Goal: Transaction & Acquisition: Purchase product/service

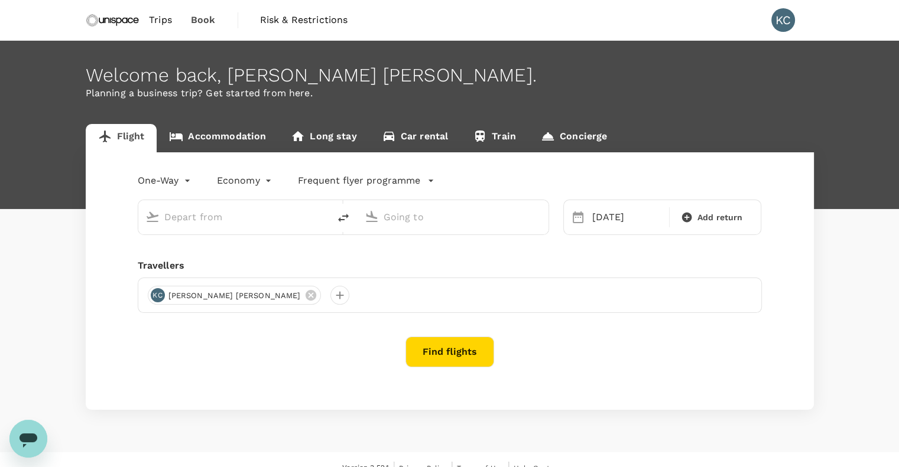
click at [156, 19] on span "Trips" at bounding box center [160, 20] width 23 height 14
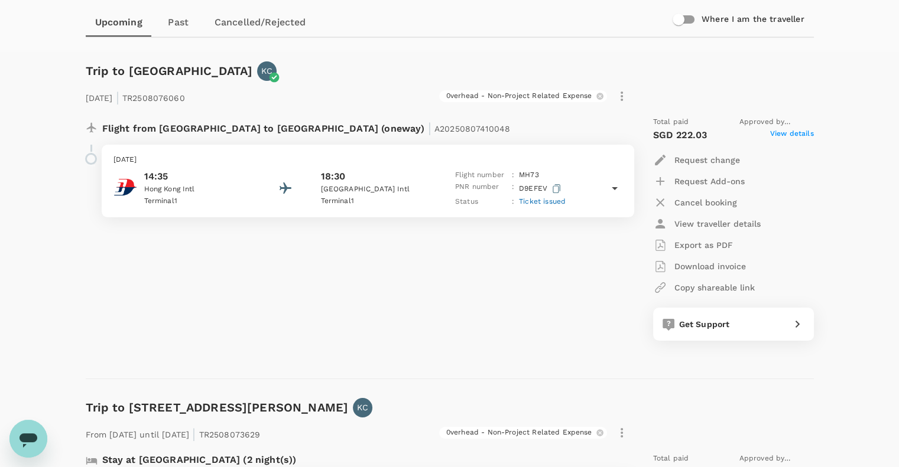
scroll to position [116, 0]
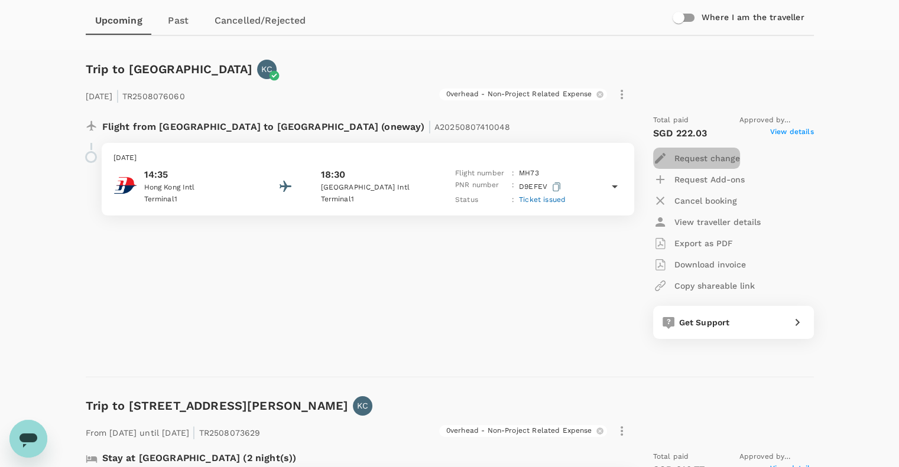
click at [689, 155] on p "Request change" at bounding box center [707, 158] width 66 height 12
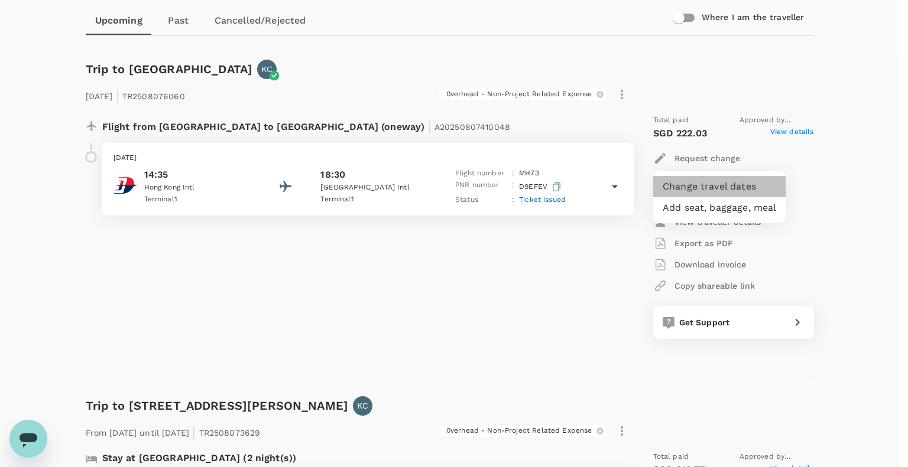
click at [691, 183] on li "Change travel dates" at bounding box center [719, 186] width 132 height 21
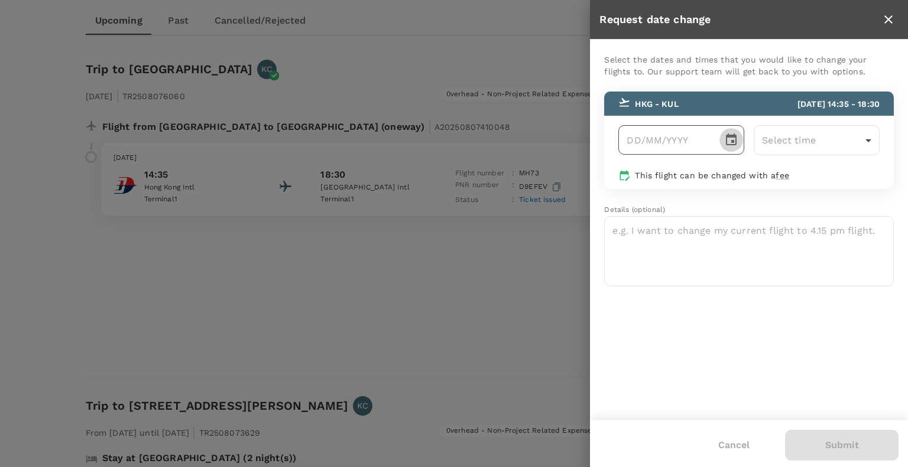
click at [734, 136] on icon "Choose date" at bounding box center [731, 140] width 11 height 12
click at [689, 292] on button "23" at bounding box center [688, 289] width 21 height 21
type input "[DATE]"
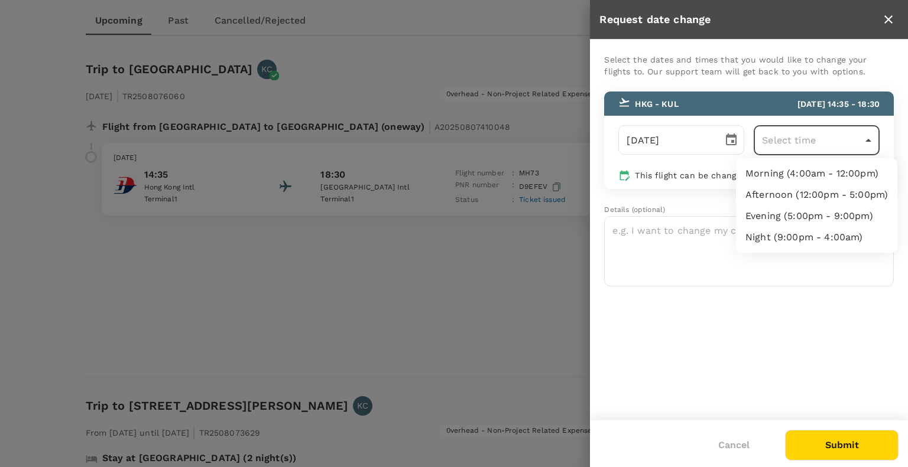
click at [708, 294] on div at bounding box center [454, 233] width 908 height 467
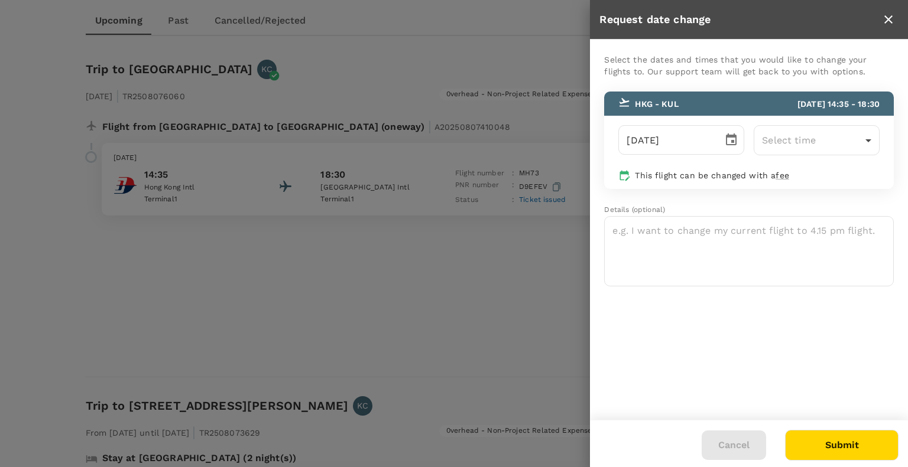
click at [733, 449] on button "Cancel" at bounding box center [733, 446] width 64 height 30
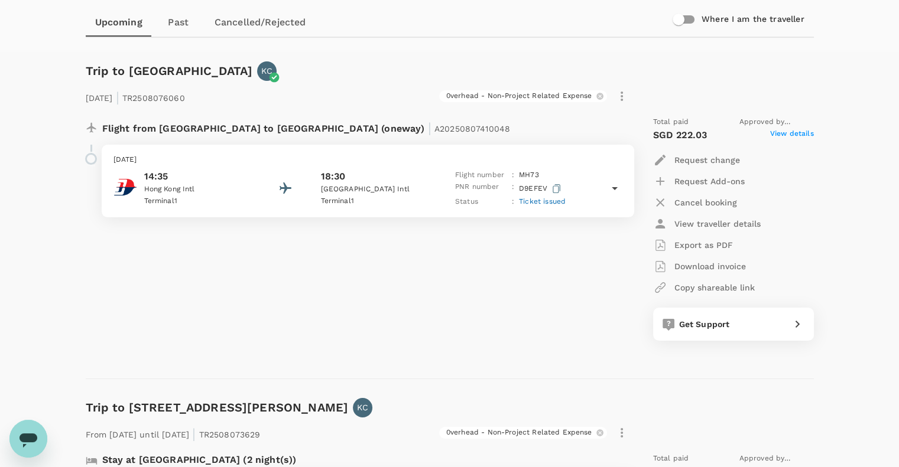
scroll to position [0, 0]
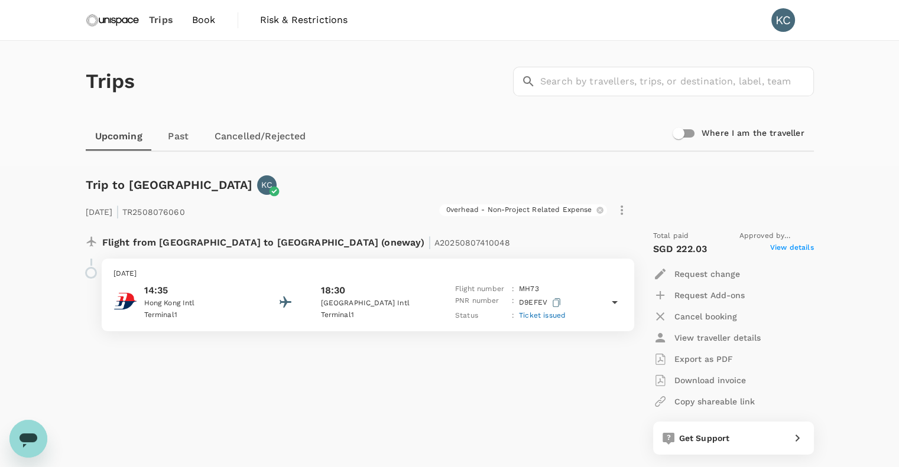
click at [199, 25] on span "Book" at bounding box center [204, 20] width 24 height 14
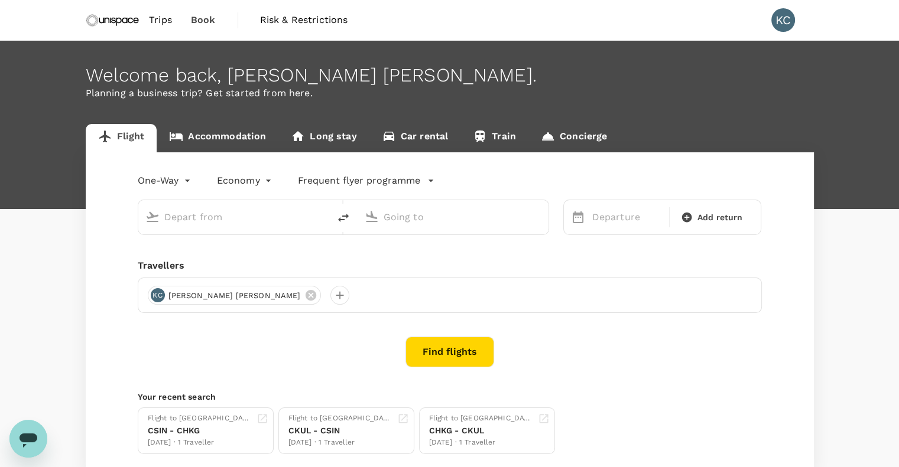
type input "[GEOGRAPHIC_DATA], [GEOGRAPHIC_DATA] (any)"
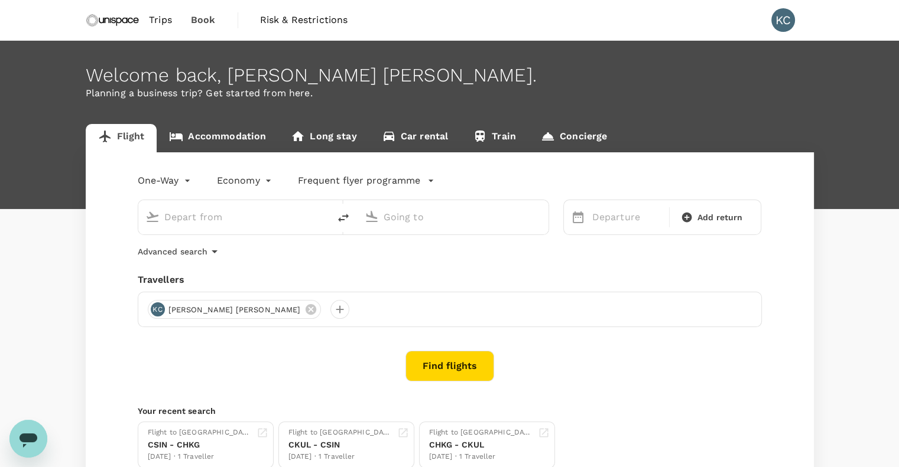
type input "[GEOGRAPHIC_DATA], [GEOGRAPHIC_DATA] (any)"
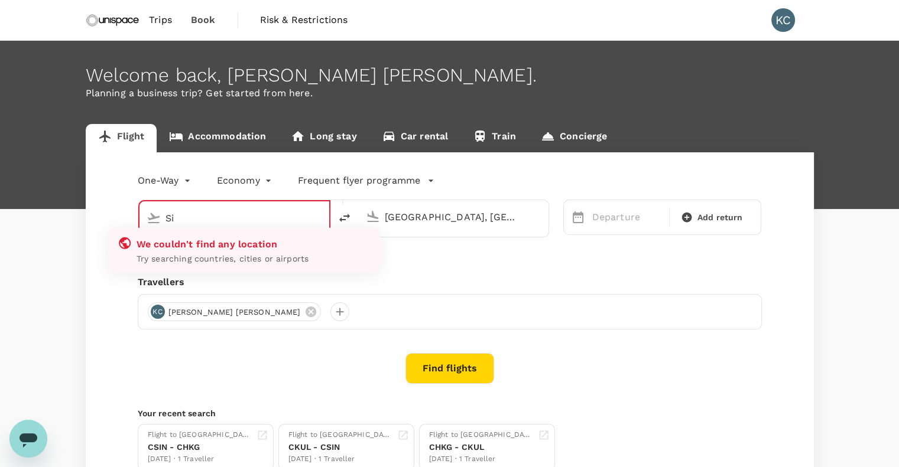
type input "S"
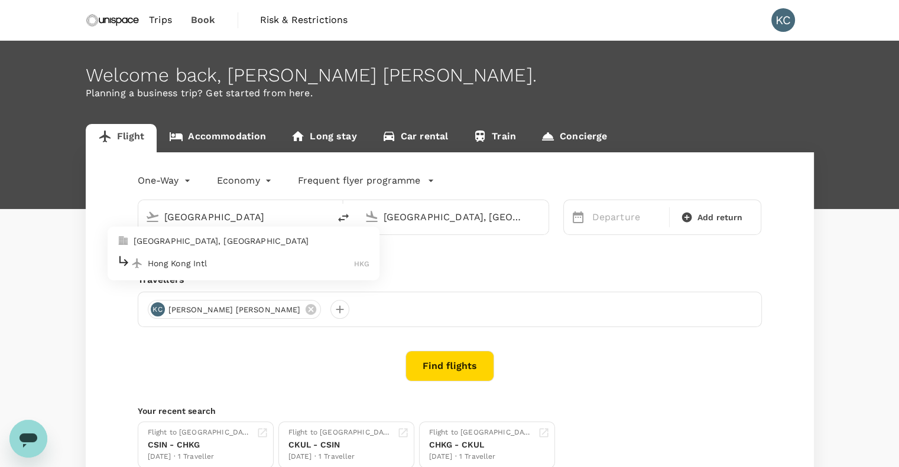
click at [165, 259] on p "Hong Kong Intl" at bounding box center [251, 264] width 207 height 12
type input "Hong Kong Intl (HKG)"
click at [461, 214] on input "[GEOGRAPHIC_DATA], [GEOGRAPHIC_DATA] (any)" at bounding box center [453, 217] width 140 height 18
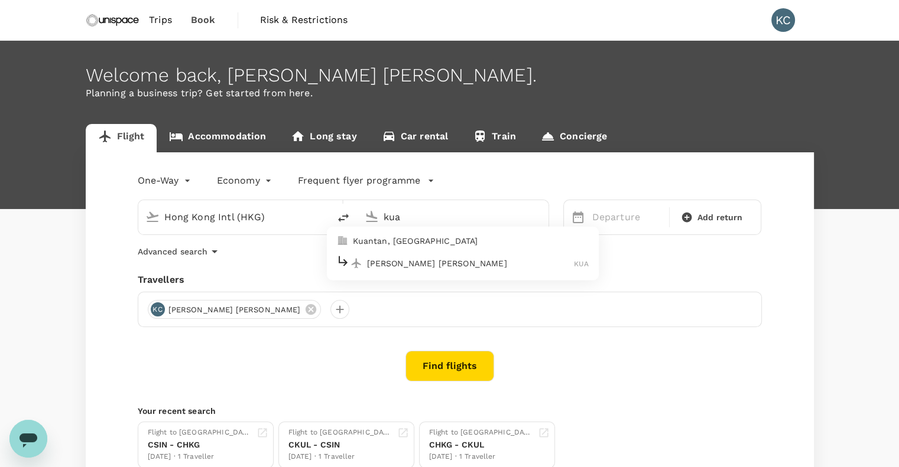
click at [452, 248] on li "Kuantan, [GEOGRAPHIC_DATA]" at bounding box center [463, 241] width 272 height 19
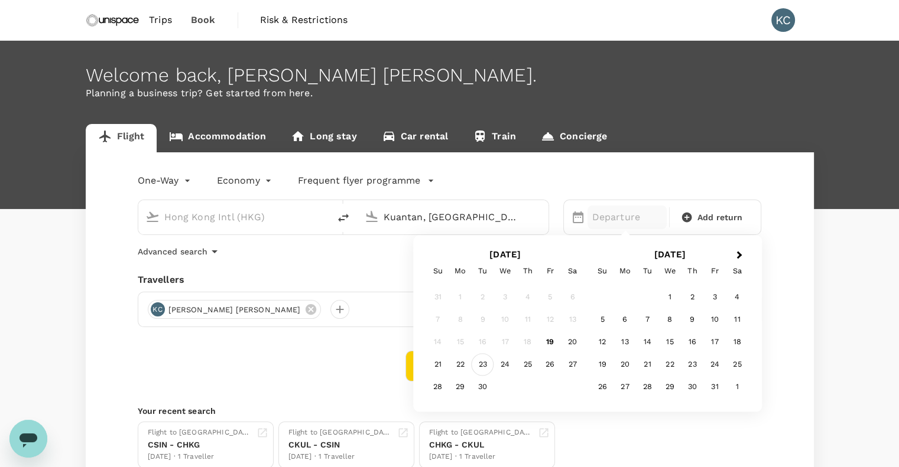
type input "Kuantan, [GEOGRAPHIC_DATA] (any)"
click at [483, 367] on div "23" at bounding box center [482, 365] width 22 height 22
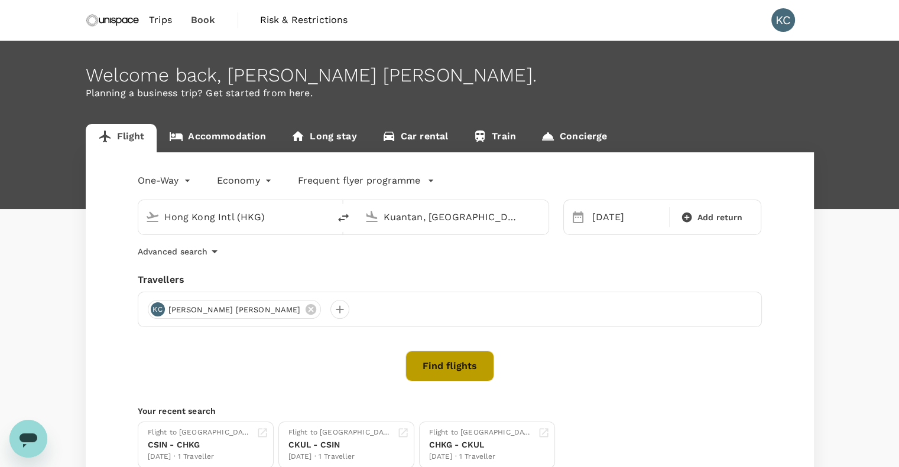
click at [450, 376] on button "Find flights" at bounding box center [449, 366] width 89 height 31
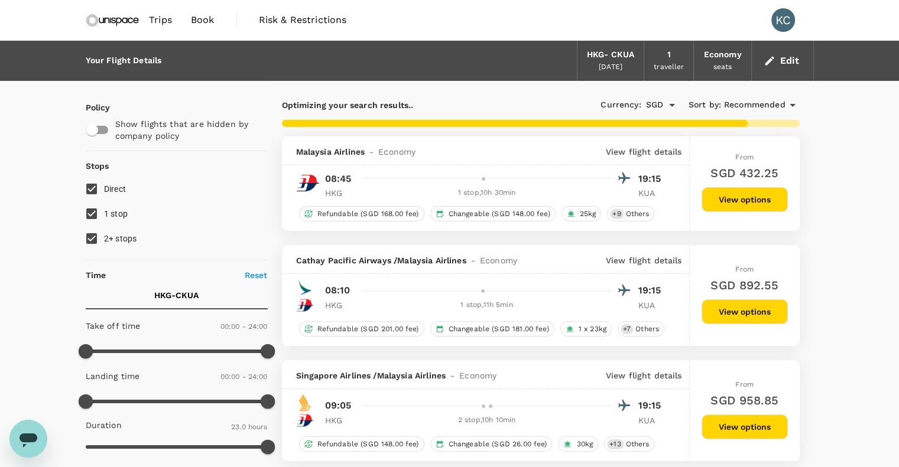
type input "1580"
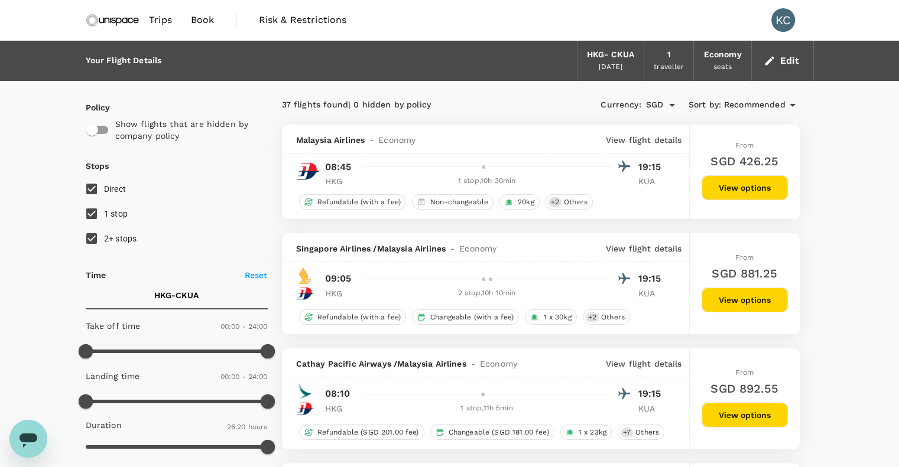
click at [89, 218] on input "1 stop" at bounding box center [91, 213] width 25 height 25
checkbox input "false"
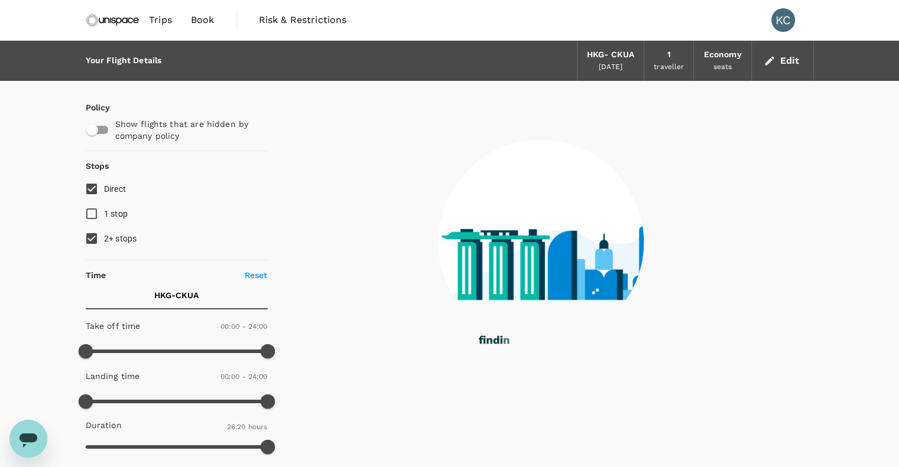
click at [88, 237] on input "2+ stops" at bounding box center [91, 238] width 25 height 25
checkbox input "false"
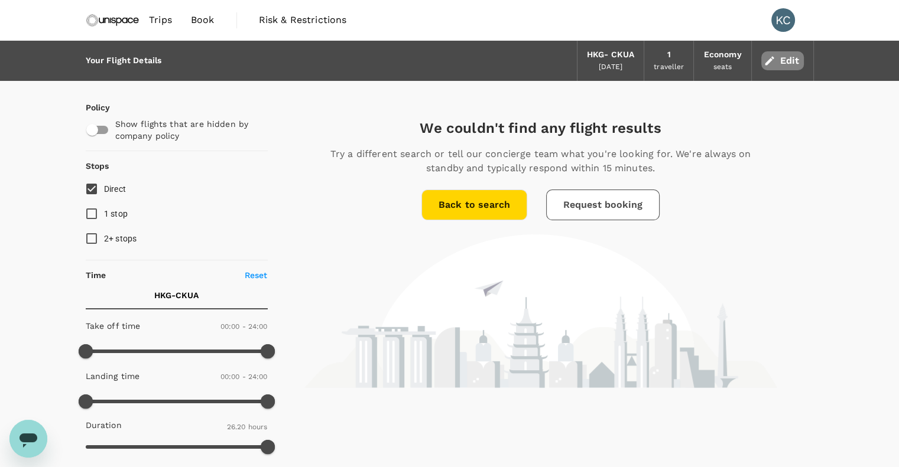
click at [784, 58] on button "Edit" at bounding box center [782, 60] width 43 height 19
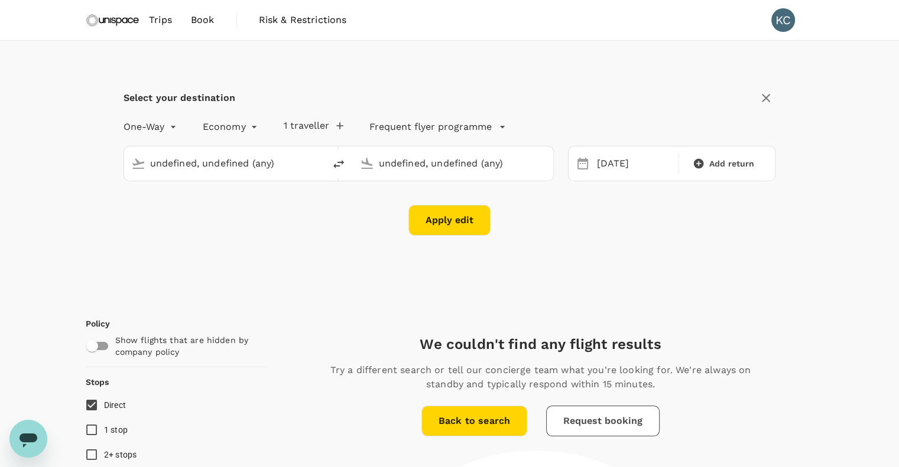
type input "Hong Kong Intl (HKG)"
type input "Kuantan, [GEOGRAPHIC_DATA] (any)"
type input "Hong Kong Intl (HKG)"
click at [493, 161] on input "Kuantan, [GEOGRAPHIC_DATA] (any)" at bounding box center [453, 163] width 149 height 18
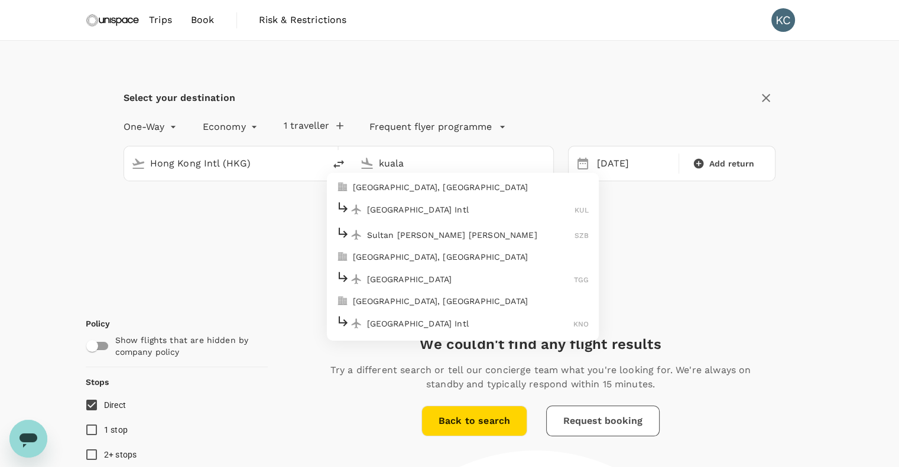
click at [433, 202] on div "[GEOGRAPHIC_DATA] Intl KUL" at bounding box center [462, 209] width 253 height 18
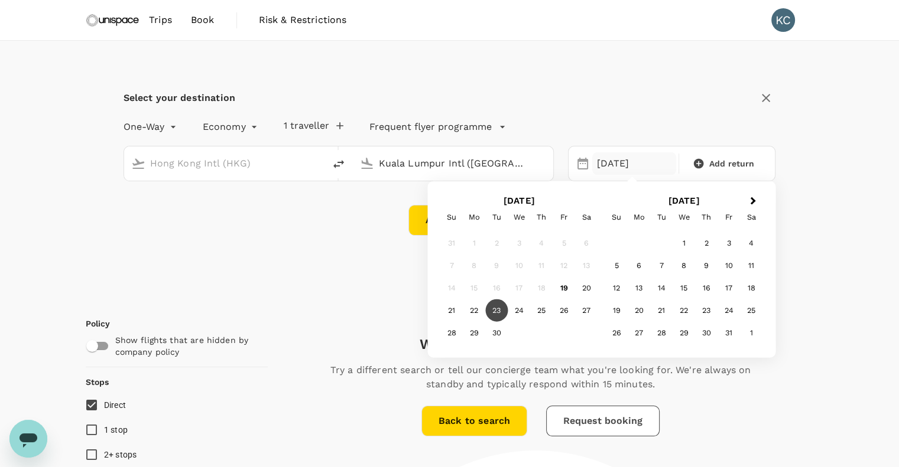
type input "Kuala Lumpur Intl ([GEOGRAPHIC_DATA])"
click at [499, 314] on div "23" at bounding box center [496, 311] width 22 height 22
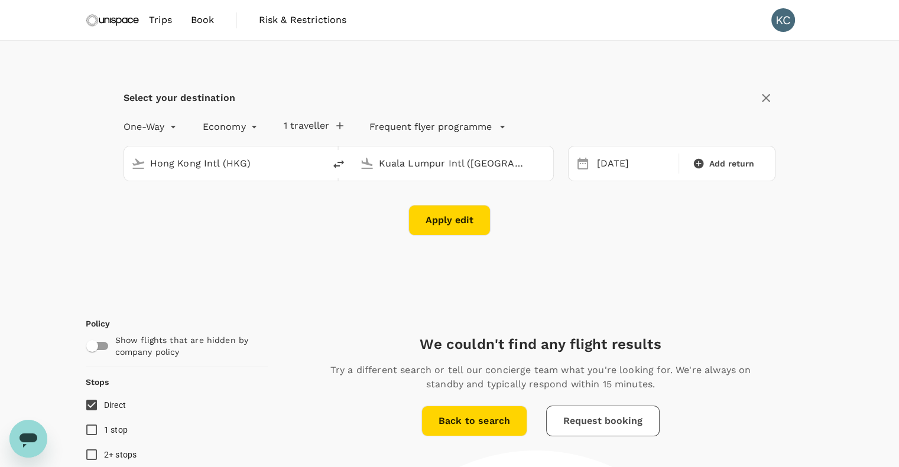
click at [444, 219] on button "Apply edit" at bounding box center [449, 220] width 82 height 31
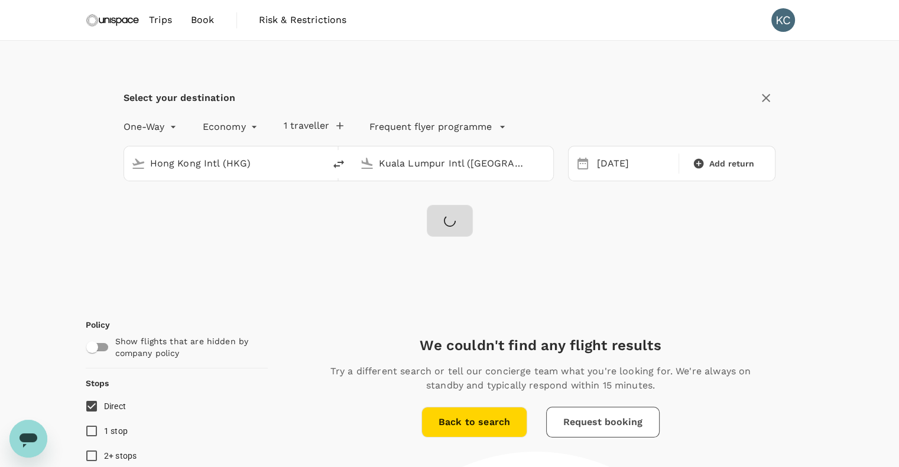
checkbox input "false"
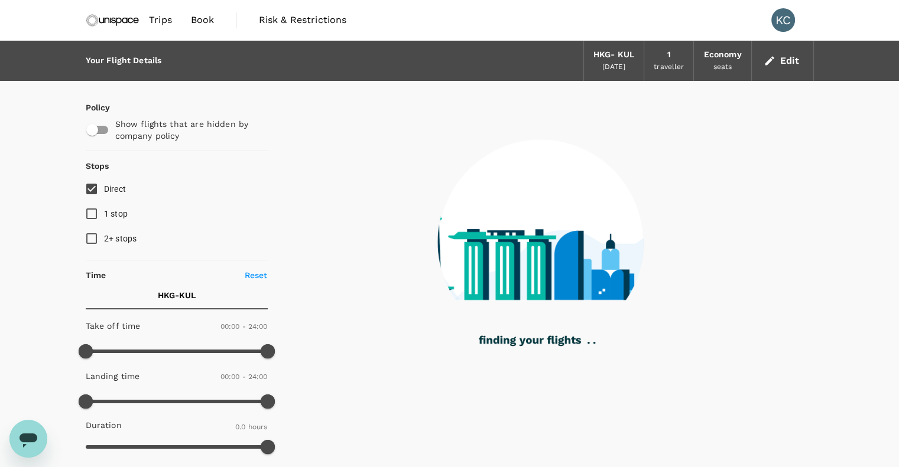
type input "1385"
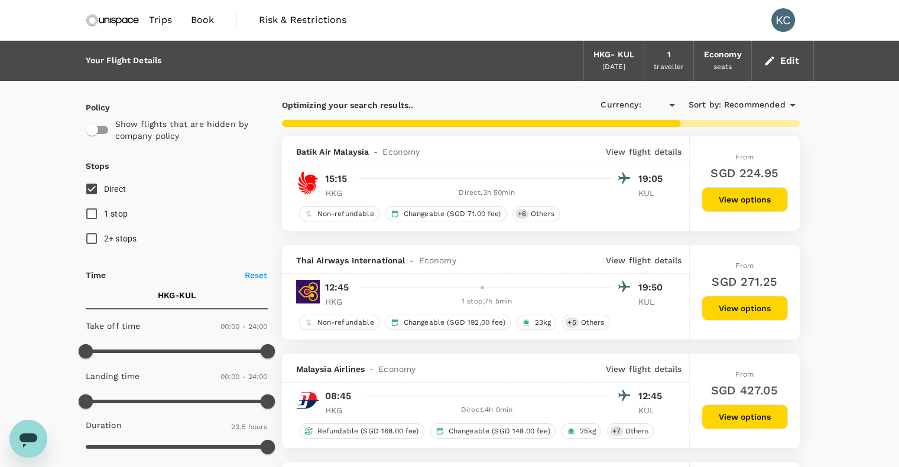
checkbox input "true"
type input "SGD"
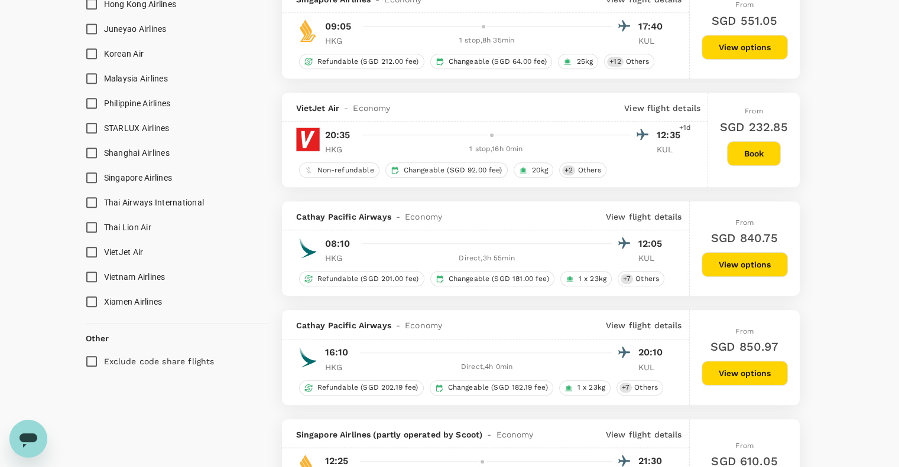
scroll to position [1072, 0]
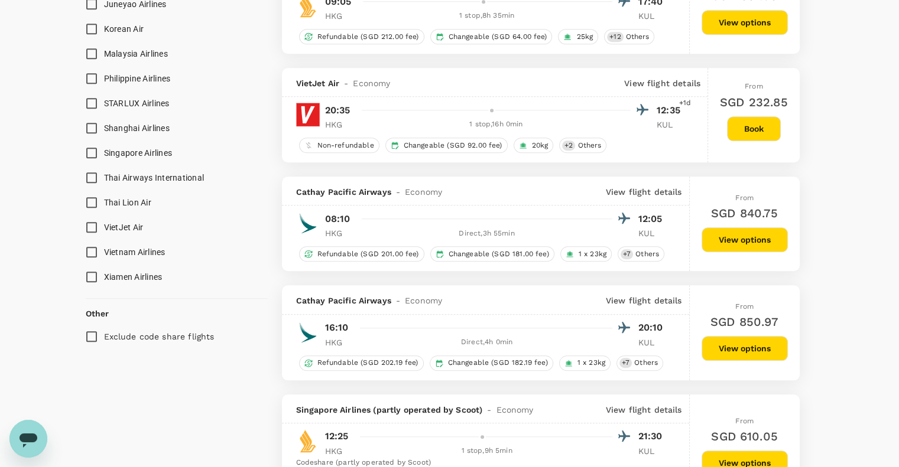
type input "1595"
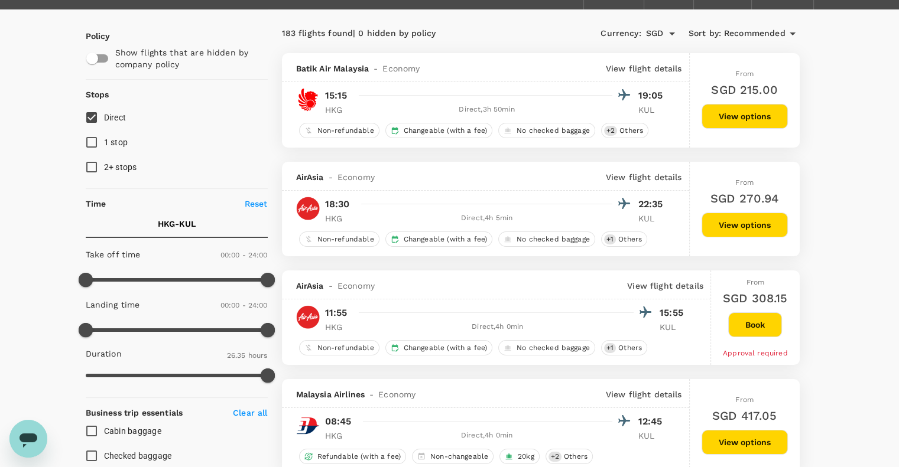
scroll to position [47, 0]
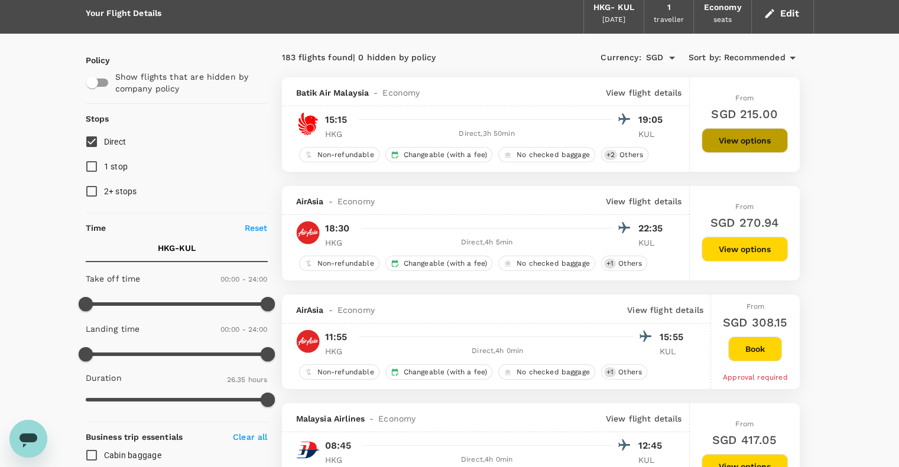
click at [731, 141] on button "View options" at bounding box center [744, 140] width 86 height 25
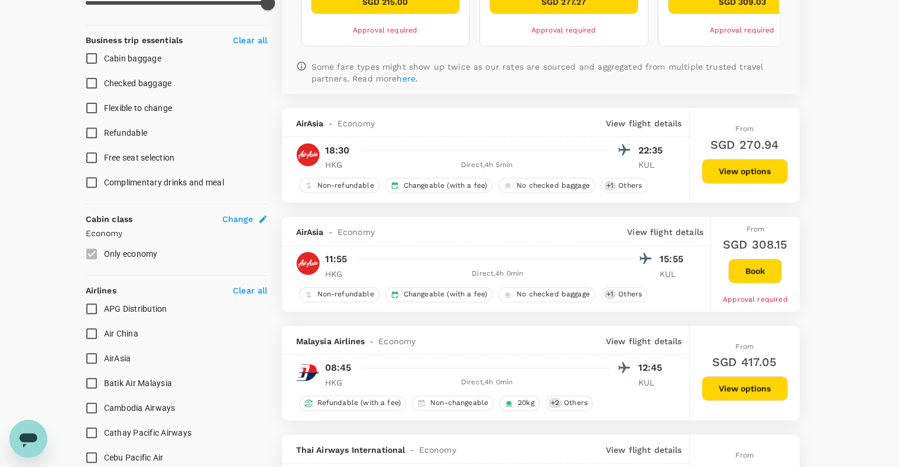
scroll to position [447, 0]
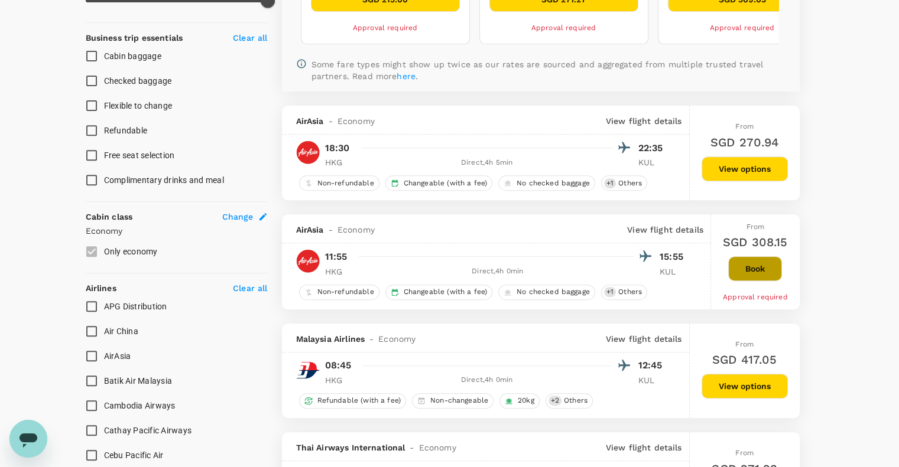
click at [747, 268] on button "Book" at bounding box center [755, 268] width 54 height 25
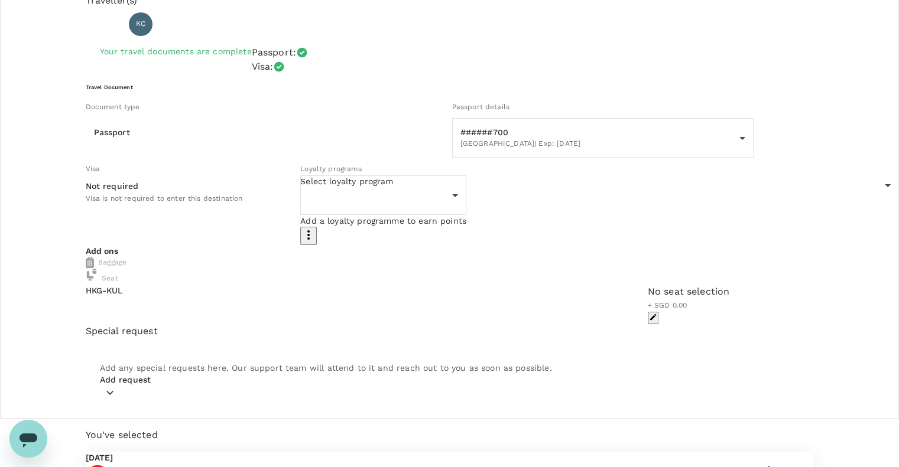
scroll to position [52, 0]
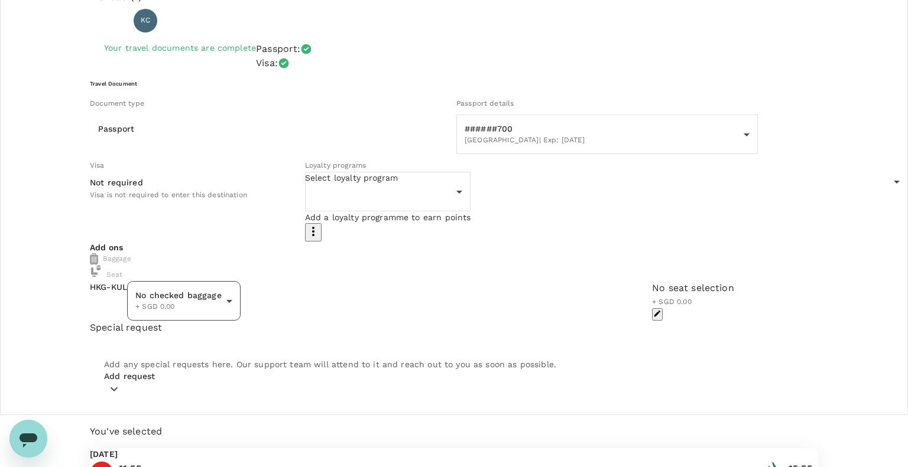
click at [349, 274] on body "Back to flight results Flight review Traveller(s) Traveller 1 : [PERSON_NAME] M…" at bounding box center [454, 393] width 908 height 890
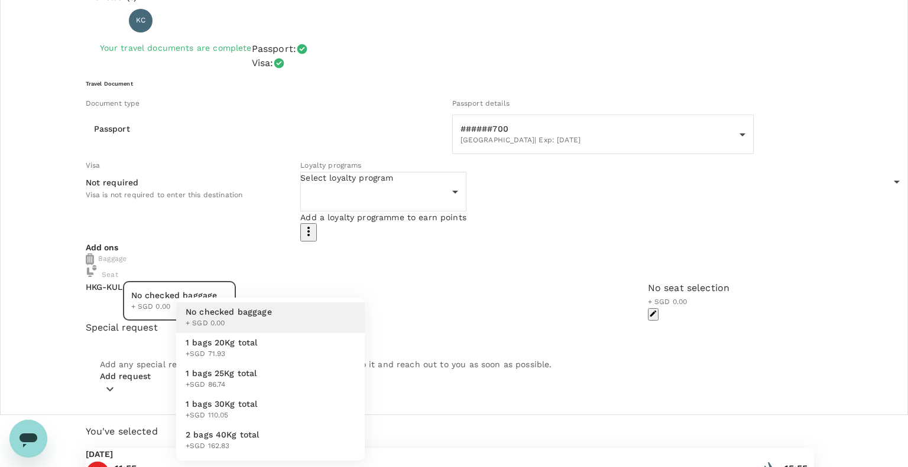
click at [854, 297] on div at bounding box center [454, 233] width 908 height 467
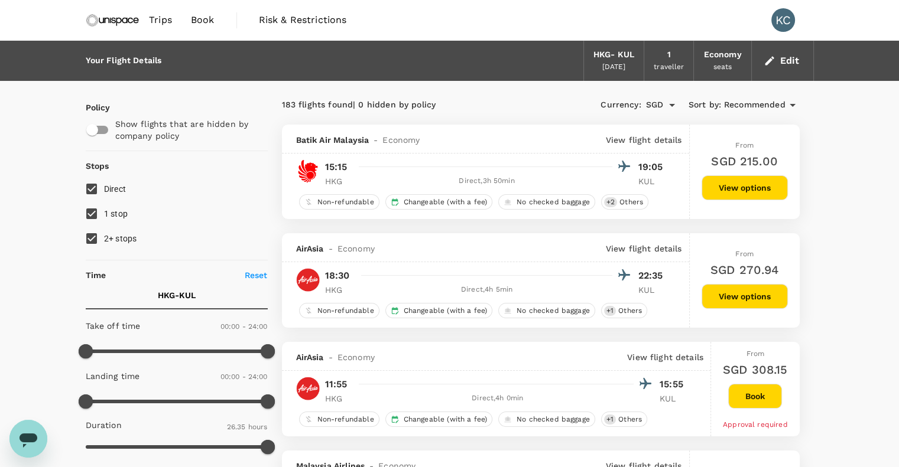
click at [161, 19] on span "Trips" at bounding box center [160, 20] width 23 height 14
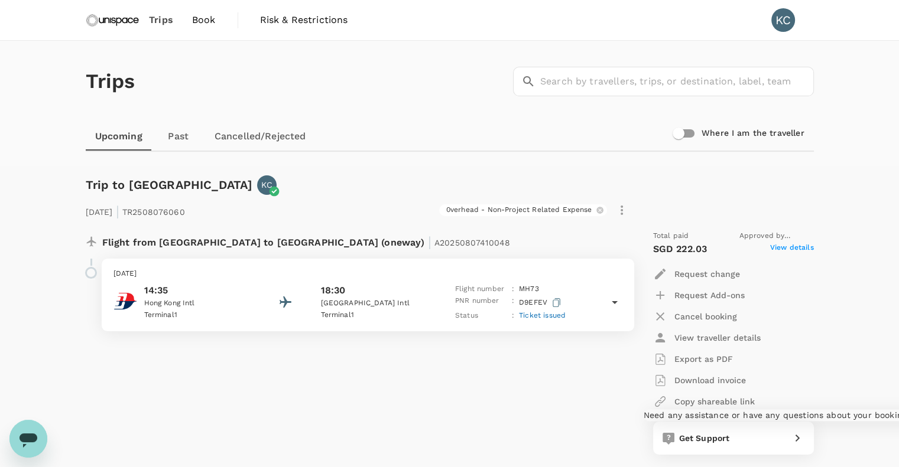
click at [715, 437] on span "Get Support" at bounding box center [704, 438] width 51 height 9
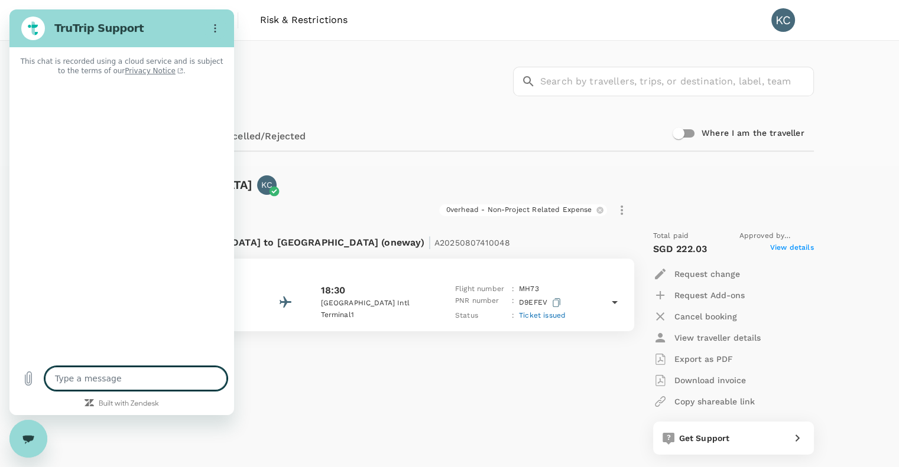
type textarea "x"
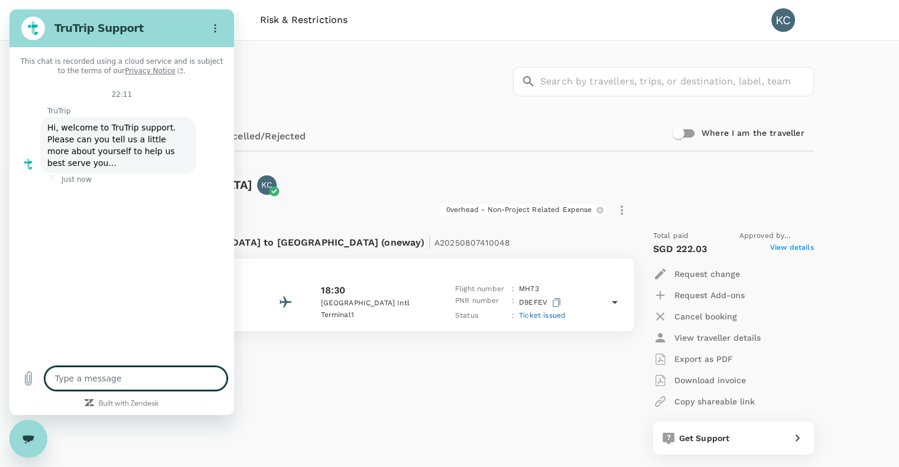
type textarea "H"
type textarea "x"
type textarea "Hi"
type textarea "x"
type textarea "Hi"
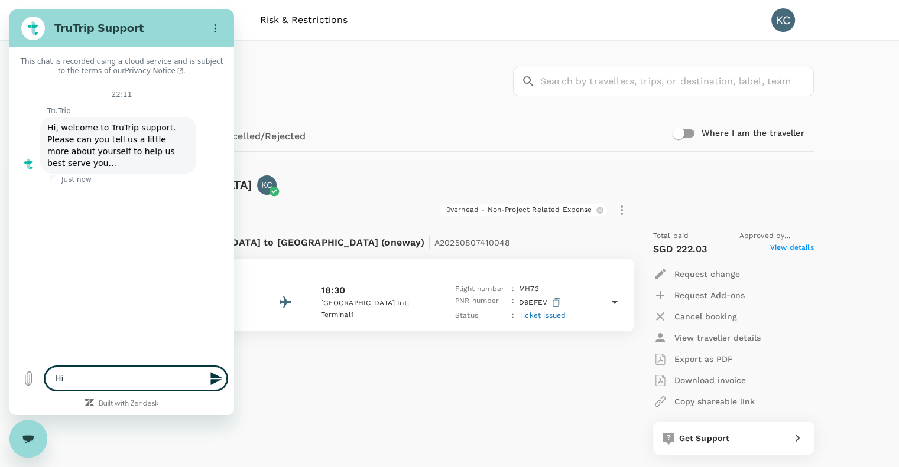
type textarea "x"
type textarea "Hi t"
type textarea "x"
type textarea "Hi th"
type textarea "x"
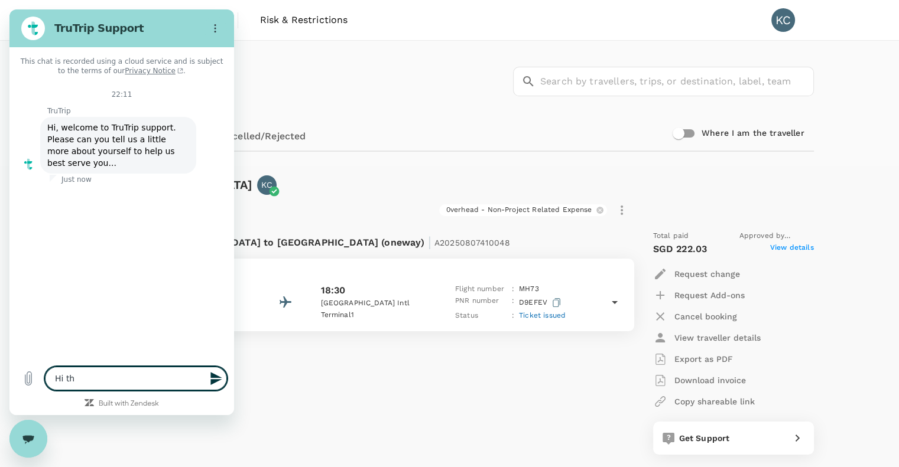
type textarea "Hi the"
type textarea "x"
type textarea "Hi ther"
type textarea "x"
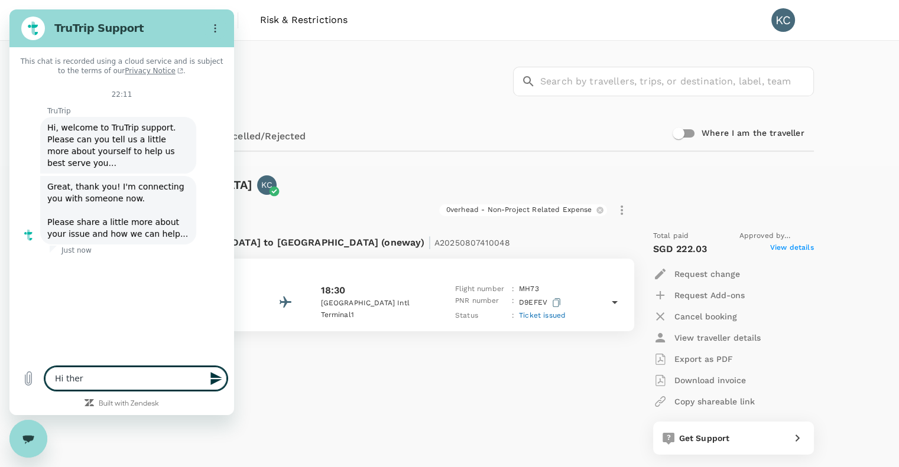
type textarea "Hi there"
type textarea "x"
type textarea "Hi there,"
type textarea "x"
type textarea "Hi there,"
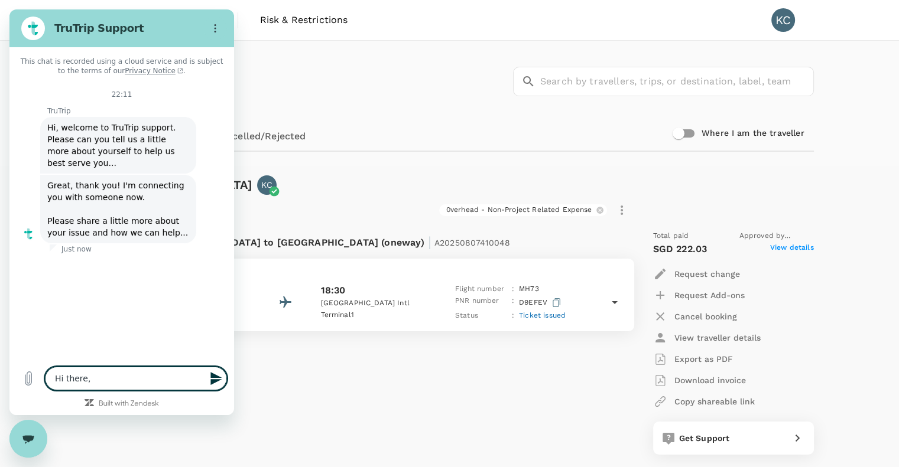
type textarea "x"
type textarea "Hi there, I"
type textarea "x"
type textarea "Hi there, I"
type textarea "x"
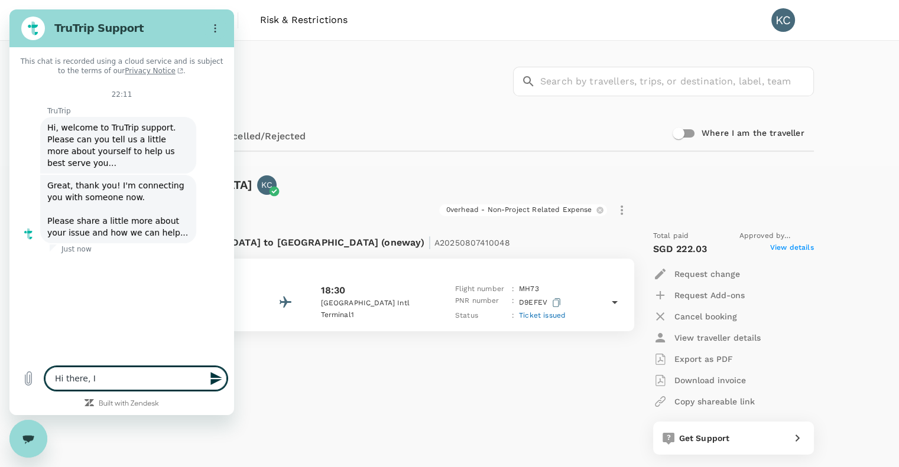
type textarea "Hi there, I w"
type textarea "x"
type textarea "Hi there, I [GEOGRAPHIC_DATA]"
type textarea "x"
type textarea "Hi there, I wan"
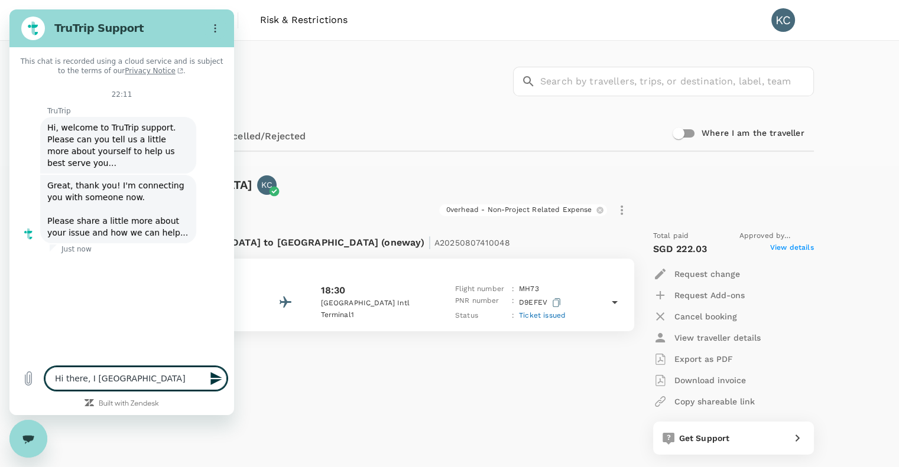
type textarea "x"
type textarea "Hi there, I want"
type textarea "x"
type textarea "Hi there, I want"
type textarea "x"
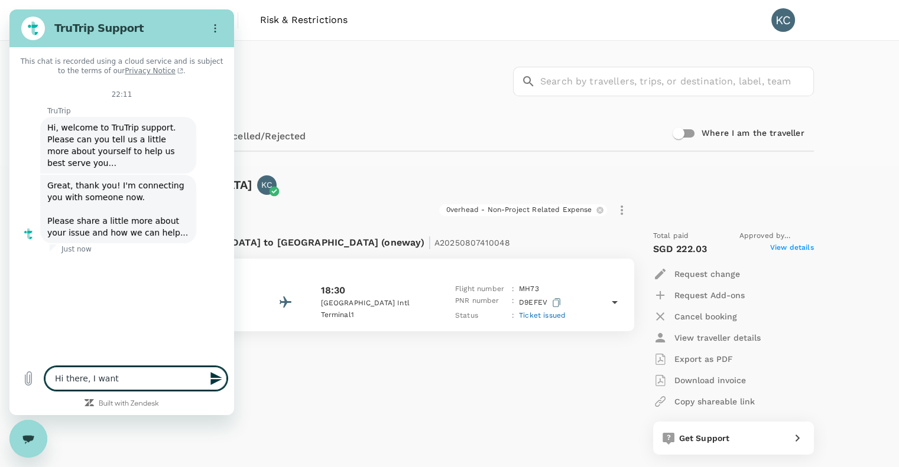
type textarea "Hi there, I want t"
type textarea "x"
type textarea "Hi there, I want to"
type textarea "x"
type textarea "Hi there, I want to"
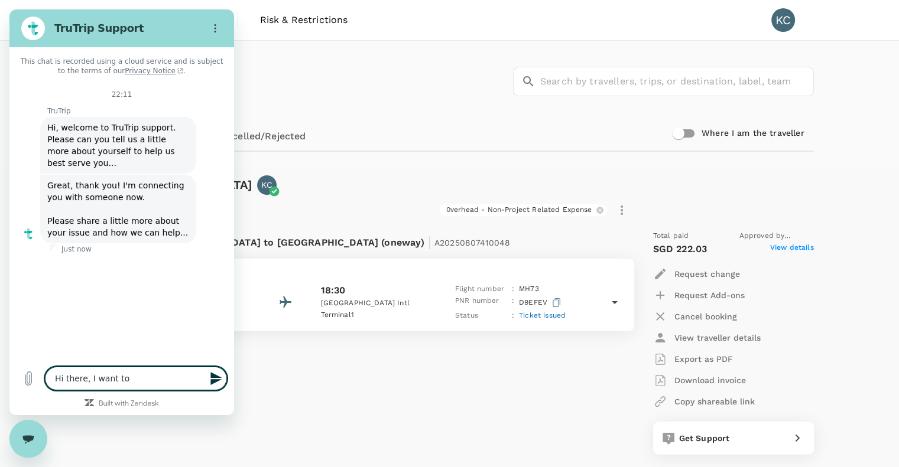
type textarea "x"
type textarea "Hi there, I want to c"
type textarea "x"
type textarea "Hi there, I want to ch"
type textarea "x"
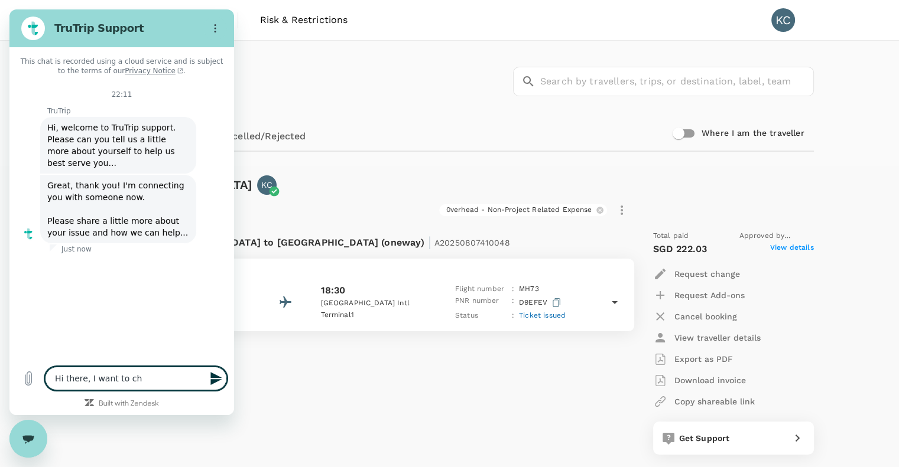
type textarea "Hi there, I want to cha"
type textarea "x"
type textarea "Hi there, I want to [PERSON_NAME]"
type textarea "x"
type textarea "Hi there, I want to [PERSON_NAME]"
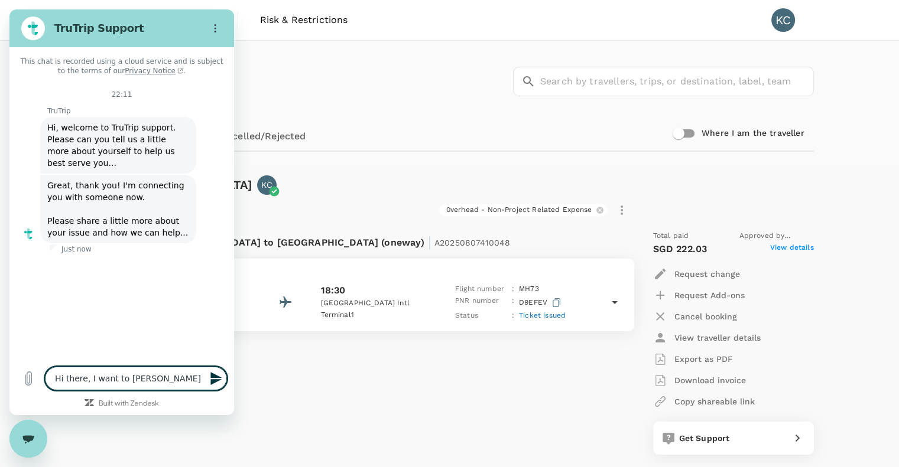
type textarea "x"
type textarea "Hi there, I want to change"
type textarea "x"
type textarea "Hi there, I want to change"
type textarea "x"
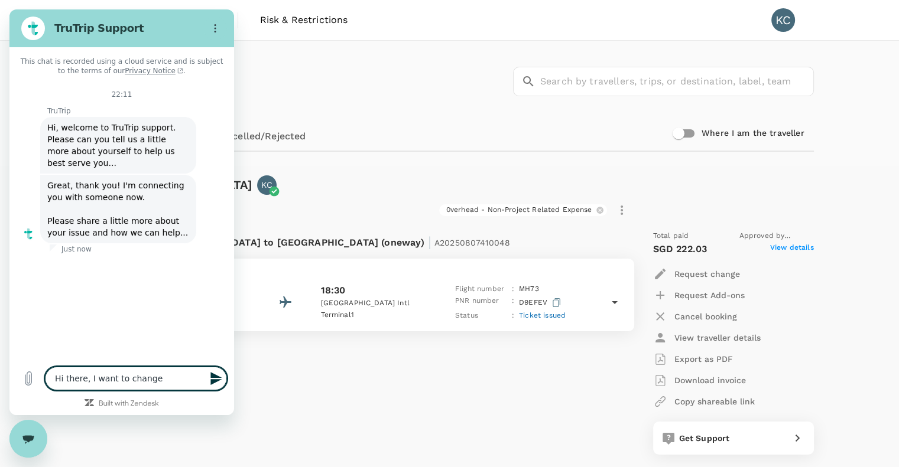
type textarea "Hi there, I want to change m"
type textarea "x"
type textarea "Hi there, I want to change my"
type textarea "x"
type textarea "Hi there, I want to change my"
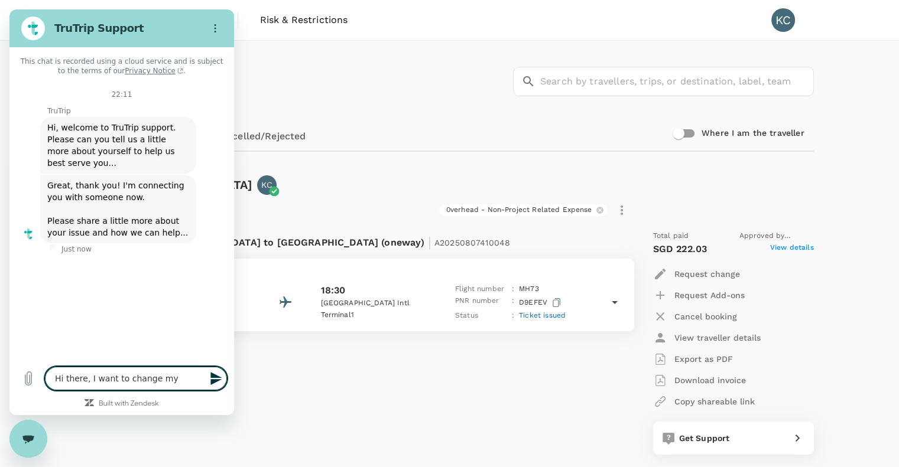
type textarea "x"
type textarea "Hi there, I want to change my f"
type textarea "x"
type textarea "Hi there, I want to change my fl"
type textarea "x"
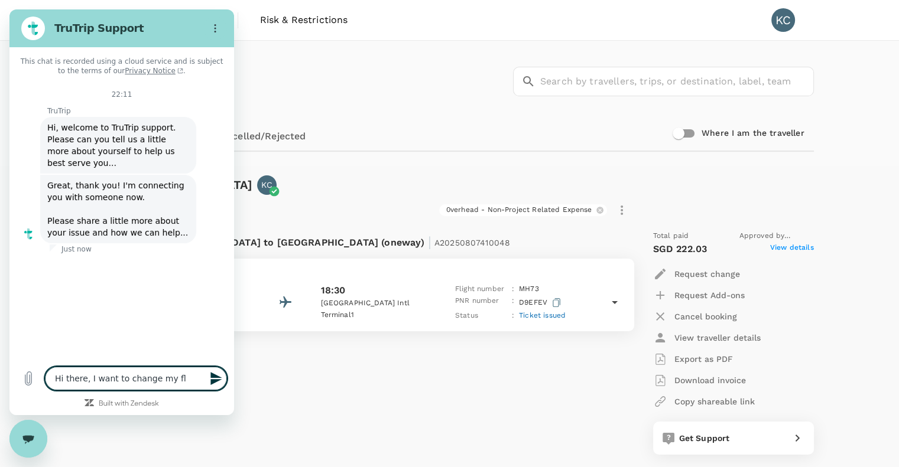
type textarea "Hi there, I want to change my fli"
type textarea "x"
type textarea "Hi there, I want to change my flig"
type textarea "x"
type textarea "Hi there, I want to change my fligh"
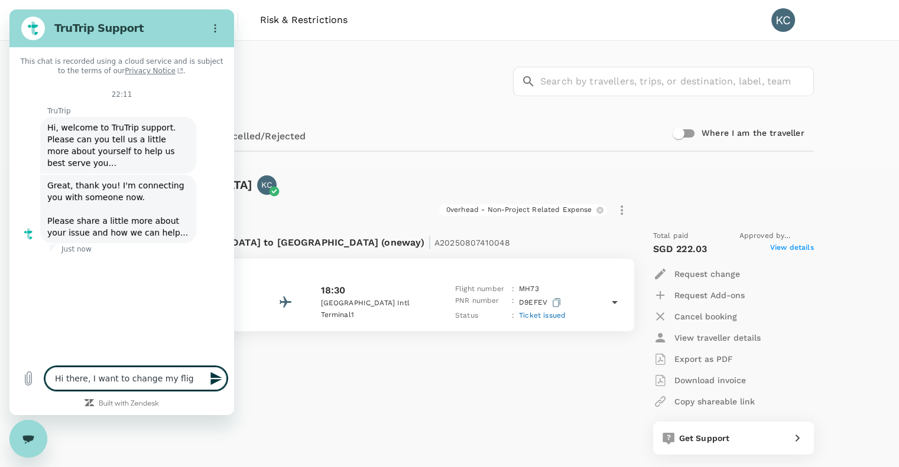
type textarea "x"
type textarea "Hi there, I want to change my flight"
type textarea "x"
type textarea "Hi there, I want to change my flight"
type textarea "x"
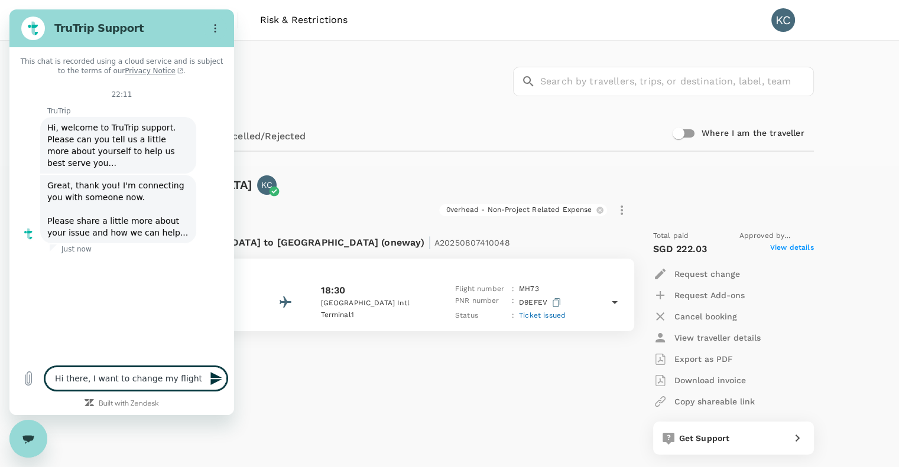
type textarea "Hi there, I want to change my flight t"
type textarea "x"
type textarea "Hi there, I want to change my flight to"
type textarea "x"
type textarea "Hi there, I want to change my flight to"
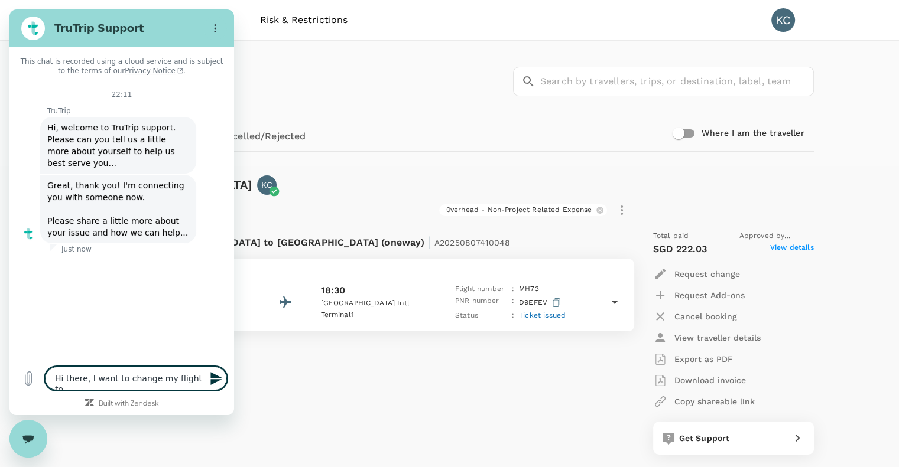
type textarea "x"
type textarea "Hi there, I want to change my flight to 2"
type textarea "x"
type textarea "Hi there, I want to change my flight to 23"
type textarea "x"
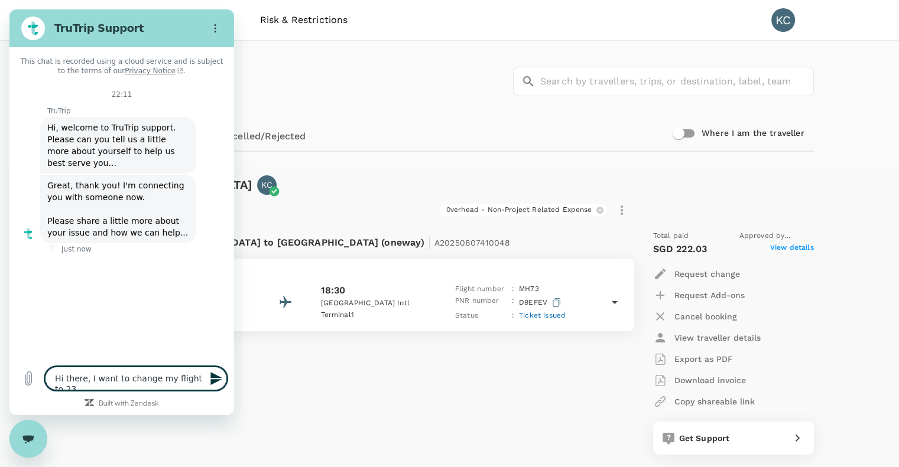
type textarea "Hi there, I want to change my flight to 23"
type textarea "x"
type textarea "Hi there, I want to change my flight to 23 S"
type textarea "x"
type textarea "Hi there, I want to change my flight to 23 Se"
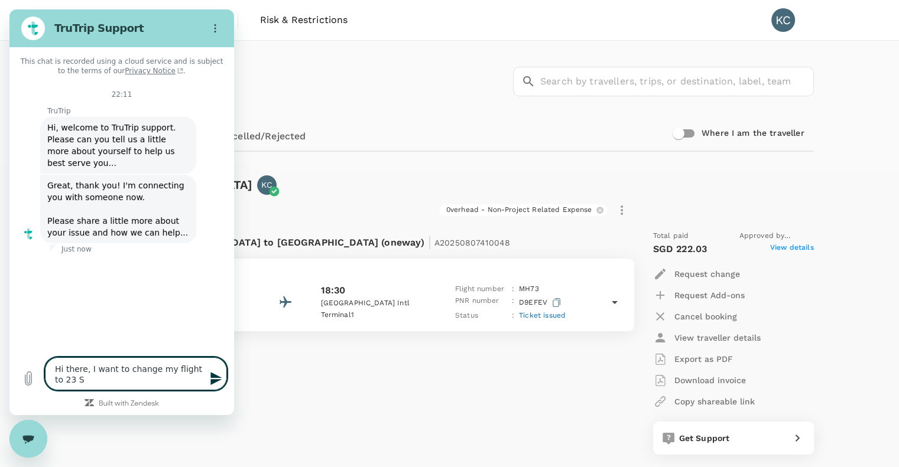
type textarea "x"
type textarea "Hi there, I want to change my flight to [DATE]"
type textarea "x"
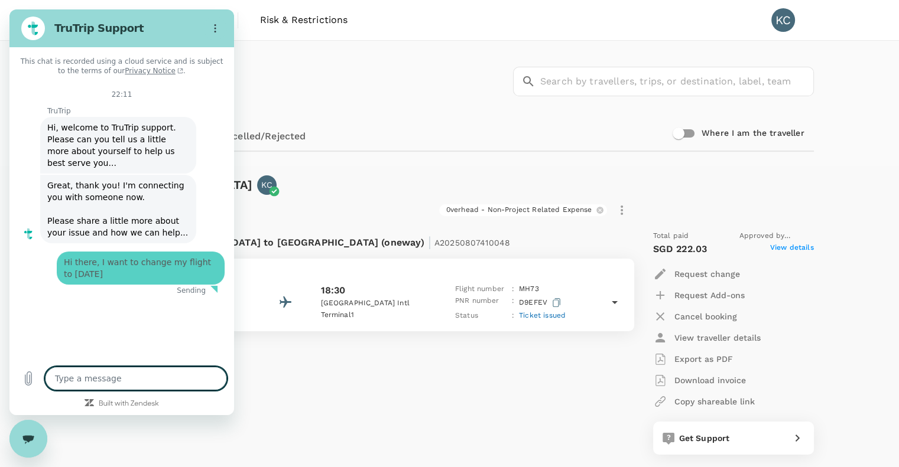
type textarea "x"
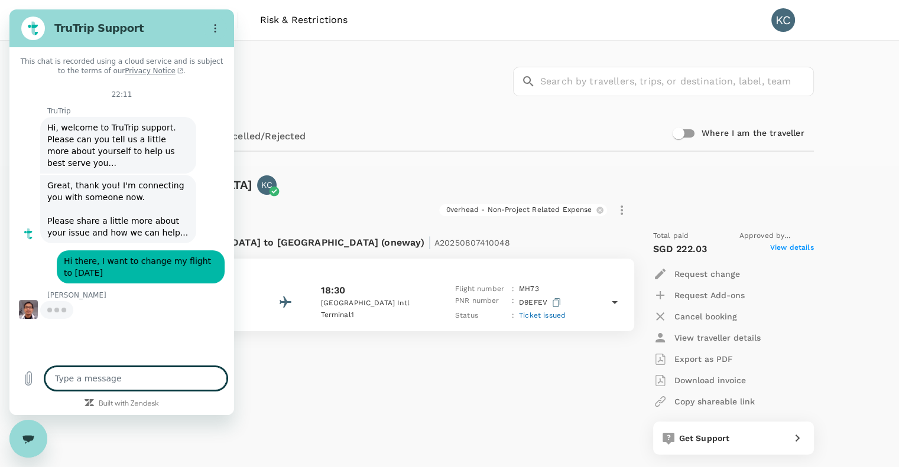
type textarea "I"
type textarea "x"
type textarea "I"
type textarea "x"
type textarea "I s"
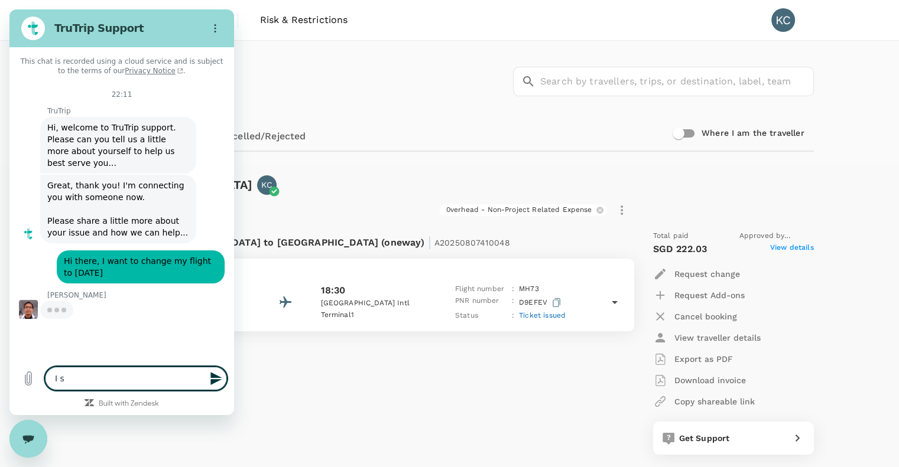
type textarea "x"
type textarea "I sw"
type textarea "x"
type textarea "I s"
type textarea "x"
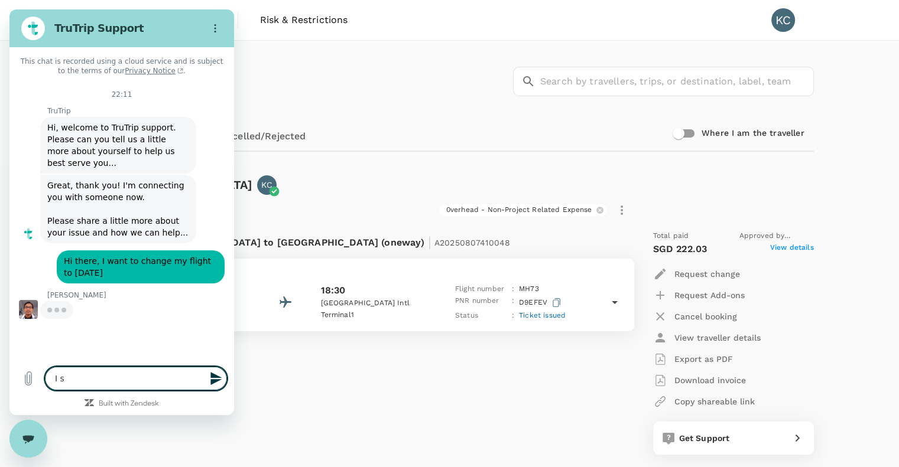
type textarea "I sa"
type textarea "x"
type textarea "I saw"
type textarea "x"
type textarea "I saw"
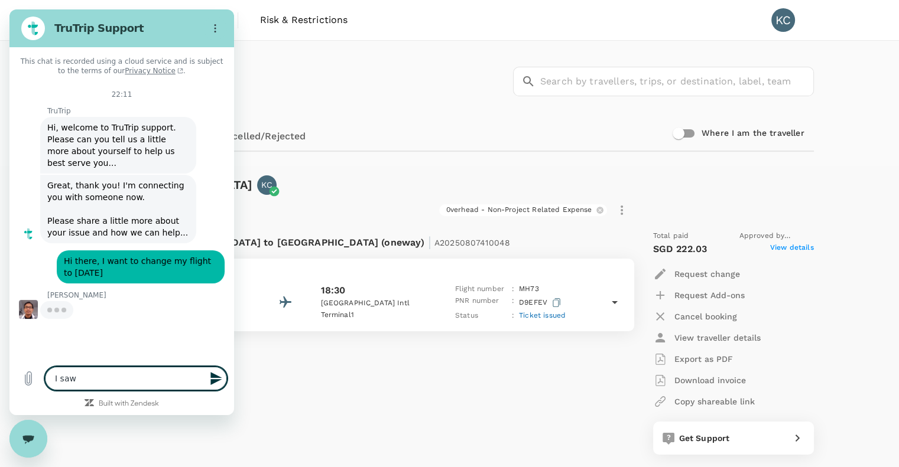
type textarea "x"
type textarea "I saw t"
type textarea "x"
type textarea "I saw th"
type textarea "x"
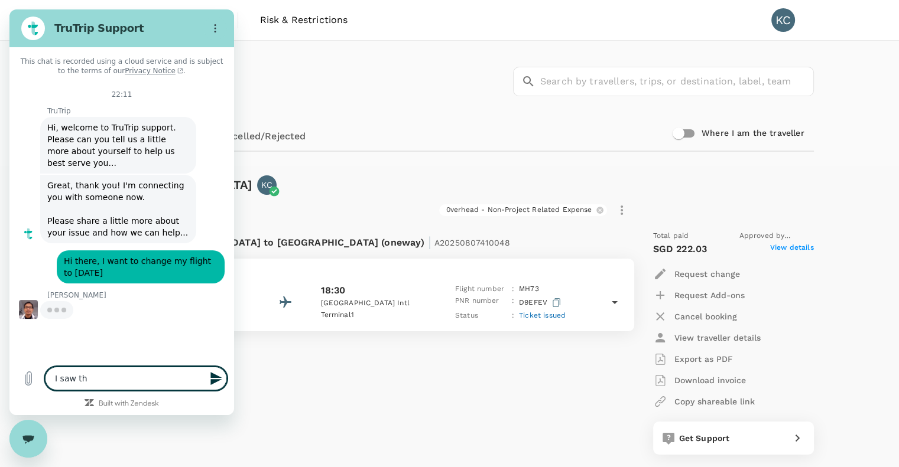
type textarea "I saw the"
type textarea "x"
type textarea "I saw the"
type textarea "x"
type textarea "I saw the f"
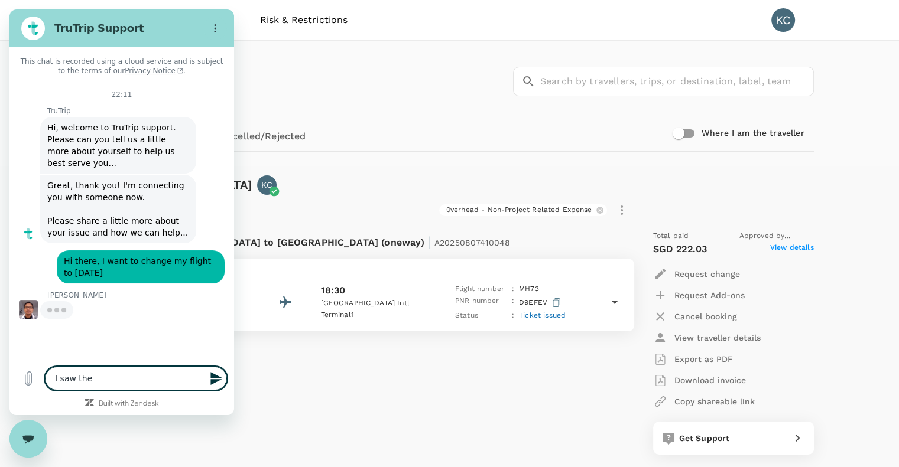
type textarea "x"
type textarea "I saw the fk"
type textarea "x"
type textarea "I saw the f"
type textarea "x"
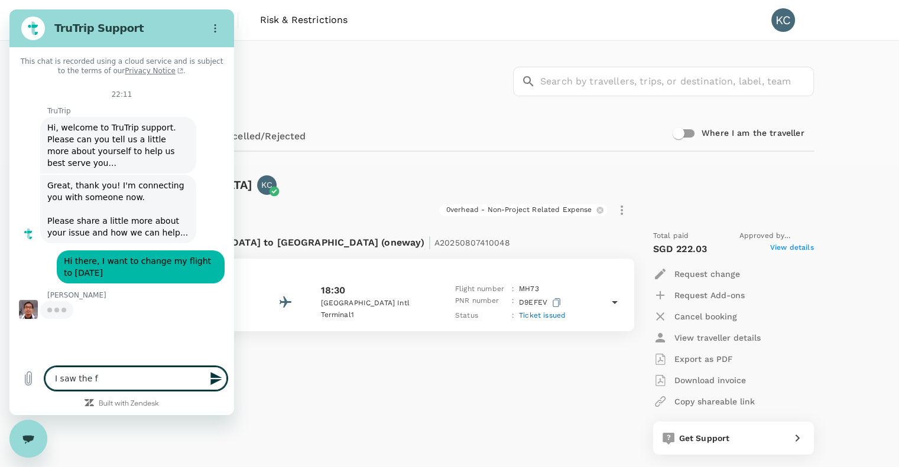
type textarea "I saw the"
type textarea "x"
type textarea "I saw the s"
type textarea "x"
type textarea "I saw the sa"
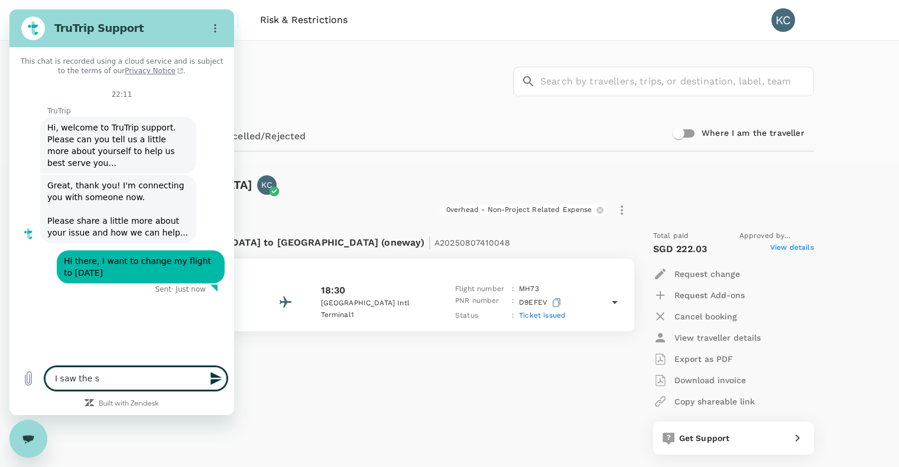
type textarea "x"
type textarea "I saw the [PERSON_NAME]"
type textarea "x"
type textarea "I saw the same"
type textarea "x"
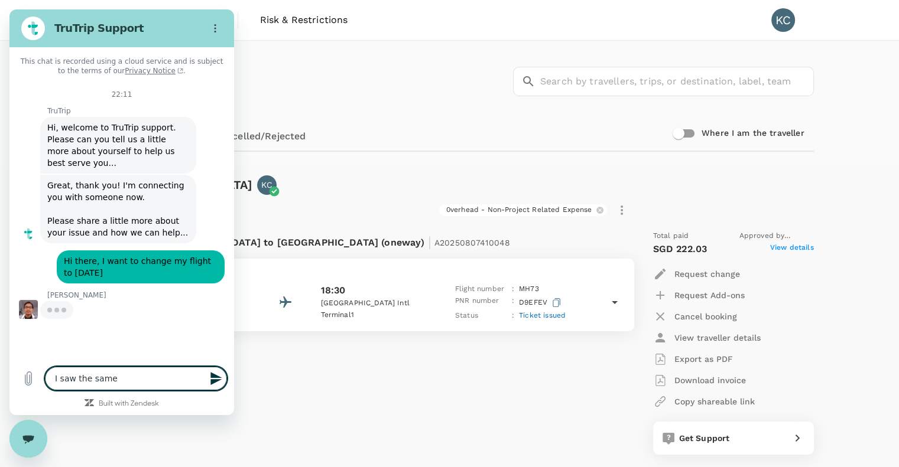
type textarea "I saw the same"
type textarea "x"
type textarea "I saw the same f"
type textarea "x"
type textarea "I saw the same fl"
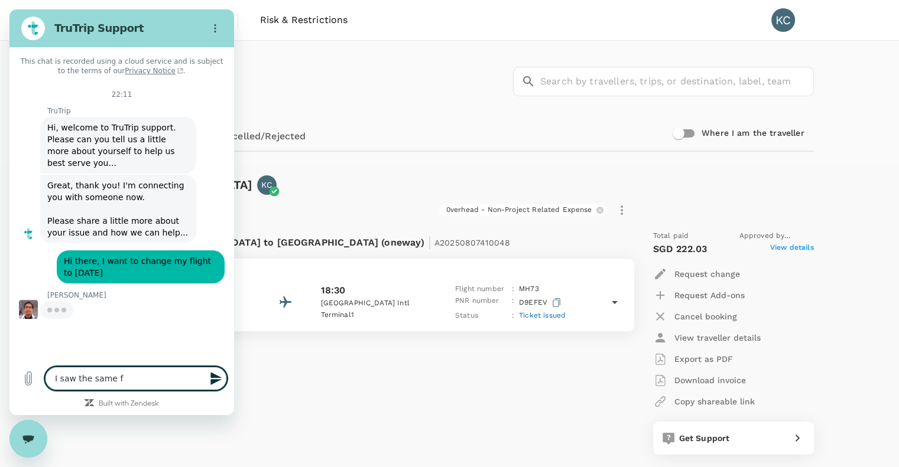
type textarea "x"
type textarea "I saw the same fli"
type textarea "x"
type textarea "I saw the same flig"
type textarea "x"
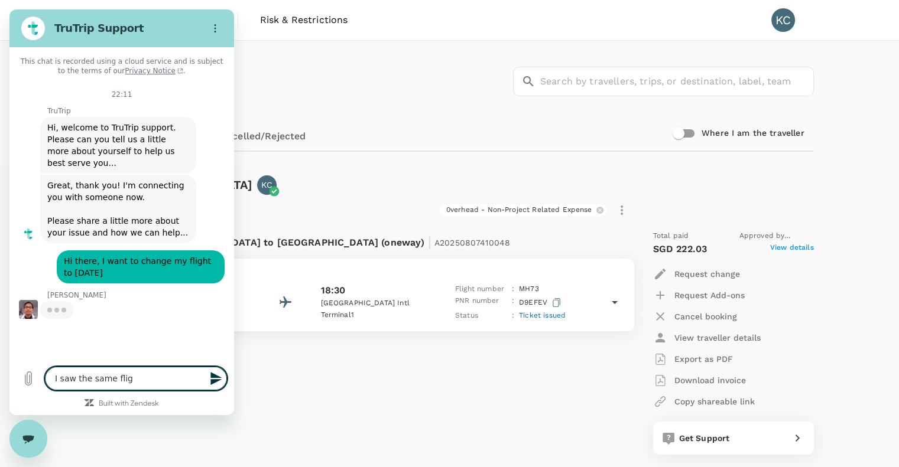
type textarea "I saw the same fligh"
type textarea "x"
type textarea "I saw the same flight"
type textarea "x"
type textarea "I saw the same flight"
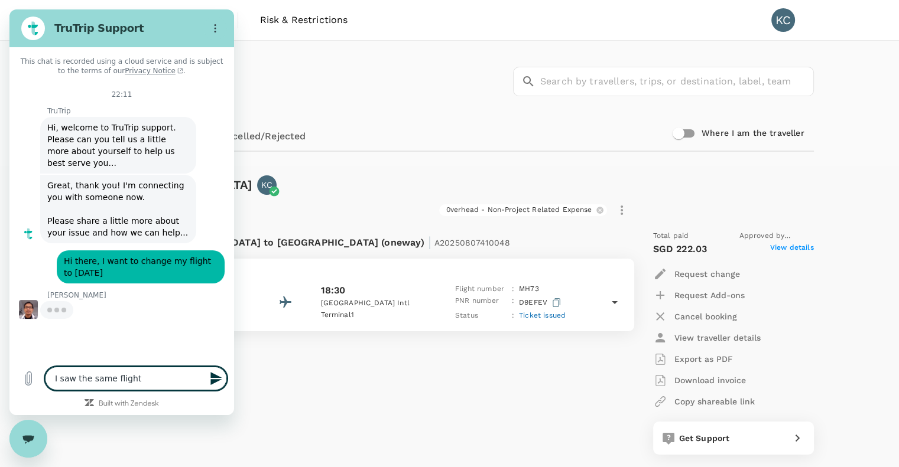
type textarea "x"
type textarea "I saw the same flight o"
type textarea "x"
type textarea "I saw the same flight on"
type textarea "x"
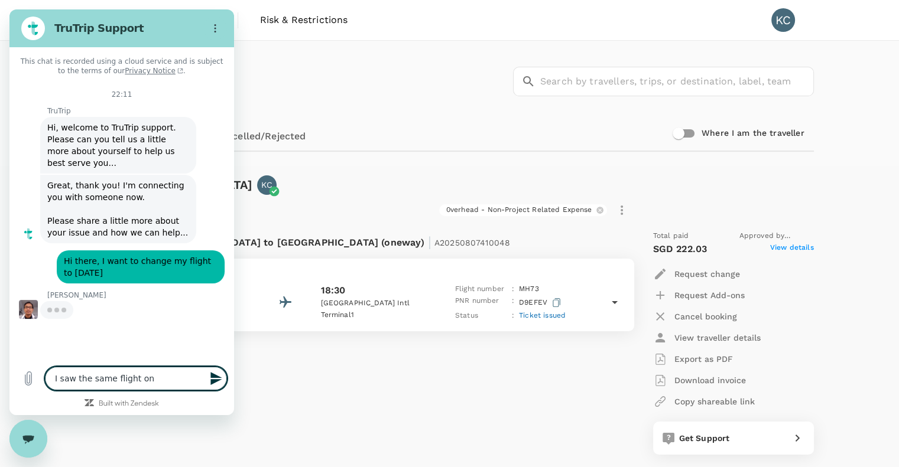
type textarea "I saw the same flight on"
type textarea "x"
type textarea "I saw the same flight on 2"
type textarea "x"
type textarea "I saw the same flight on 23"
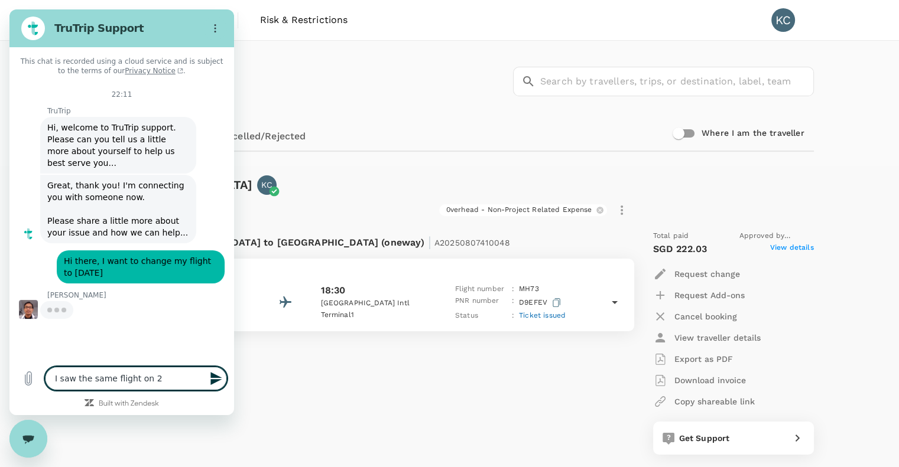
type textarea "x"
type textarea "I saw the same flight on 23"
type textarea "x"
type textarea "I saw the same flight on 23 S"
type textarea "x"
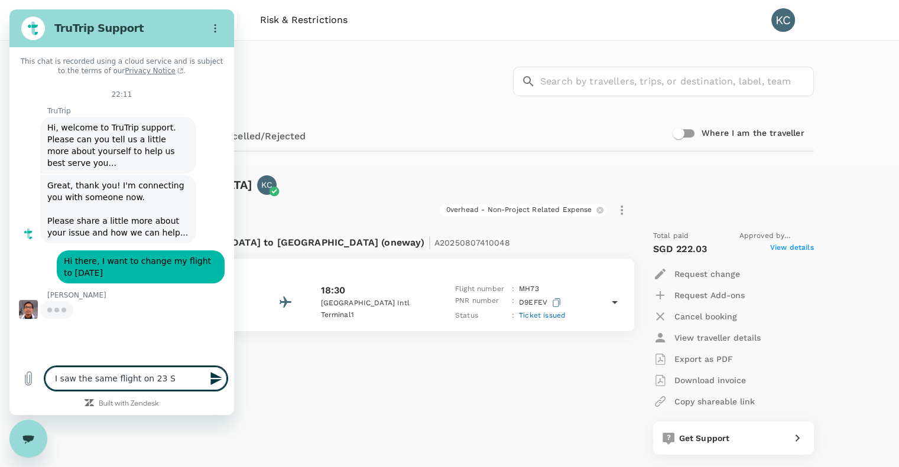
type textarea "I saw the same flight on 23 Se"
type textarea "x"
type textarea "I saw the same flight on [DATE]"
type textarea "x"
type textarea "I saw the same flight on [DATE]"
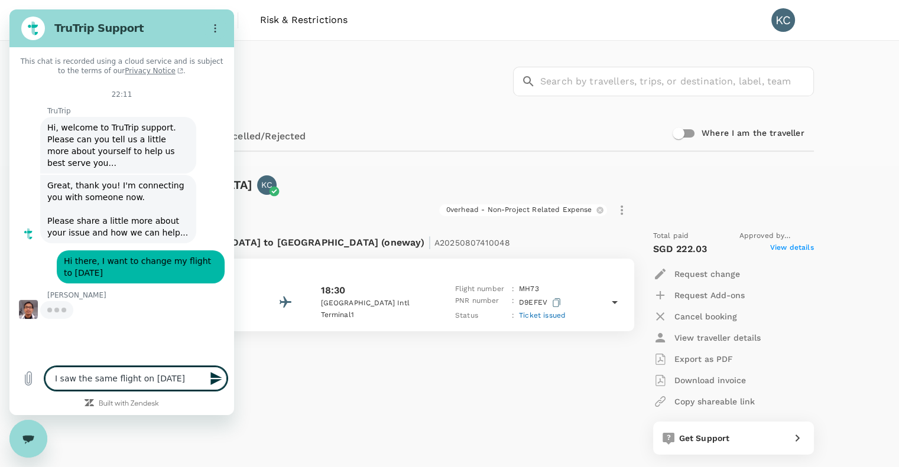
type textarea "x"
type textarea "I saw the same flight on [DATE] i"
type textarea "x"
type textarea "I saw the same flight on [DATE] is"
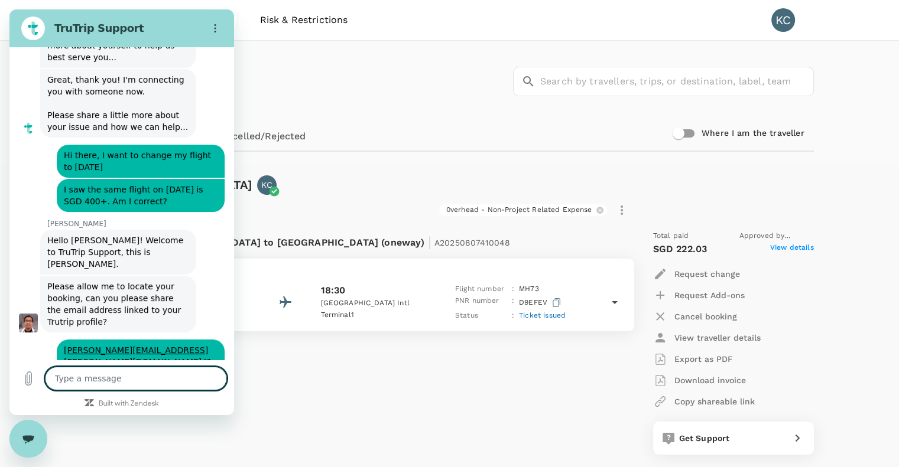
scroll to position [108, 0]
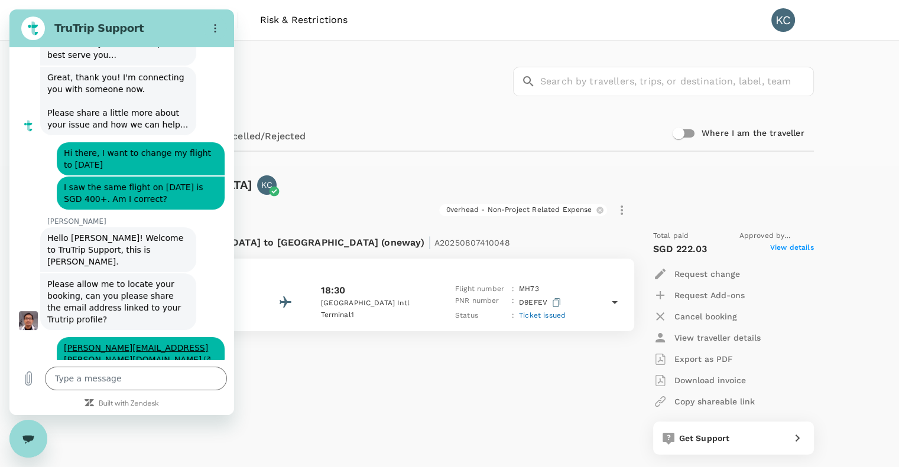
click at [360, 407] on div "Flight from [GEOGRAPHIC_DATA] to [GEOGRAPHIC_DATA] (oneway) | A20250807410048 […" at bounding box center [352, 342] width 553 height 243
click at [418, 350] on div "Flight from [GEOGRAPHIC_DATA] to [GEOGRAPHIC_DATA] (oneway) | A20250807410048 […" at bounding box center [352, 342] width 553 height 243
drag, startPoint x: 170, startPoint y: 23, endPoint x: 668, endPoint y: 71, distance: 500.4
click at [234, 71] on html "TruTrip Support This chat is recorded using a cloud service and is subject to t…" at bounding box center [121, 212] width 225 height 406
click at [168, 34] on h2 "TruTrip Support" at bounding box center [126, 28] width 144 height 14
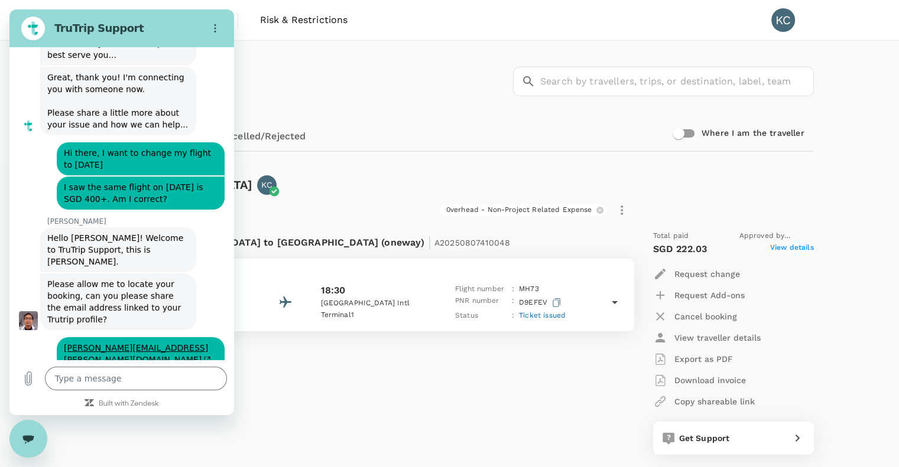
click at [142, 25] on h2 "TruTrip Support" at bounding box center [126, 28] width 144 height 14
click at [34, 443] on icon "Close messaging window" at bounding box center [28, 439] width 12 height 8
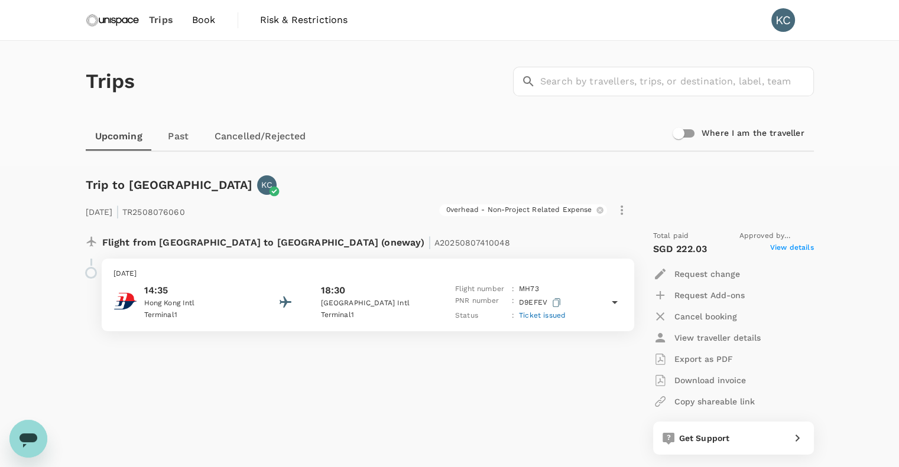
click at [42, 434] on div "Open messaging window" at bounding box center [28, 438] width 35 height 35
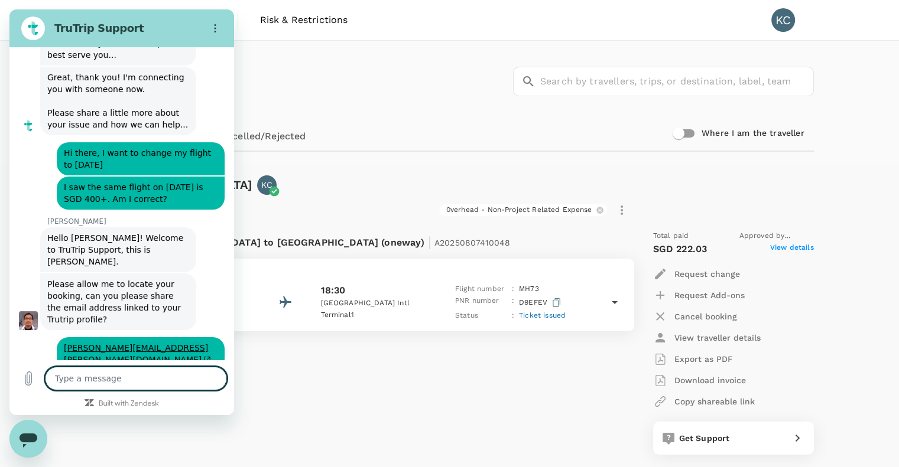
scroll to position [0, 0]
click at [96, 378] on textarea at bounding box center [136, 379] width 182 height 24
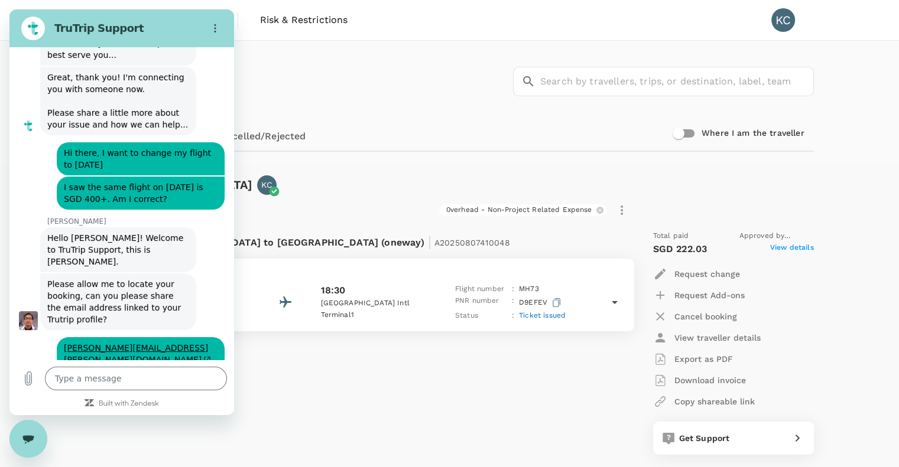
click at [437, 373] on div "Flight from [GEOGRAPHIC_DATA] to [GEOGRAPHIC_DATA] (oneway) | A20250807410048 […" at bounding box center [352, 342] width 553 height 243
click at [404, 54] on div "Trips ​ ​" at bounding box center [447, 79] width 733 height 86
click at [21, 430] on div "Close messaging window" at bounding box center [28, 438] width 35 height 35
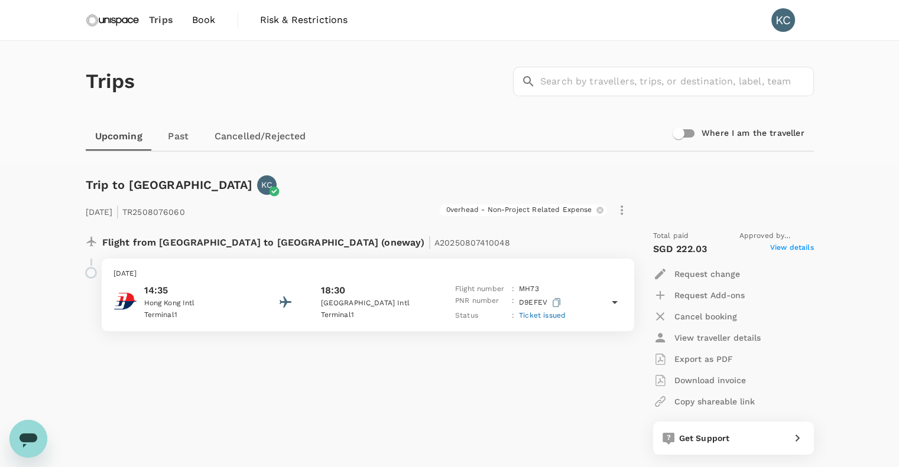
click at [199, 18] on span "Book" at bounding box center [204, 20] width 24 height 14
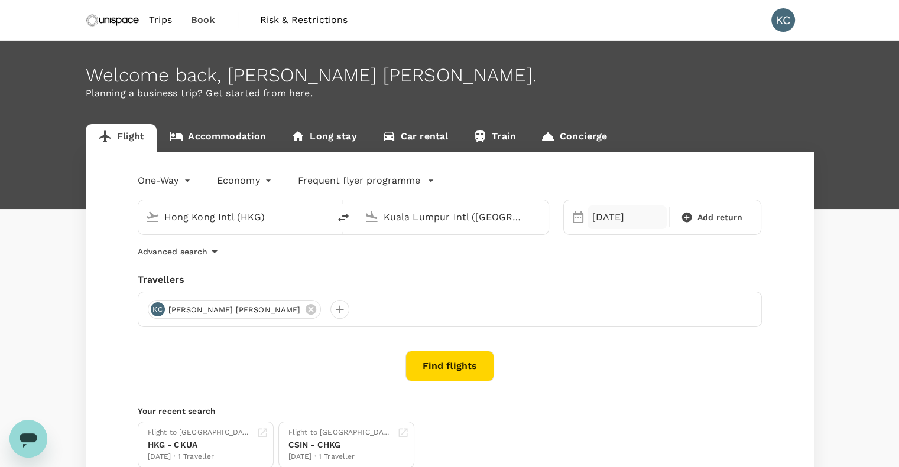
click at [609, 214] on div "[DATE]" at bounding box center [626, 218] width 79 height 24
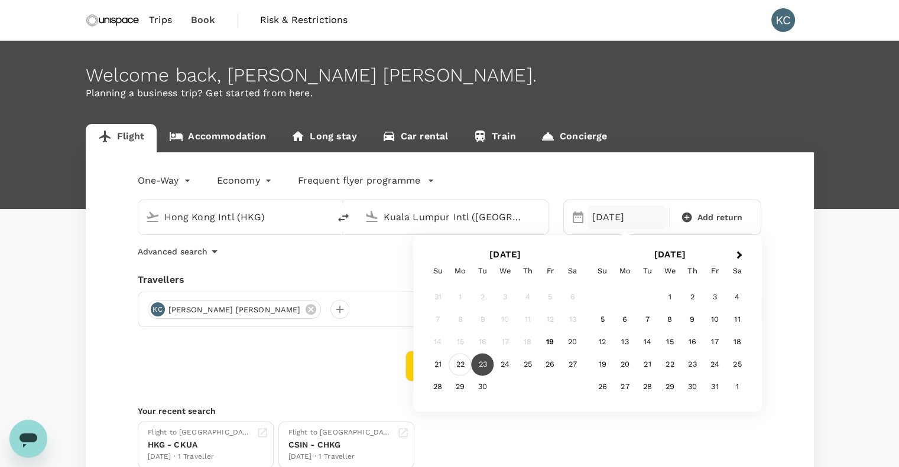
click at [463, 365] on div "22" at bounding box center [460, 365] width 22 height 22
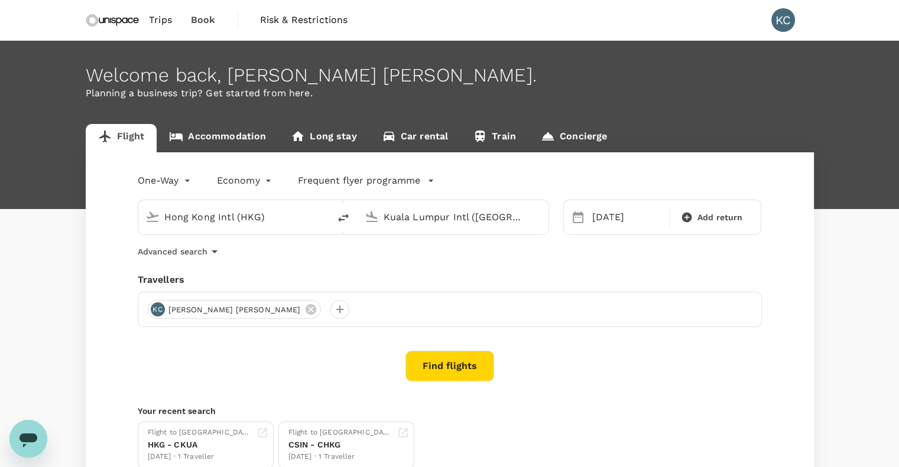
click at [454, 373] on button "Find flights" at bounding box center [449, 366] width 89 height 31
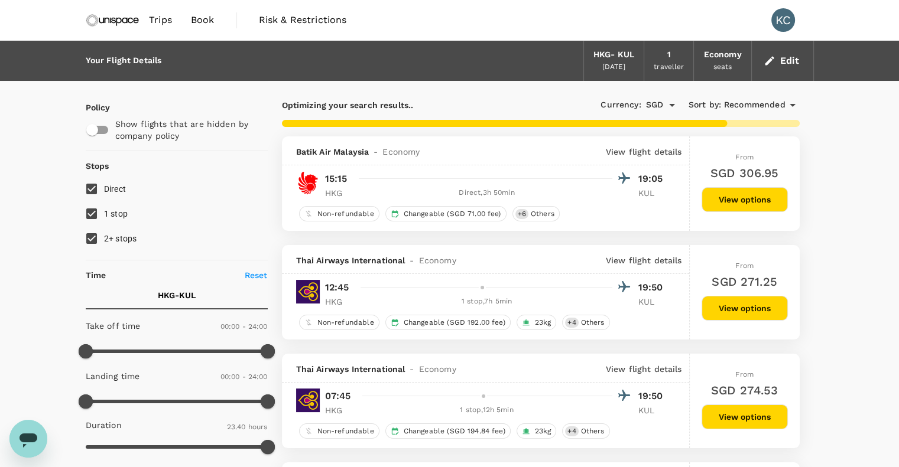
click at [92, 209] on input "1 stop" at bounding box center [91, 213] width 25 height 25
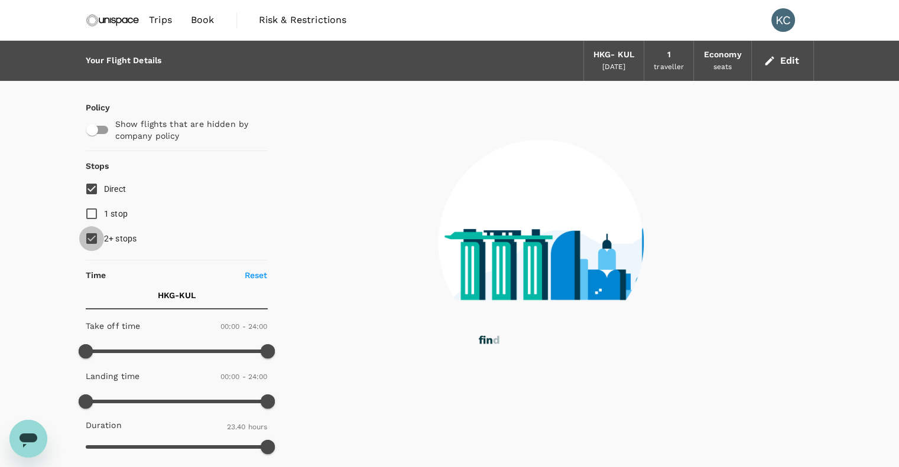
click at [90, 236] on input "2+ stops" at bounding box center [91, 238] width 25 height 25
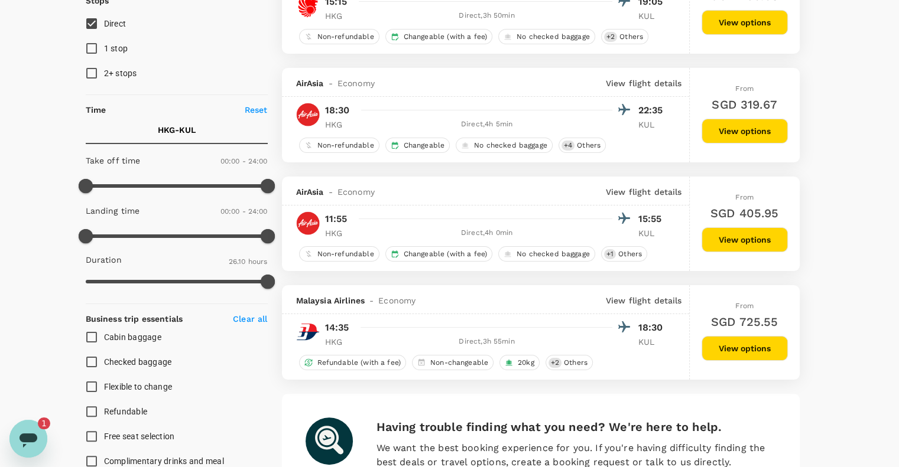
click at [34, 434] on icon "Open messaging window, 1 unread message" at bounding box center [28, 438] width 21 height 21
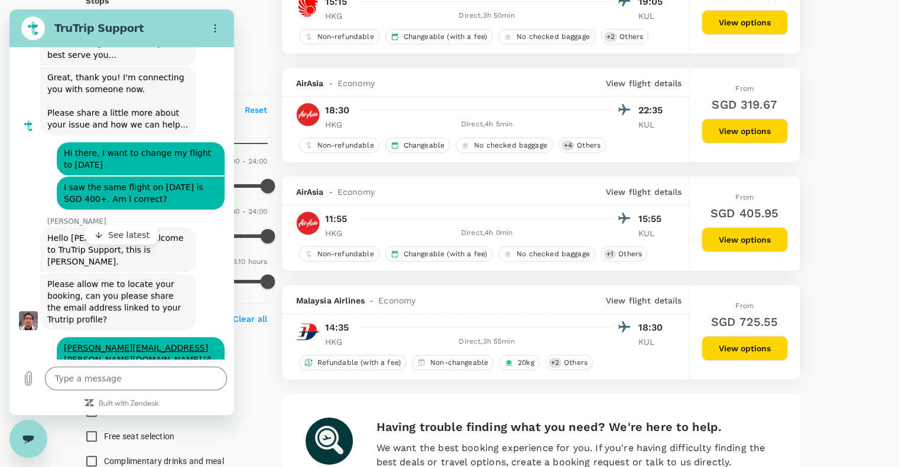
click at [235, 262] on span "26.10 hours" at bounding box center [248, 262] width 39 height 8
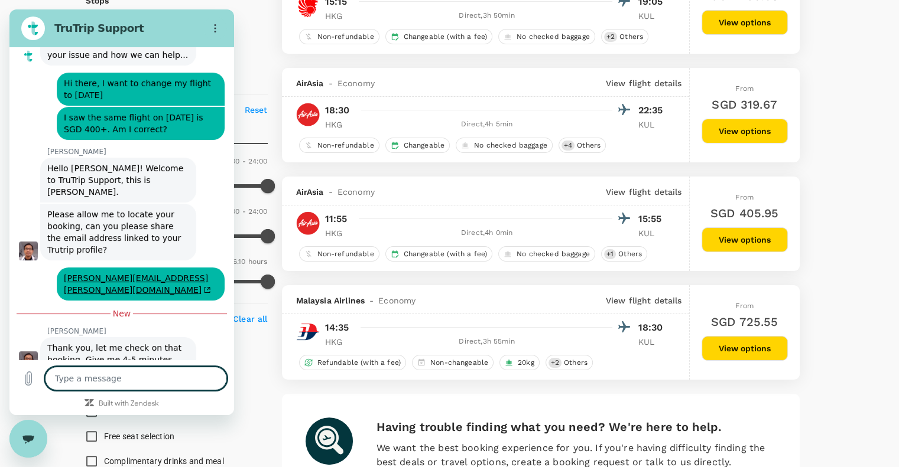
click at [142, 378] on textarea at bounding box center [136, 379] width 182 height 24
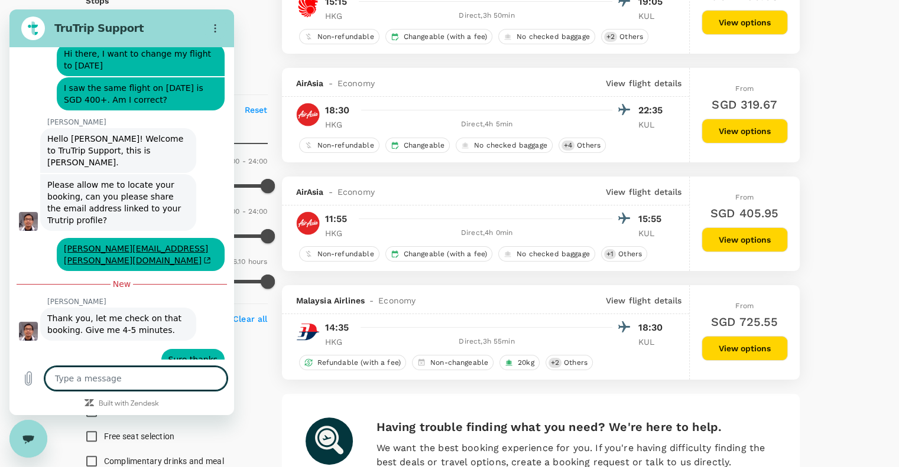
scroll to position [206, 0]
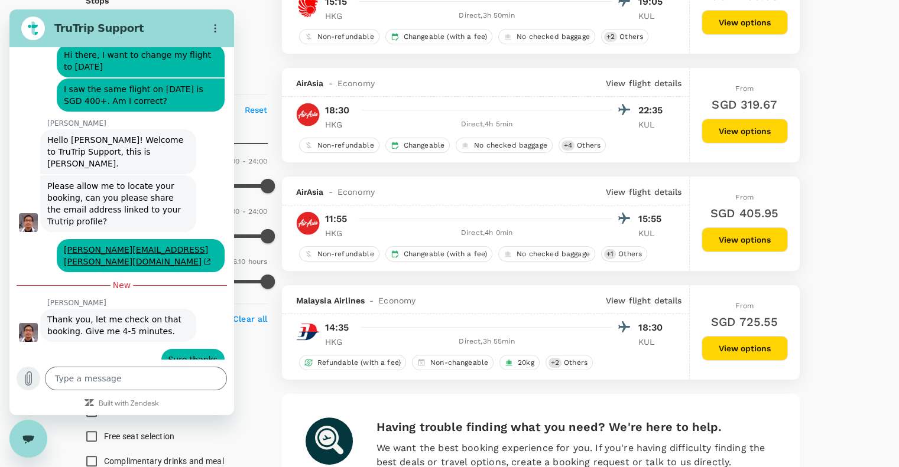
click at [28, 382] on icon "Upload file" at bounding box center [28, 379] width 14 height 14
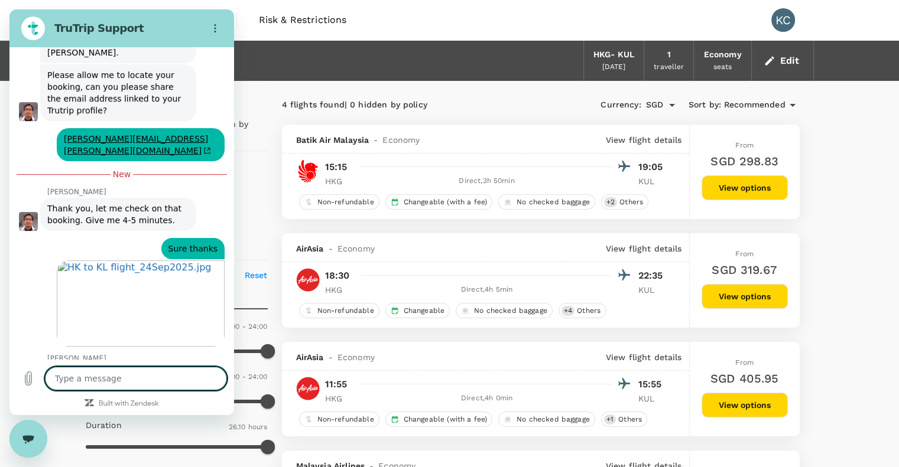
scroll to position [316, 0]
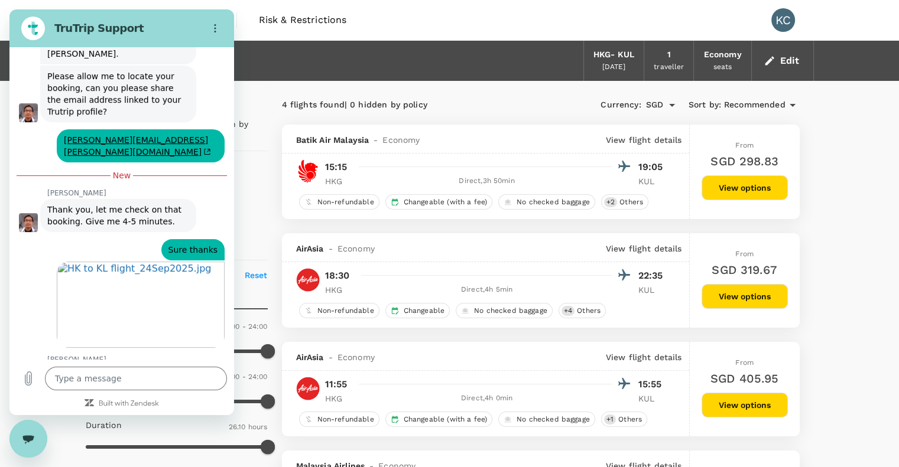
click at [777, 59] on button "Edit" at bounding box center [782, 60] width 43 height 19
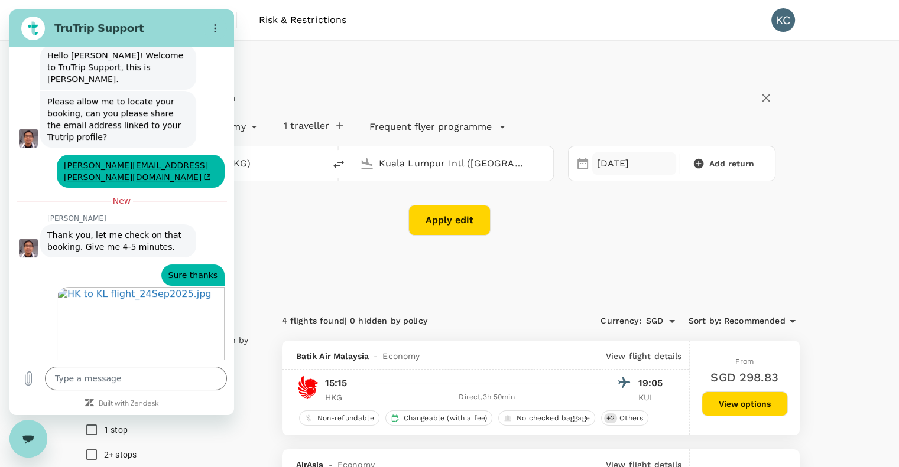
click at [600, 155] on div "[DATE]" at bounding box center [634, 163] width 84 height 23
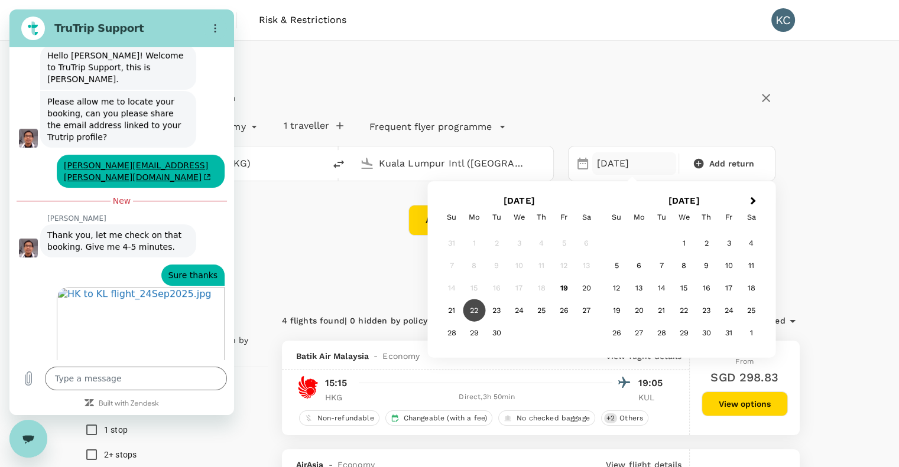
scroll to position [294, 0]
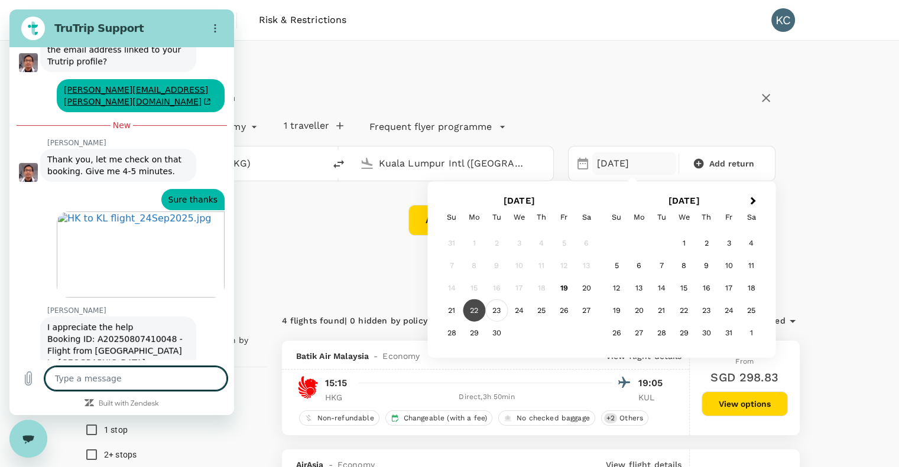
click at [497, 309] on div "23" at bounding box center [496, 311] width 22 height 22
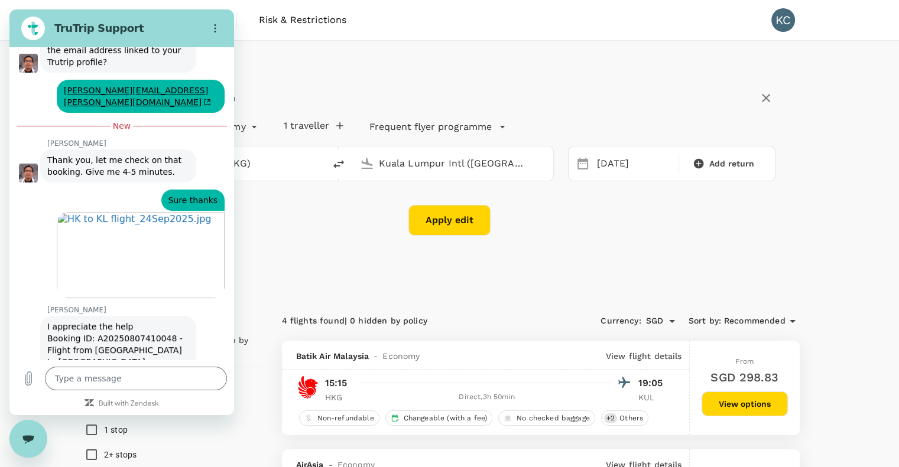
scroll to position [368, 0]
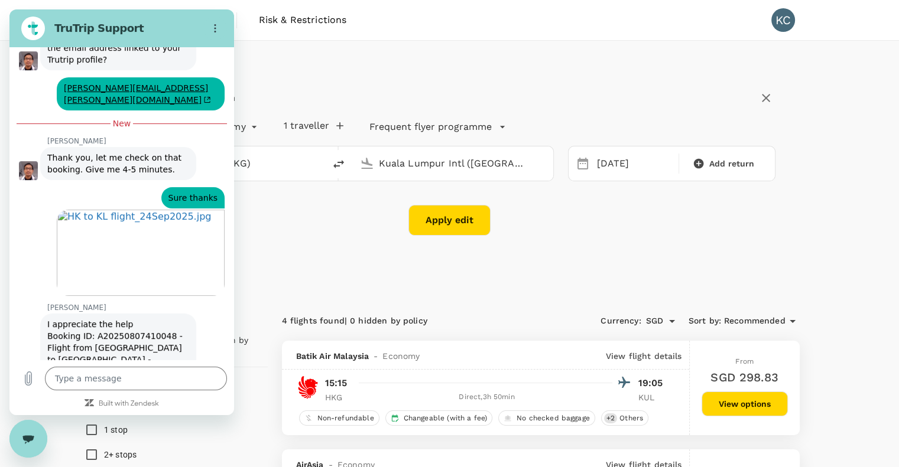
click at [453, 233] on button "Apply edit" at bounding box center [449, 220] width 82 height 31
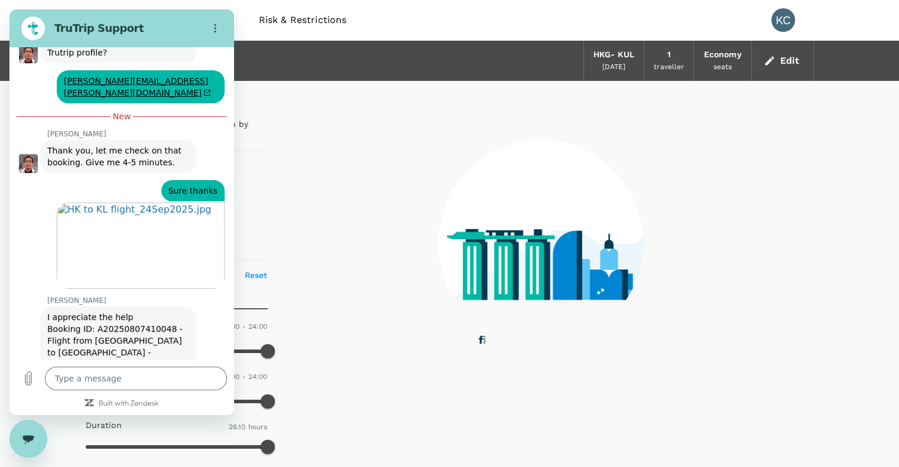
scroll to position [374, 0]
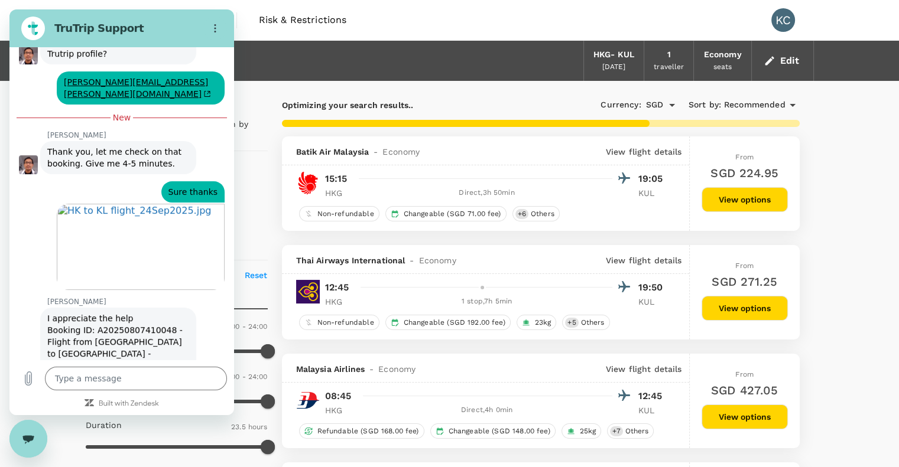
click at [26, 446] on div "Close messaging window" at bounding box center [28, 438] width 35 height 35
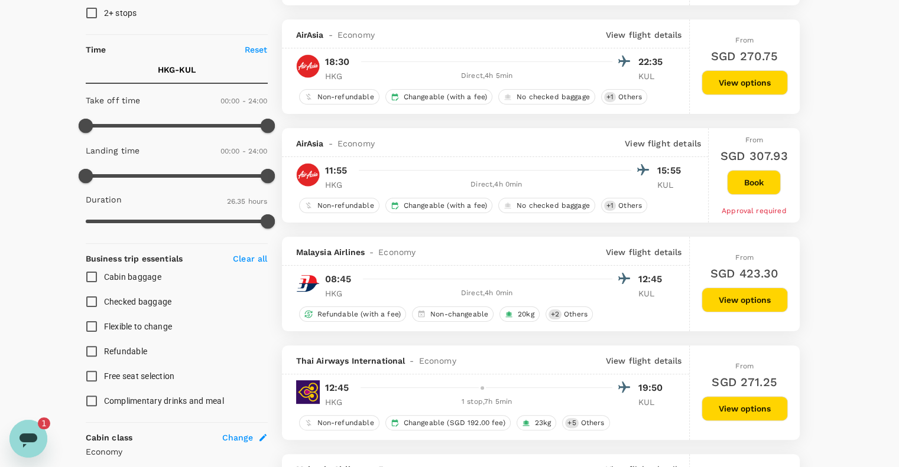
scroll to position [236, 0]
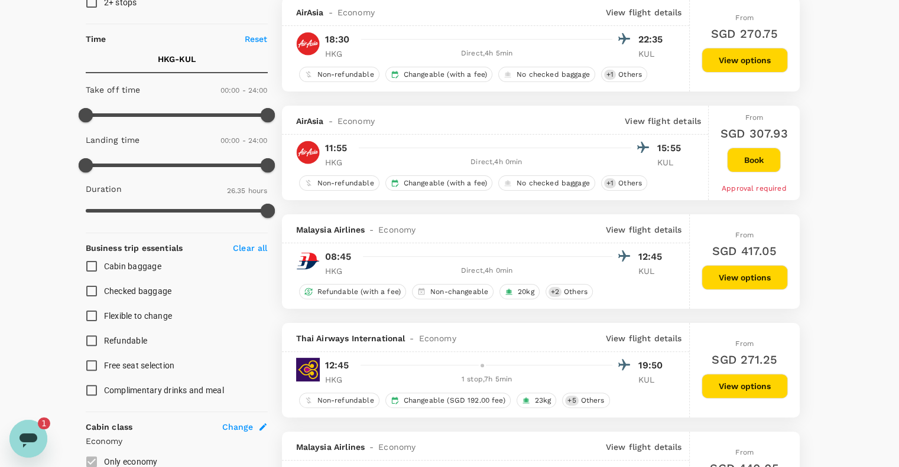
click at [35, 438] on icon "Open messaging window, 1 unread message" at bounding box center [28, 441] width 18 height 14
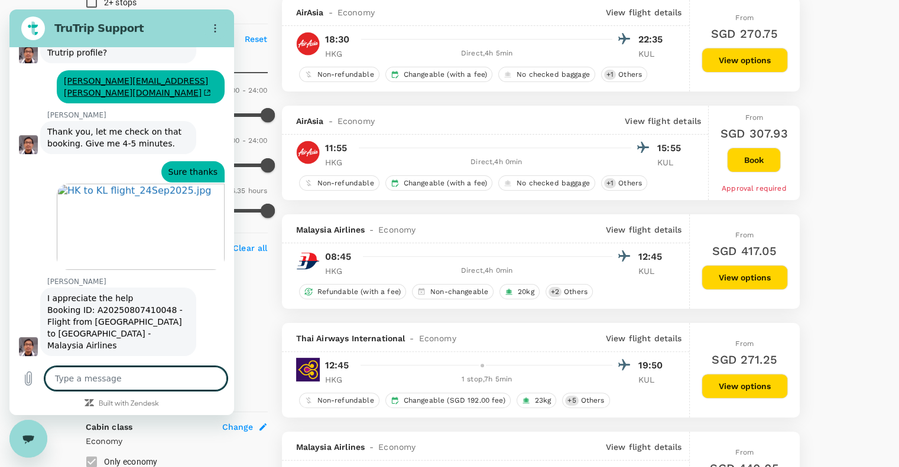
scroll to position [431, 0]
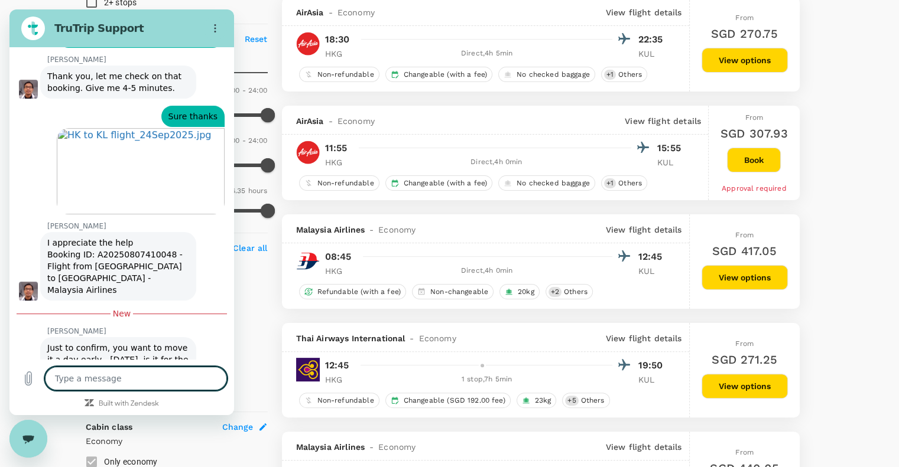
click at [94, 372] on textarea at bounding box center [136, 379] width 182 height 24
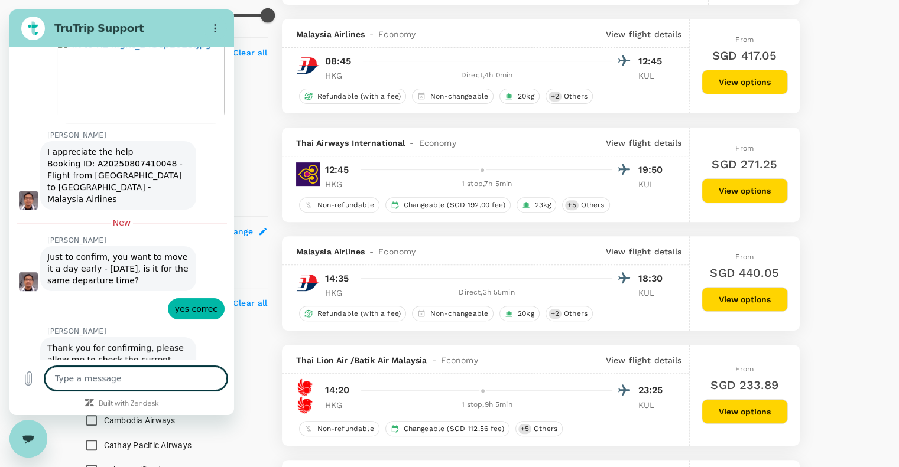
scroll to position [430, 0]
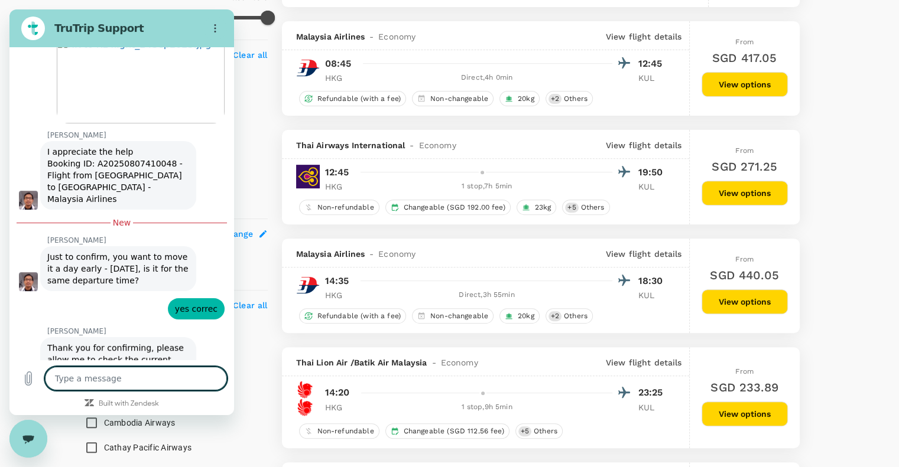
click at [156, 378] on textarea at bounding box center [136, 379] width 182 height 24
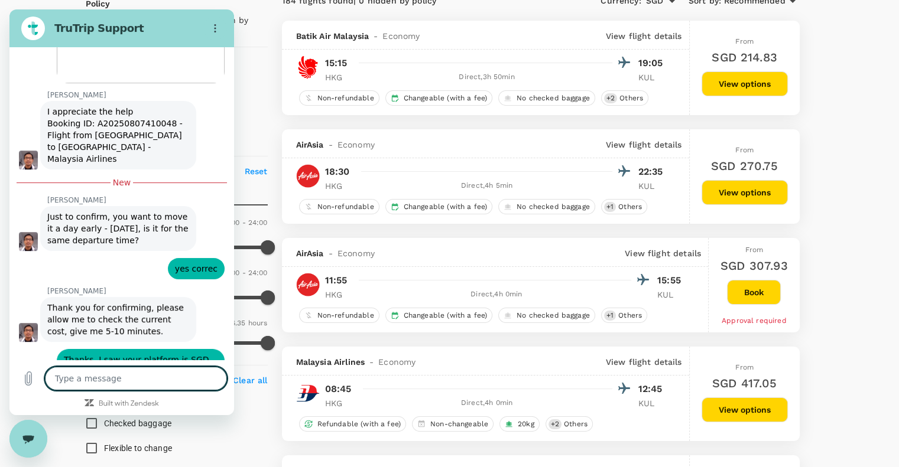
scroll to position [102, 0]
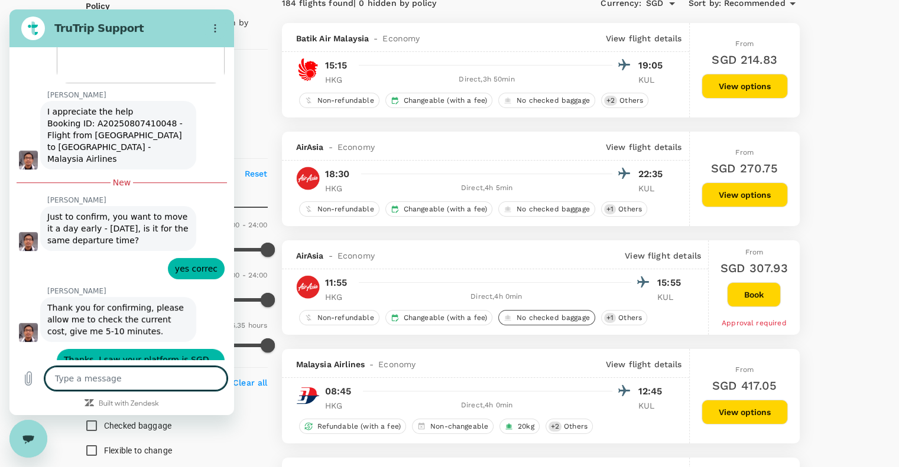
click at [549, 317] on span "No checked baggage" at bounding box center [553, 318] width 83 height 10
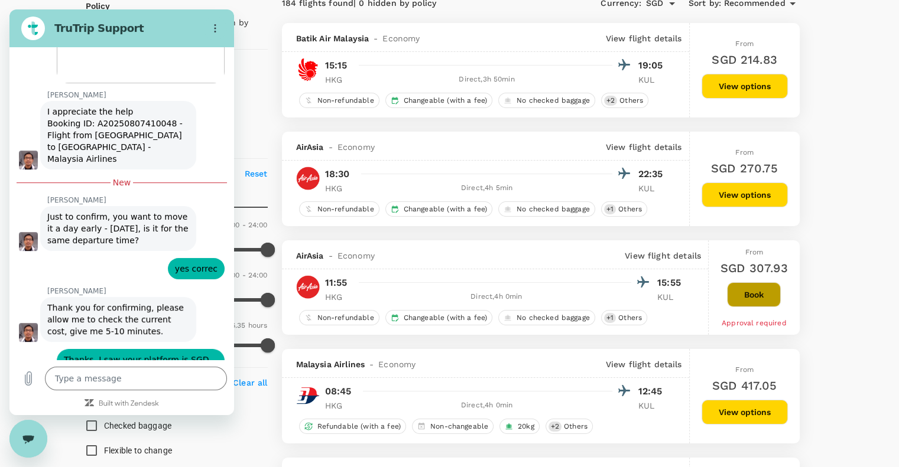
click at [761, 297] on button "Book" at bounding box center [754, 294] width 54 height 25
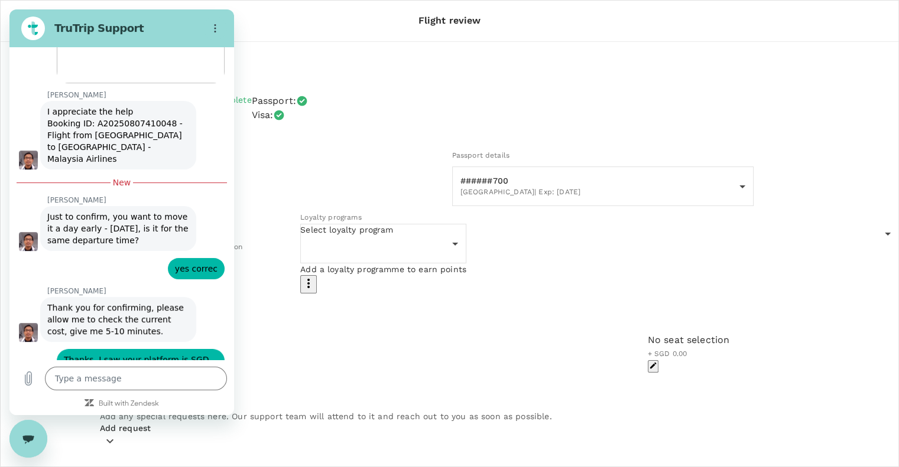
click at [28, 436] on icon "Close messaging window" at bounding box center [28, 439] width 12 height 8
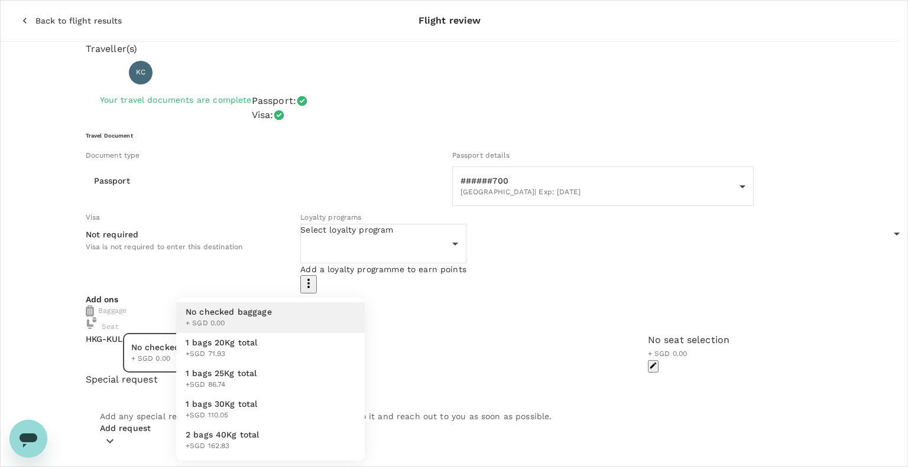
click at [355, 333] on body "Back to flight results Flight review Traveller(s) Traveller 1 : [PERSON_NAME] M…" at bounding box center [454, 445] width 908 height 890
click at [39, 438] on div at bounding box center [454, 233] width 908 height 467
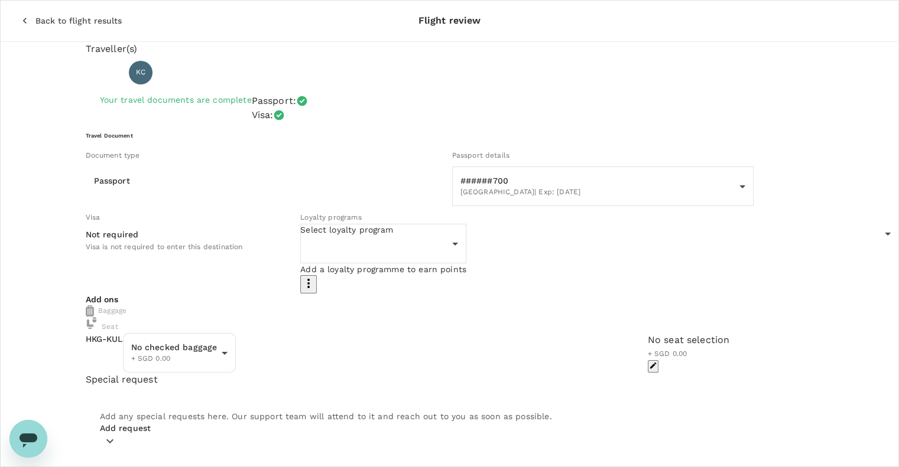
click at [24, 434] on icon "Open messaging window" at bounding box center [28, 441] width 18 height 14
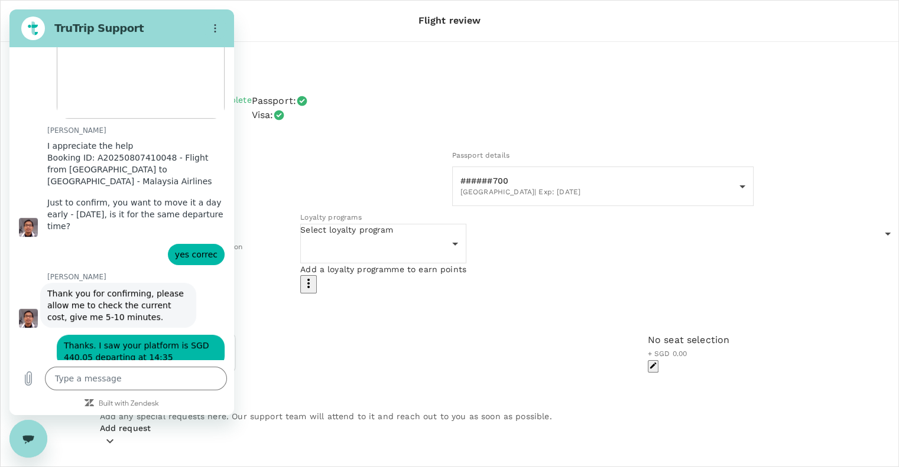
click at [887, 256] on div "Traveller(s) Traveller 1 : [PERSON_NAME] [PERSON_NAME] Your travel documents ar…" at bounding box center [449, 450] width 899 height 816
click at [31, 438] on icon "Close messaging window" at bounding box center [28, 438] width 12 height 6
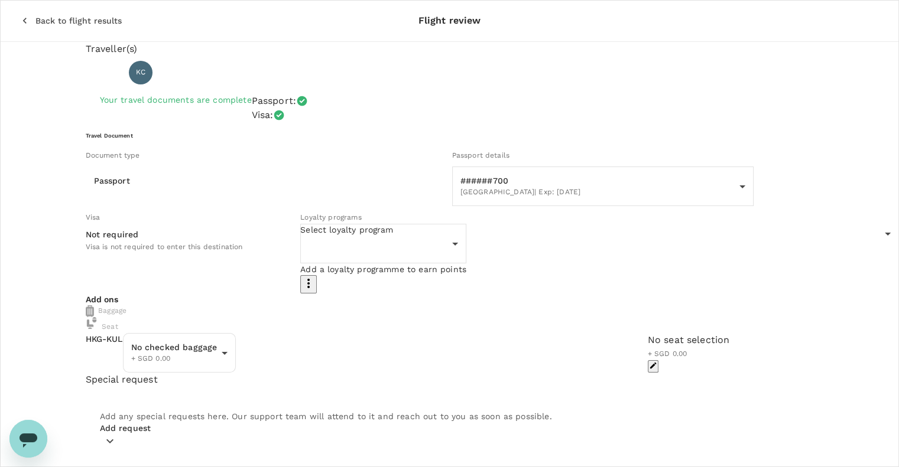
scroll to position [562, 0]
click at [19, 15] on icon "button" at bounding box center [25, 21] width 12 height 12
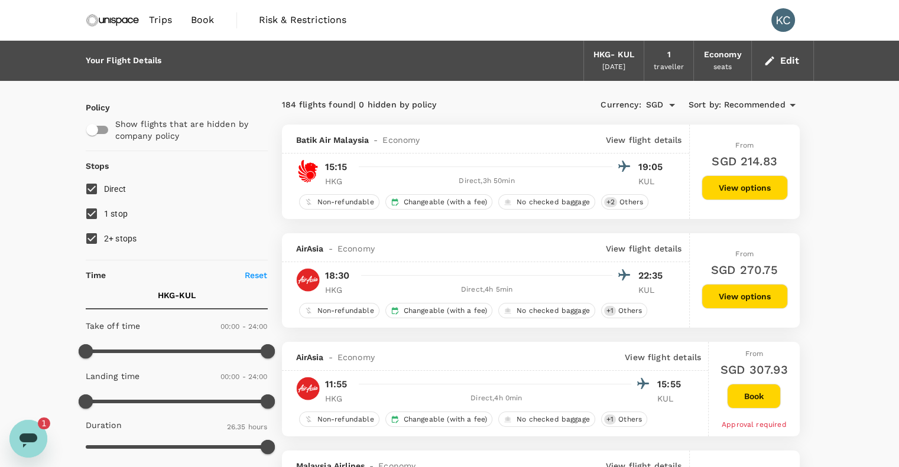
click at [741, 184] on button "View options" at bounding box center [744, 187] width 86 height 25
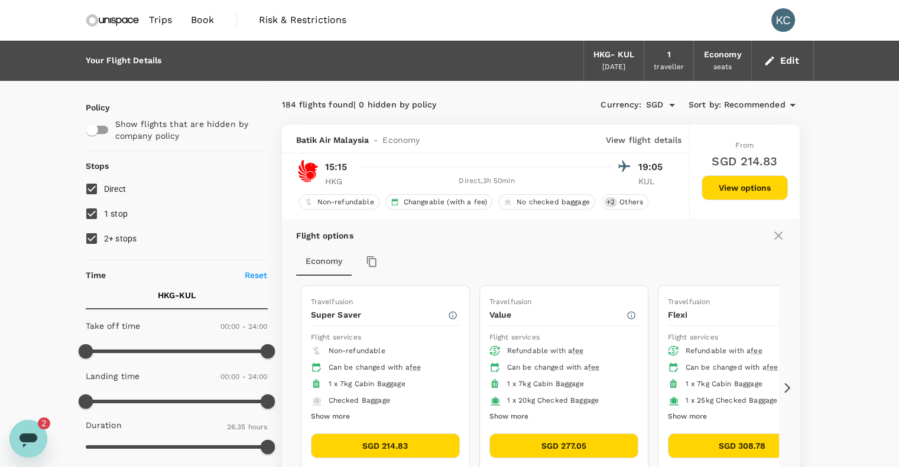
click at [30, 437] on icon "Open messaging window, 2 unread messages" at bounding box center [28, 441] width 18 height 14
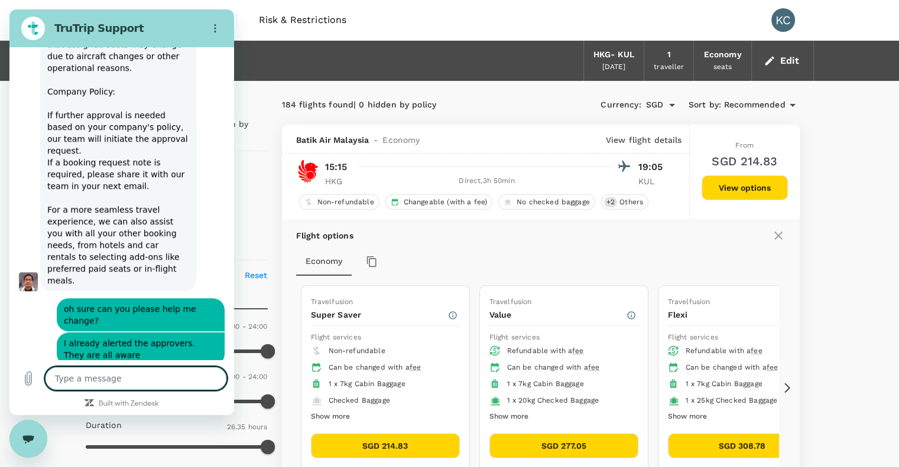
scroll to position [1163, 0]
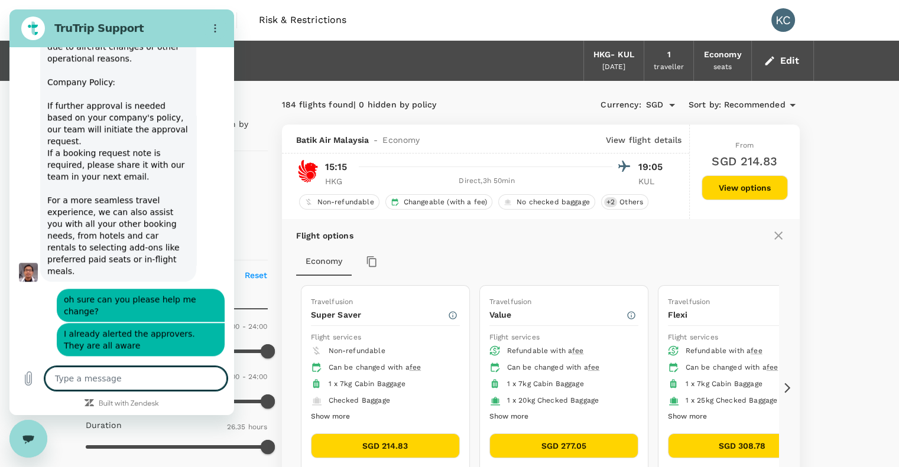
drag, startPoint x: 231, startPoint y: 265, endPoint x: 245, endPoint y: 365, distance: 100.9
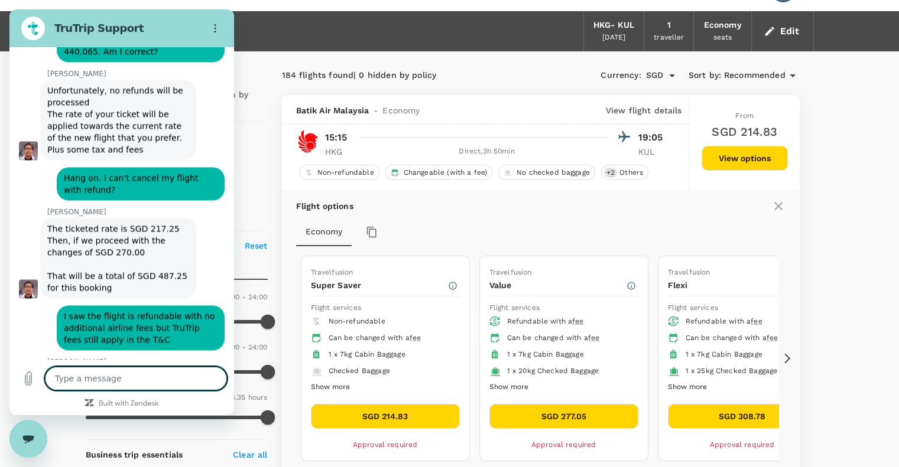
scroll to position [0, 0]
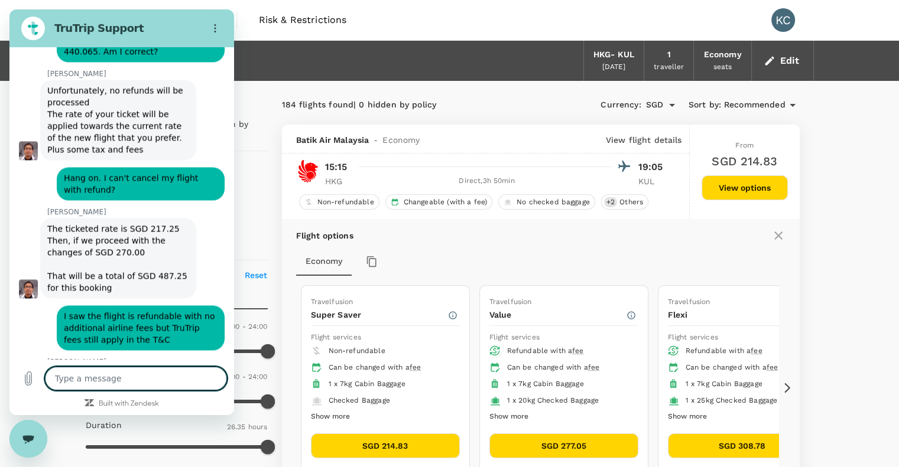
click at [469, 17] on div "Trips Book Risk & Restrictions KC" at bounding box center [450, 20] width 728 height 40
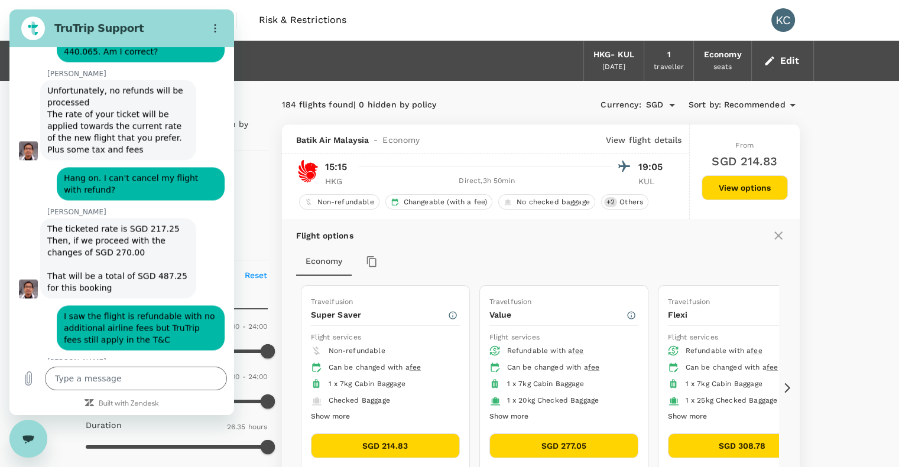
click at [28, 443] on div "Close messaging window" at bounding box center [28, 438] width 35 height 35
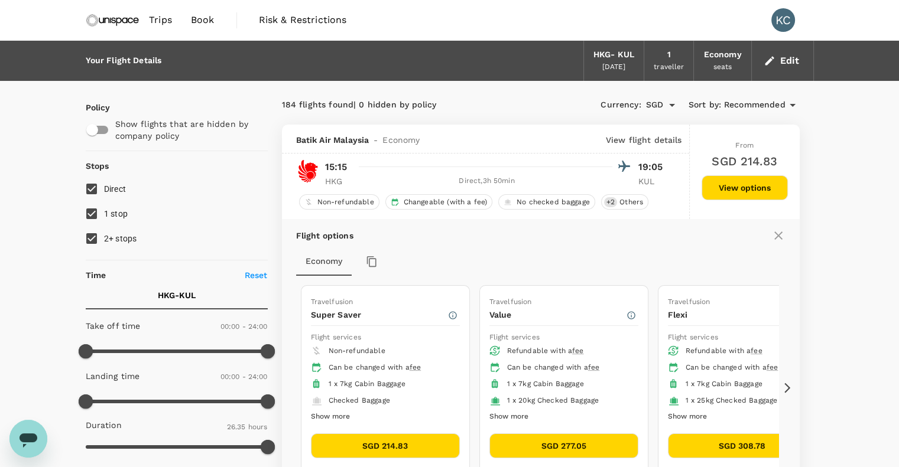
click at [155, 23] on span "Trips" at bounding box center [160, 20] width 23 height 14
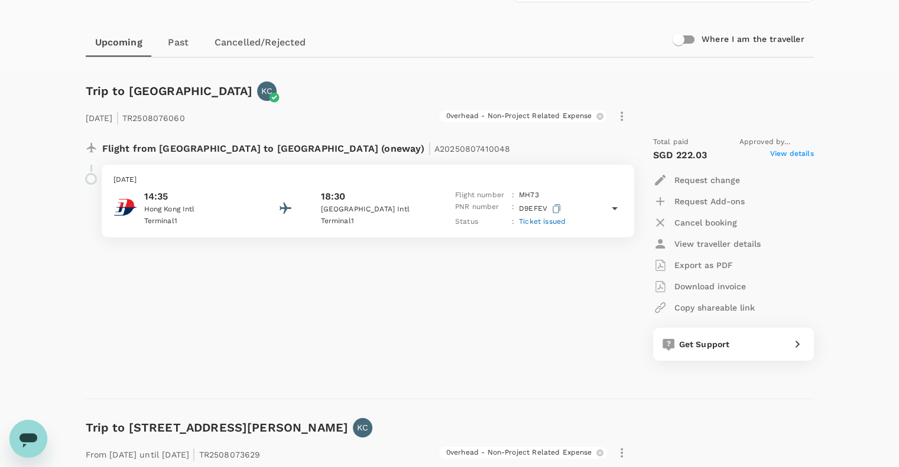
scroll to position [95, 0]
click at [615, 207] on icon at bounding box center [615, 207] width 6 height 3
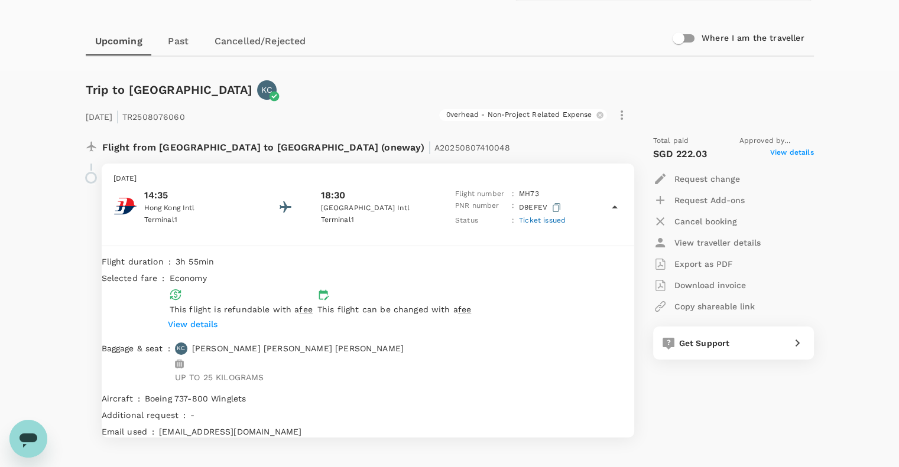
click at [217, 318] on p "View details" at bounding box center [193, 324] width 50 height 12
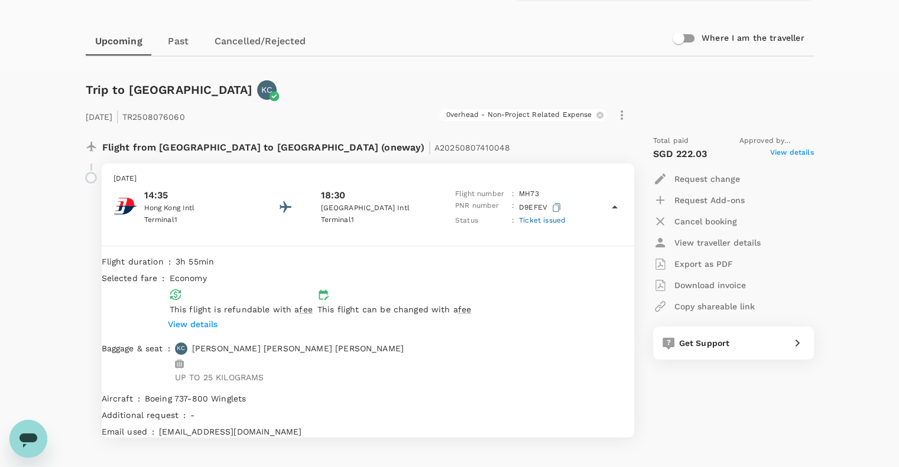
drag, startPoint x: 564, startPoint y: 448, endPoint x: 600, endPoint y: 432, distance: 39.1
click at [600, 432] on div "Trip to [GEOGRAPHIC_DATA] KC [DATE] | TR2508076060 0verhead - Non-Project Relat…" at bounding box center [444, 268] width 737 height 415
click at [569, 426] on p "[EMAIL_ADDRESS][DOMAIN_NAME]" at bounding box center [396, 432] width 474 height 12
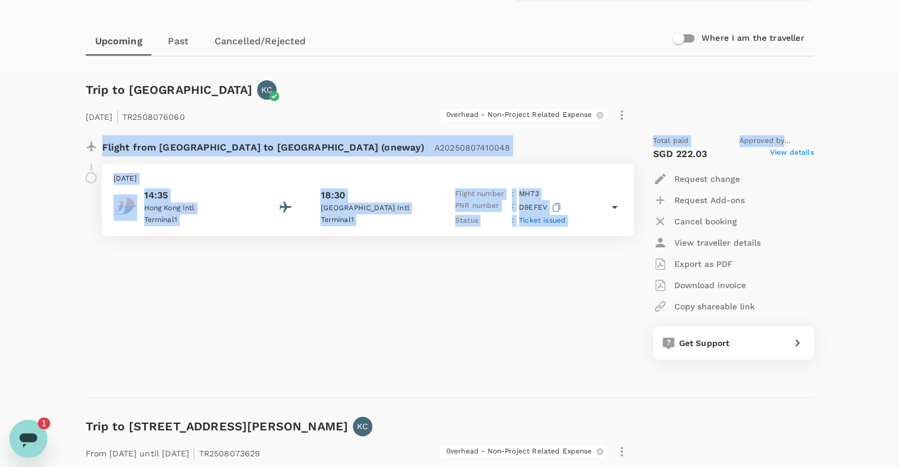
drag, startPoint x: 801, startPoint y: 128, endPoint x: 869, endPoint y: 121, distance: 68.9
click at [616, 206] on icon at bounding box center [615, 207] width 6 height 3
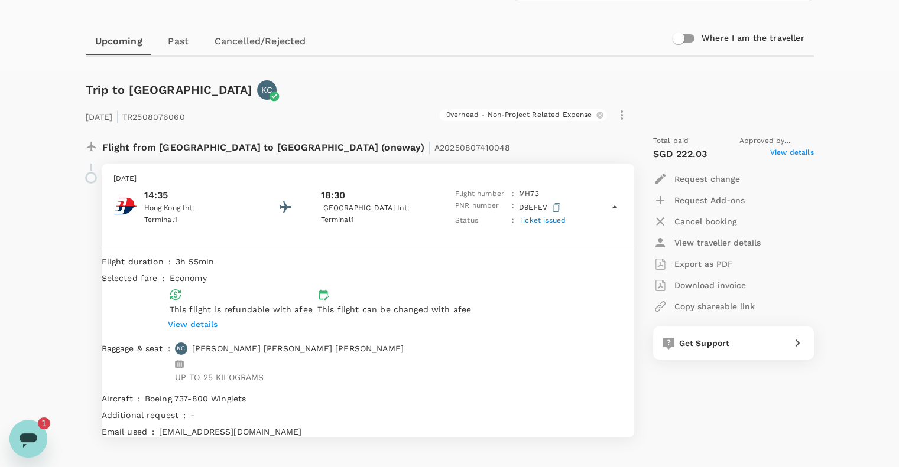
drag, startPoint x: 516, startPoint y: 386, endPoint x: 501, endPoint y: 382, distance: 15.3
click at [501, 405] on div "-" at bounding box center [410, 413] width 448 height 17
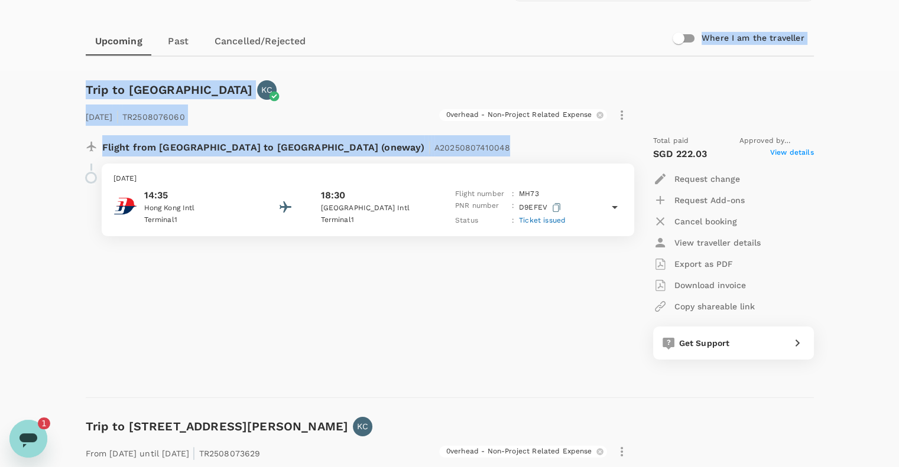
drag, startPoint x: 44, startPoint y: 196, endPoint x: 570, endPoint y: 495, distance: 604.7
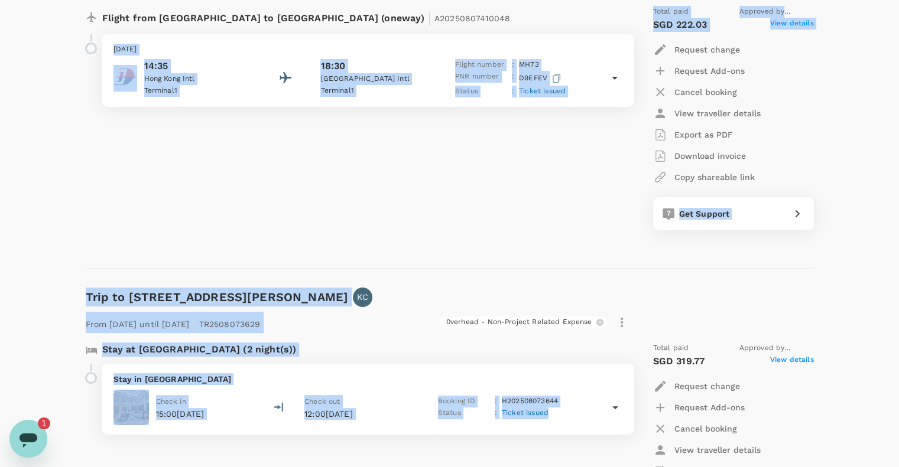
click at [213, 155] on div "Flight from [GEOGRAPHIC_DATA] to [GEOGRAPHIC_DATA] (oneway) | A20250807410048 […" at bounding box center [352, 117] width 553 height 243
click at [379, 207] on div "Flight from [GEOGRAPHIC_DATA] to [GEOGRAPHIC_DATA] (oneway) | A20250807410048 […" at bounding box center [352, 117] width 553 height 243
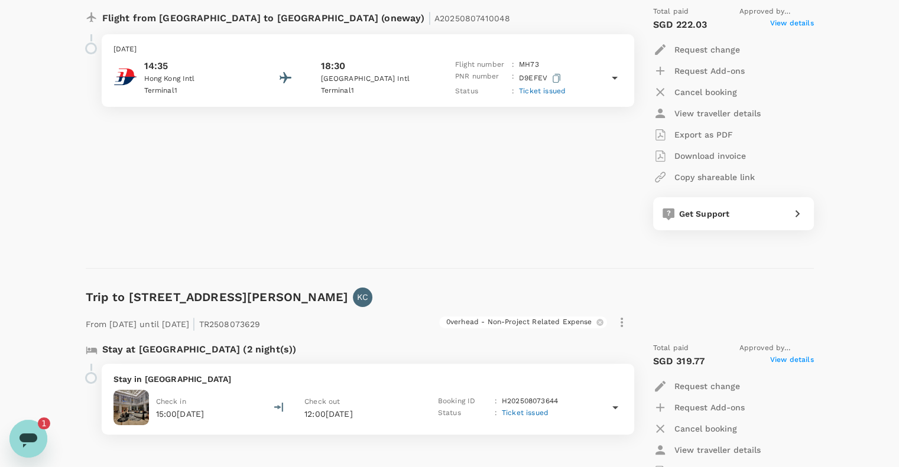
click at [610, 77] on icon at bounding box center [614, 78] width 14 height 14
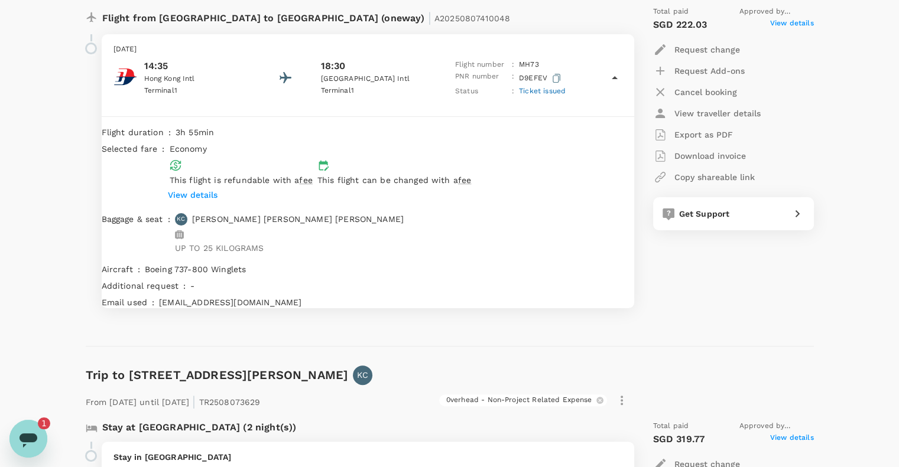
click at [41, 437] on div "Open messaging window, 1 unread message" at bounding box center [28, 438] width 35 height 35
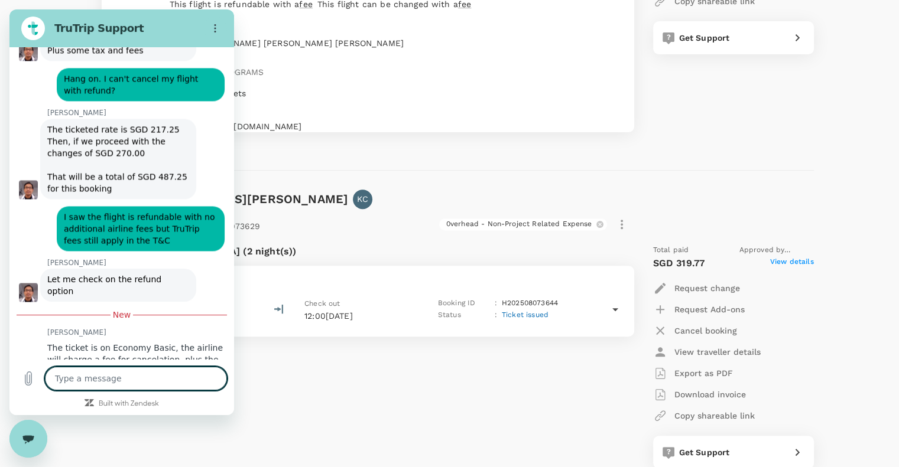
scroll to position [402, 0]
click at [25, 384] on icon "Upload file" at bounding box center [28, 379] width 6 height 14
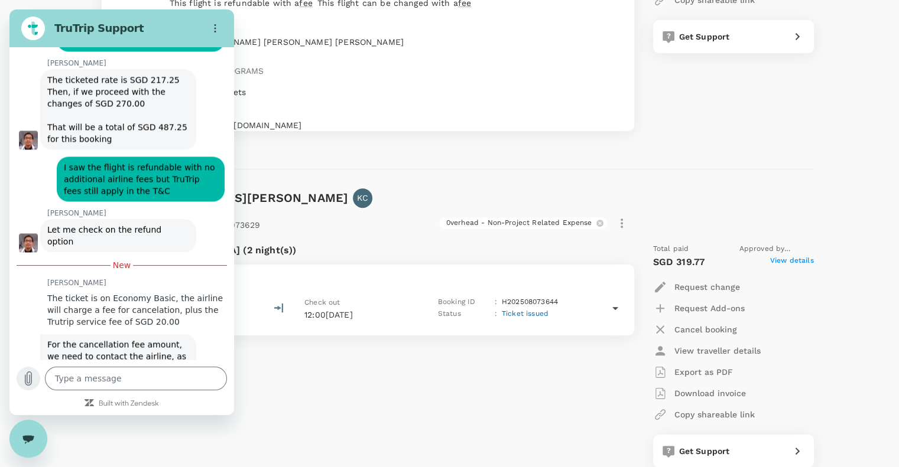
scroll to position [2012, 0]
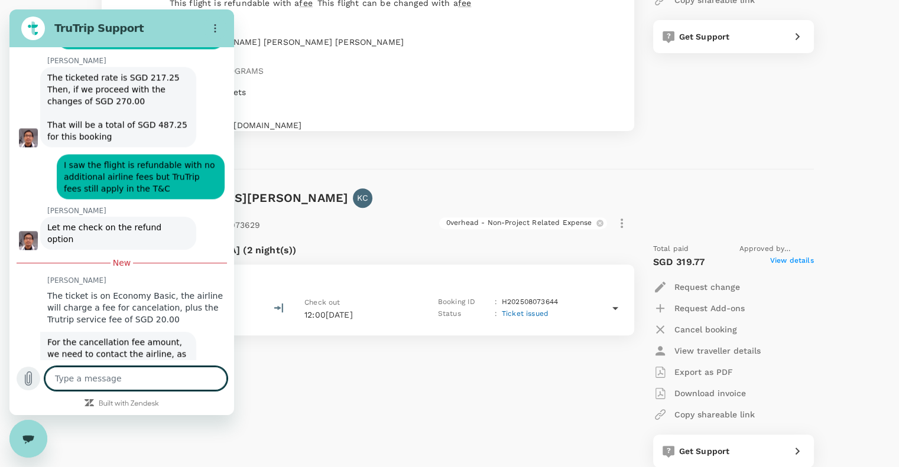
click at [21, 381] on icon "Upload file" at bounding box center [28, 379] width 14 height 14
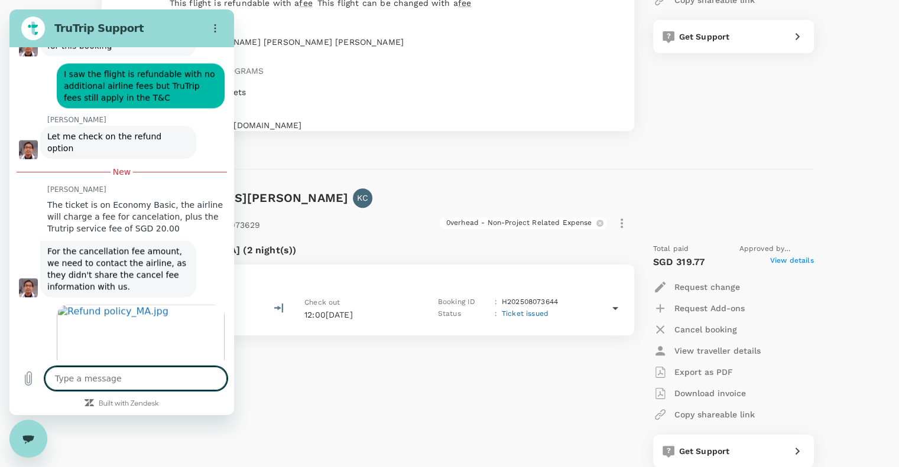
scroll to position [2105, 0]
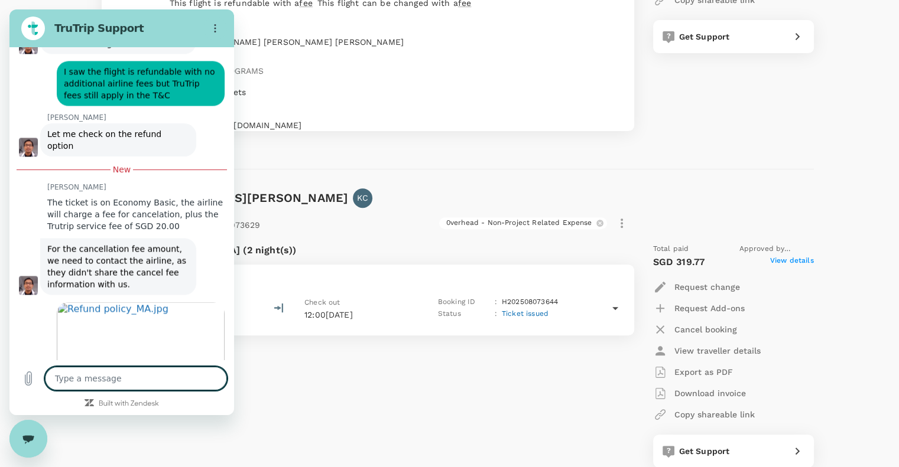
click at [189, 387] on textarea at bounding box center [136, 379] width 182 height 24
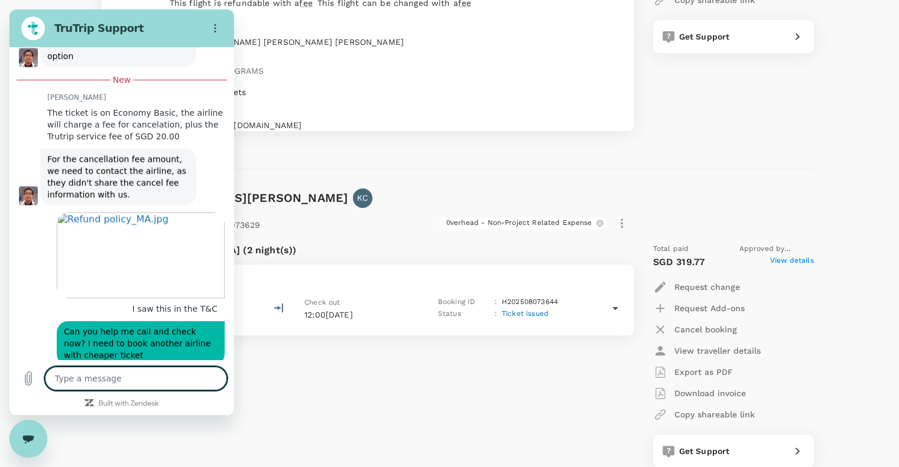
scroll to position [2196, 0]
click at [564, 375] on div "Stay at [GEOGRAPHIC_DATA] (2 night(s)) Stay in [GEOGRAPHIC_DATA] Check in 15:00…" at bounding box center [352, 355] width 553 height 243
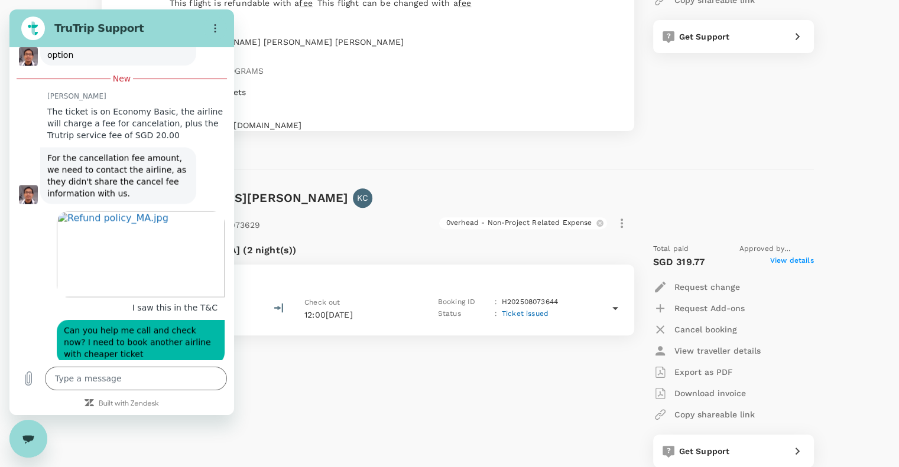
scroll to position [106, 0]
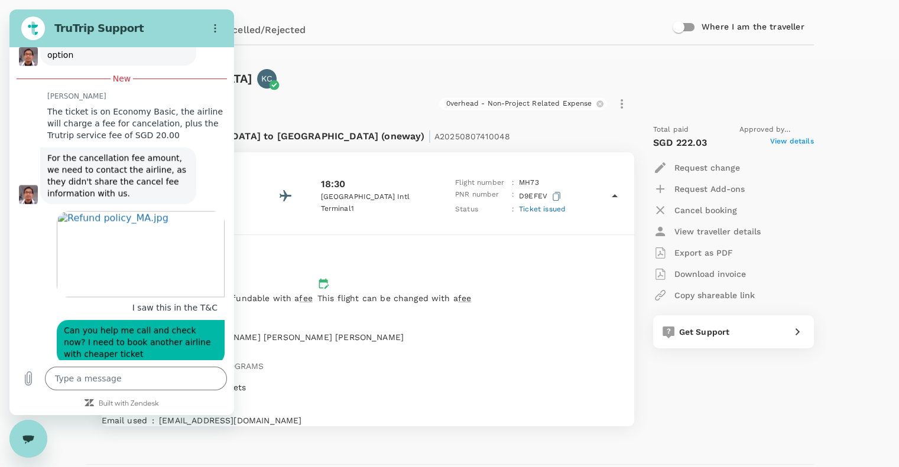
click at [32, 441] on icon "Close messaging window" at bounding box center [28, 439] width 12 height 8
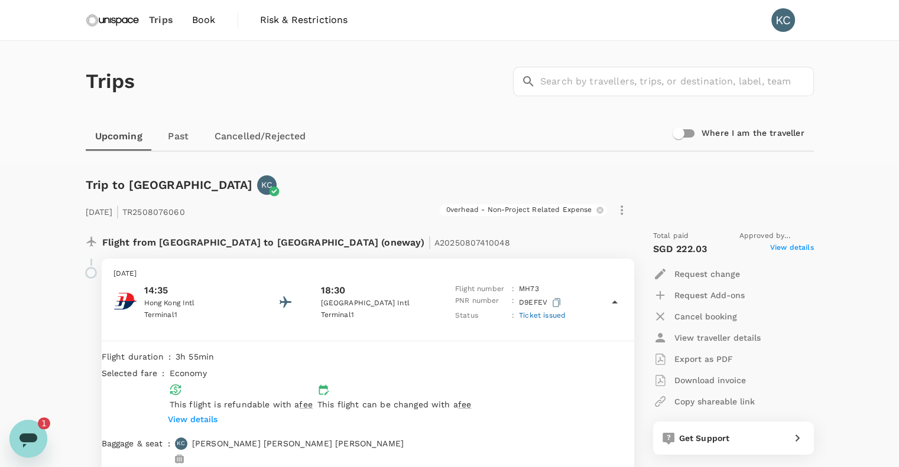
scroll to position [0, 0]
click at [201, 17] on span "Book" at bounding box center [204, 20] width 24 height 14
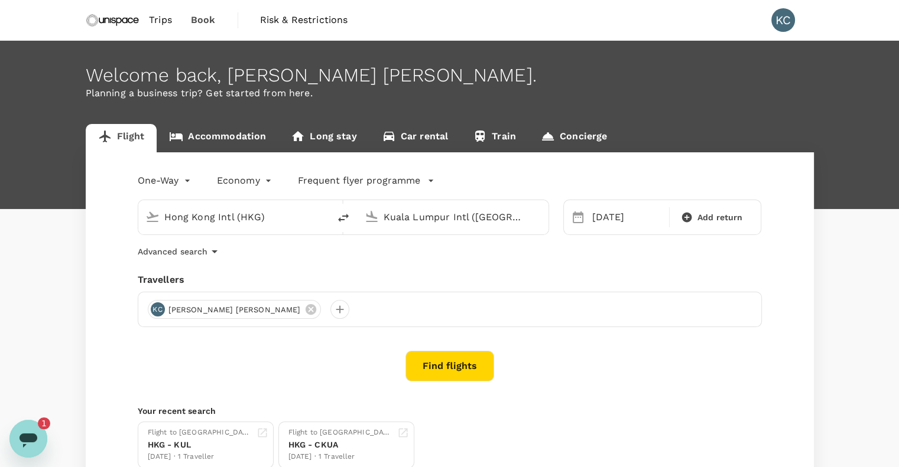
click at [450, 375] on button "Find flights" at bounding box center [449, 366] width 89 height 31
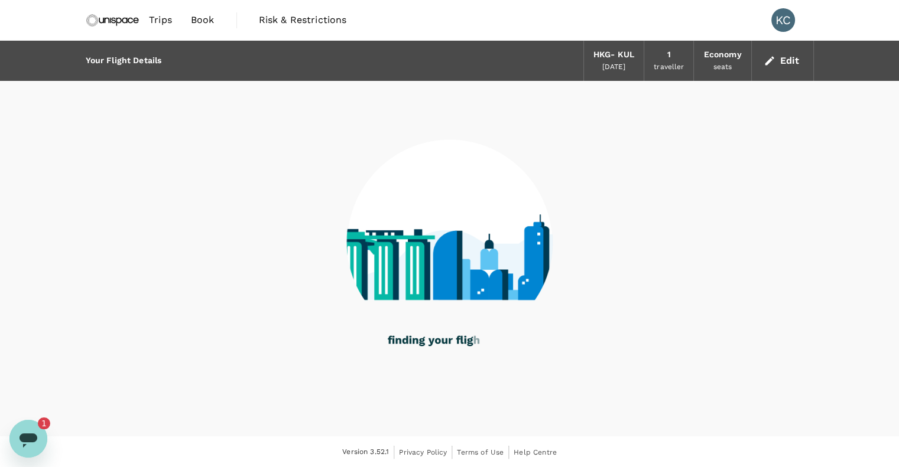
click at [27, 432] on icon "Open messaging window, 1 unread message" at bounding box center [28, 438] width 21 height 21
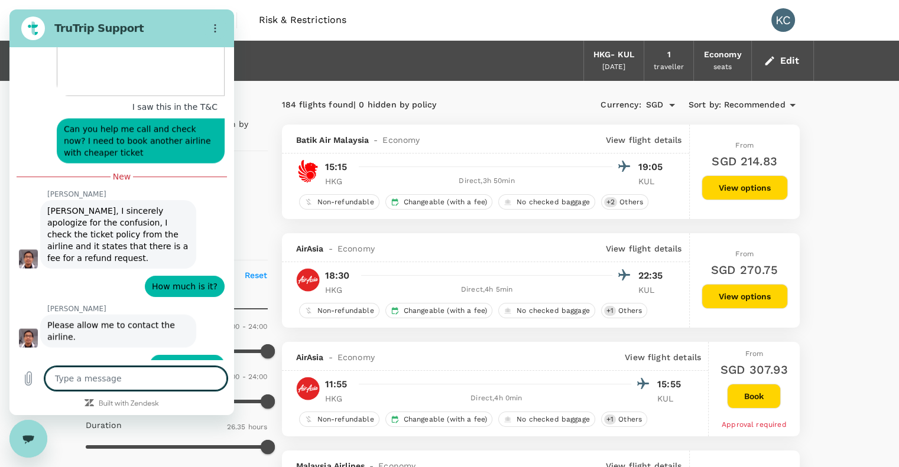
scroll to position [2351, 0]
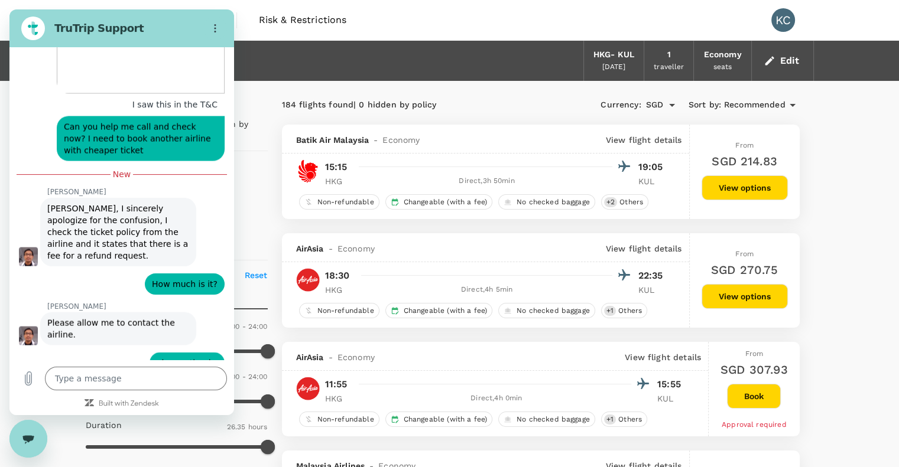
click at [40, 445] on div "Close messaging window" at bounding box center [28, 438] width 35 height 35
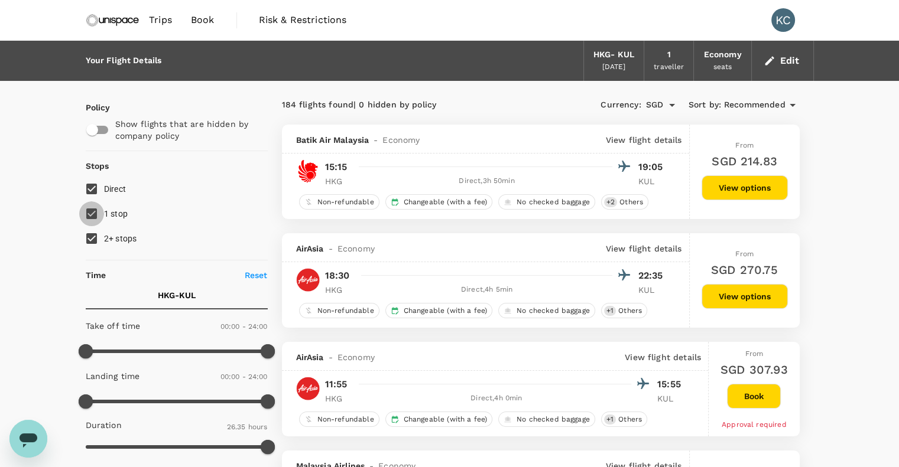
click at [95, 214] on input "1 stop" at bounding box center [91, 213] width 25 height 25
click at [95, 237] on input "2+ stops" at bounding box center [91, 238] width 25 height 25
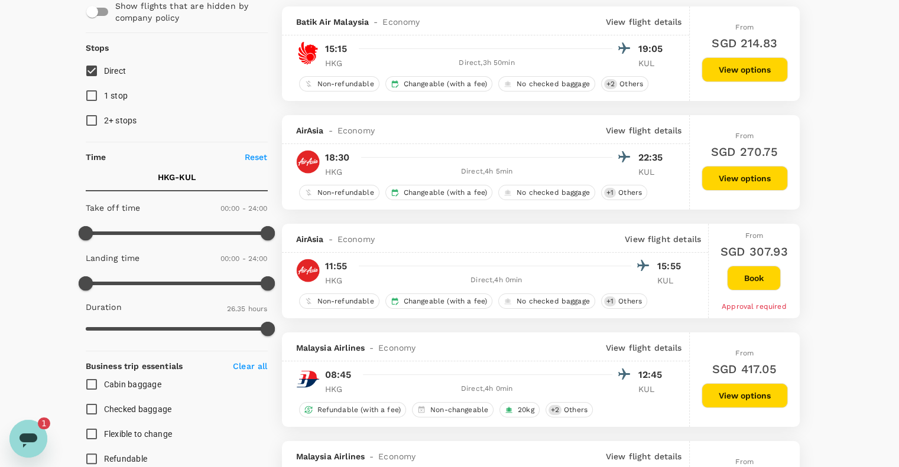
scroll to position [0, 0]
click at [29, 442] on icon "Open messaging window, 1 unread message" at bounding box center [28, 441] width 18 height 14
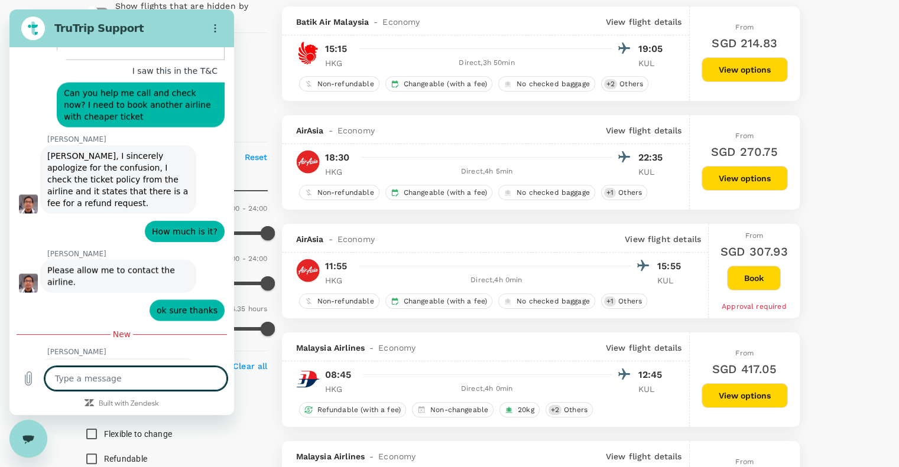
scroll to position [2414, 0]
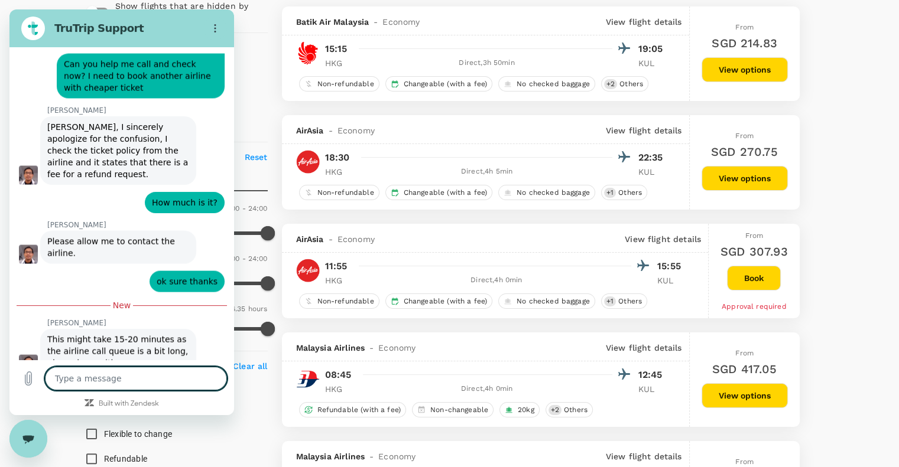
click at [128, 383] on textarea at bounding box center [136, 379] width 182 height 24
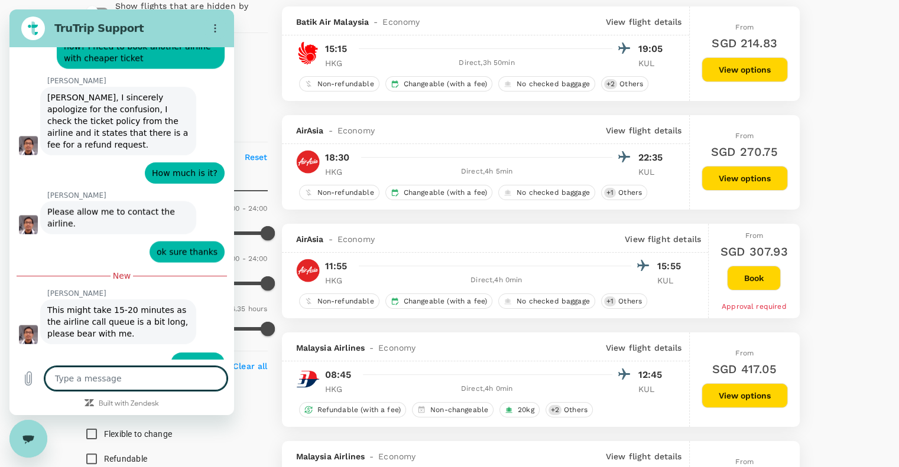
scroll to position [2442, 0]
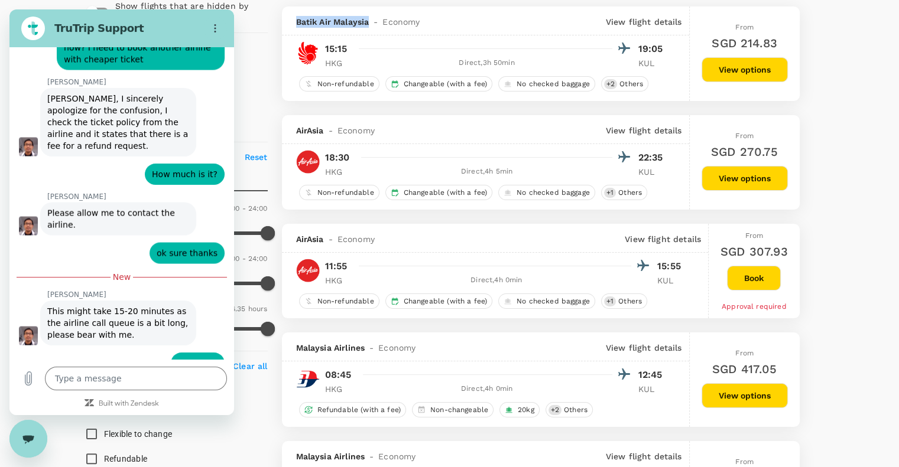
drag, startPoint x: 369, startPoint y: 25, endPoint x: 294, endPoint y: 32, distance: 74.8
click at [294, 32] on div "Batik Air Malaysia - Economy View flight details" at bounding box center [485, 20] width 407 height 29
copy span "Batik Air Malaysia"
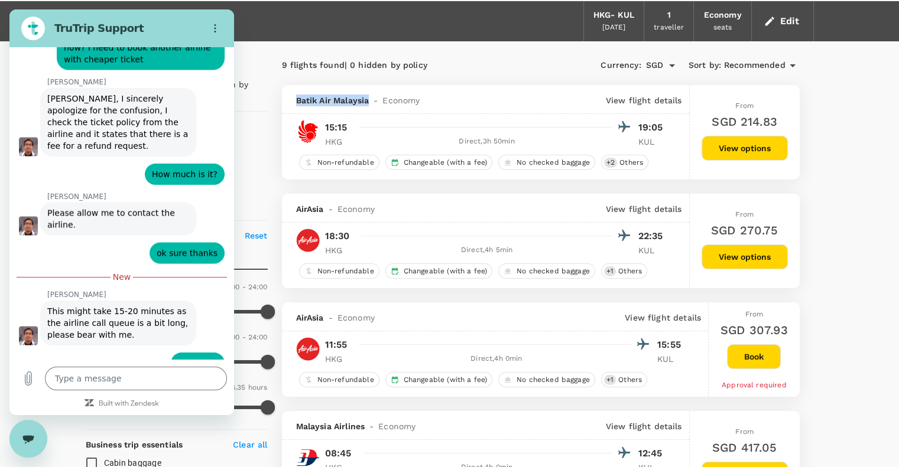
scroll to position [59, 0]
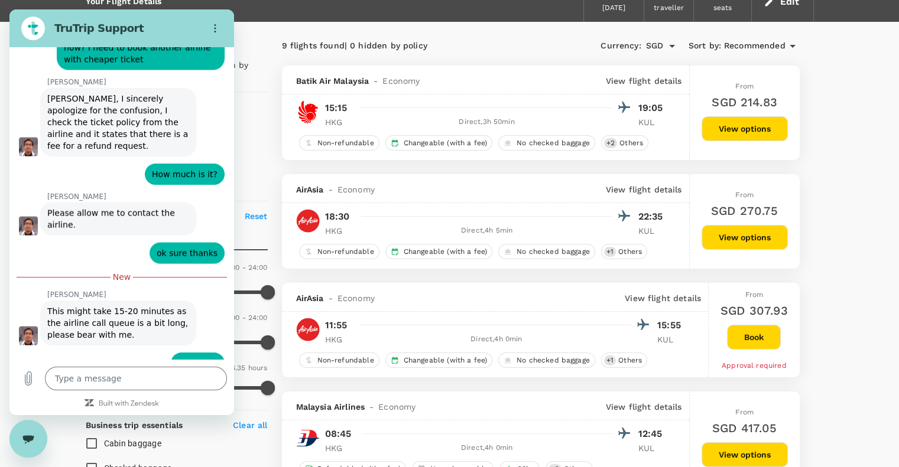
click at [652, 79] on p "View flight details" at bounding box center [644, 81] width 76 height 12
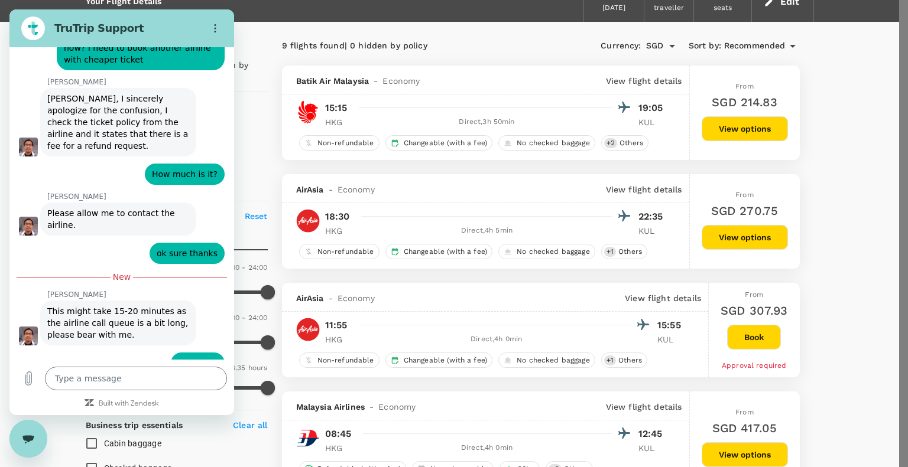
drag, startPoint x: 229, startPoint y: 207, endPoint x: 256, endPoint y: 207, distance: 27.2
drag, startPoint x: 227, startPoint y: 210, endPoint x: 337, endPoint y: 203, distance: 110.1
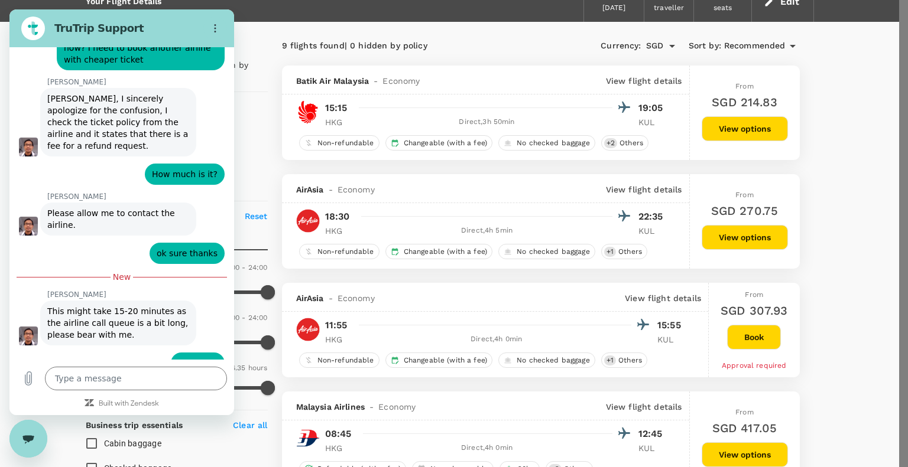
copy p "Batik Air Malaysia (OD) 606"
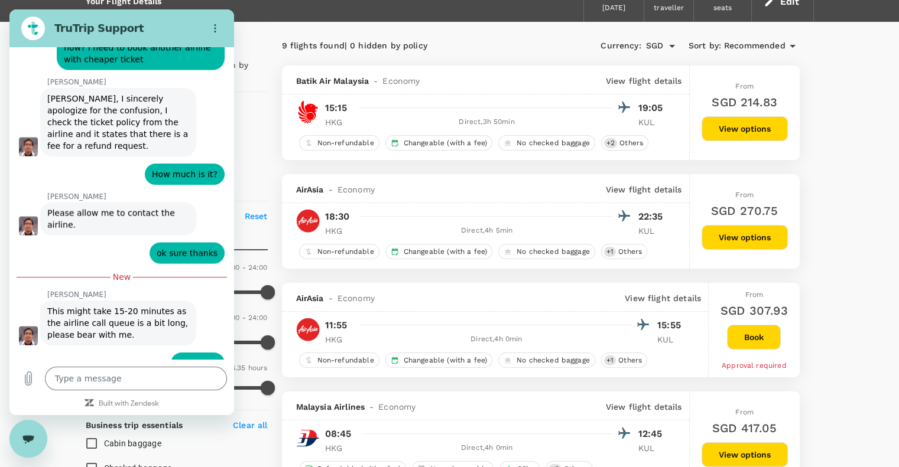
click at [631, 86] on p "View flight details" at bounding box center [644, 81] width 76 height 12
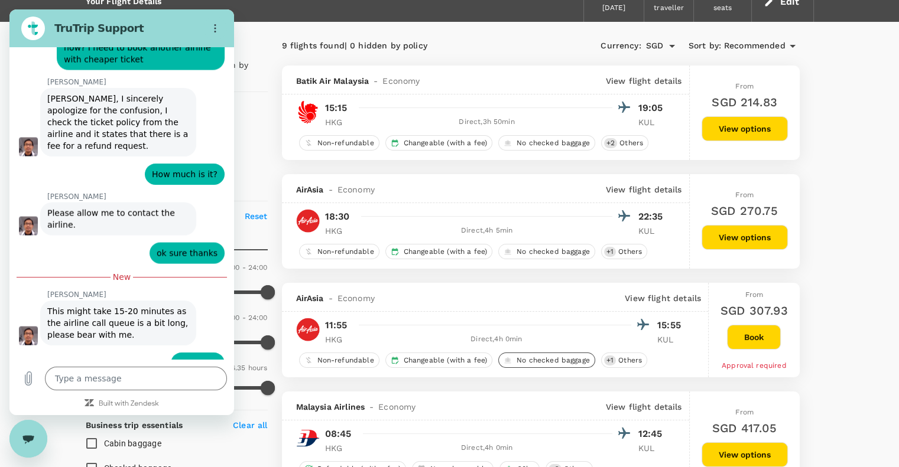
click at [567, 356] on span "No checked baggage" at bounding box center [553, 361] width 83 height 10
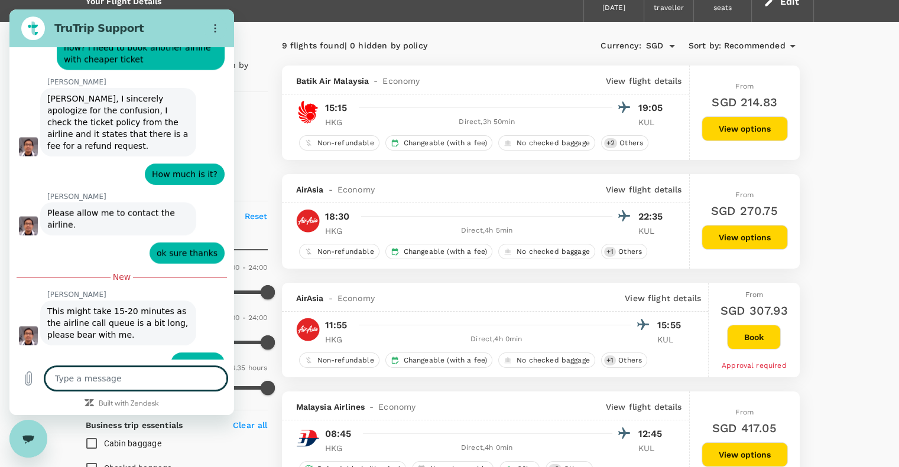
scroll to position [2493, 0]
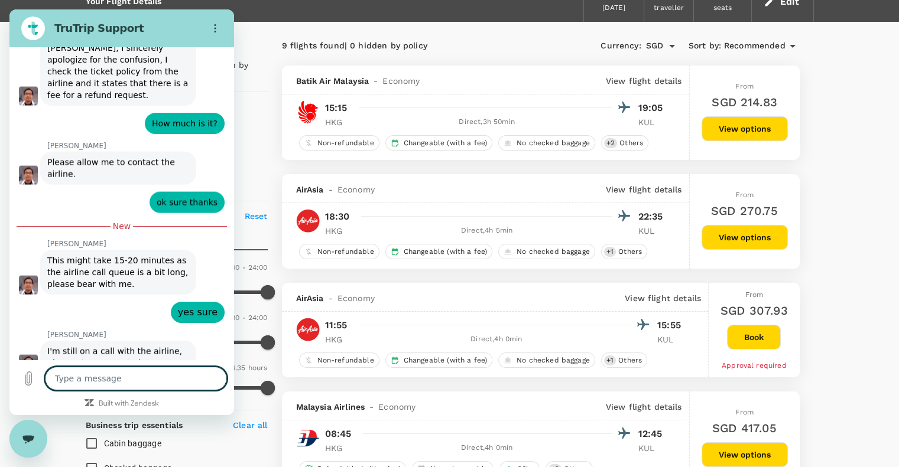
click at [123, 378] on textarea at bounding box center [136, 379] width 182 height 24
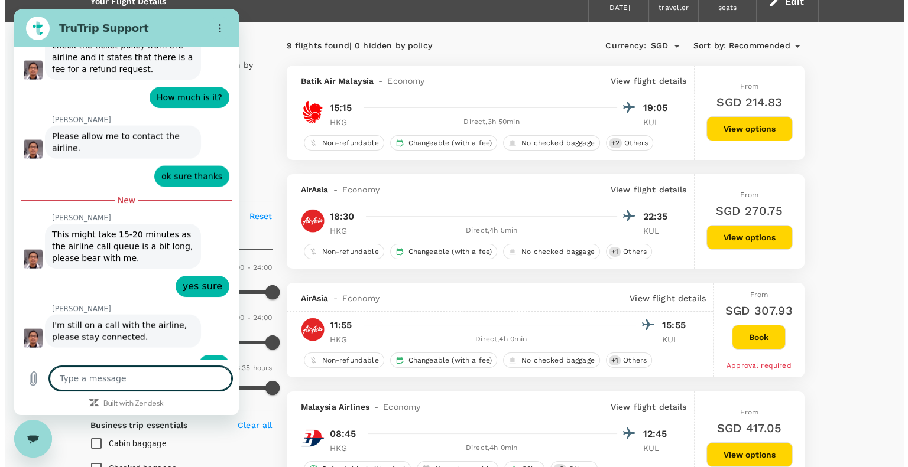
scroll to position [2521, 0]
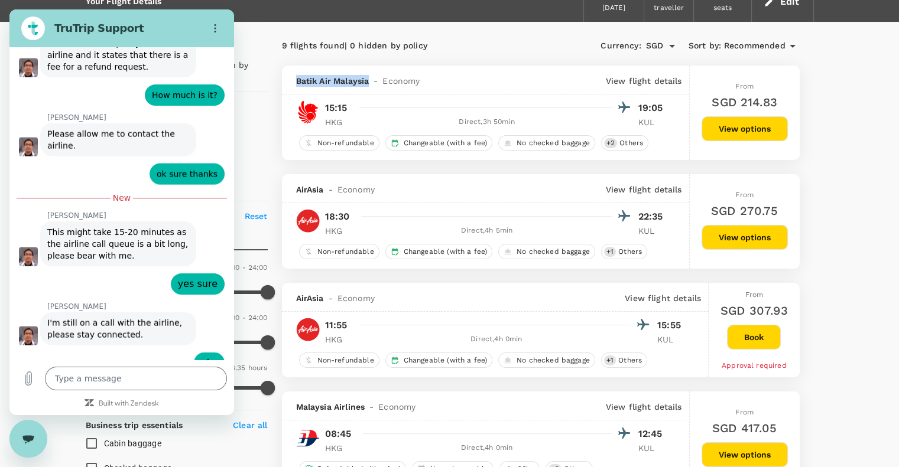
drag, startPoint x: 292, startPoint y: 80, endPoint x: 369, endPoint y: 90, distance: 76.9
click at [369, 90] on div "Batik Air Malaysia - Economy View flight details" at bounding box center [485, 80] width 407 height 29
copy span "Batik Air Malaysia"
click at [669, 77] on p "View flight details" at bounding box center [644, 81] width 76 height 12
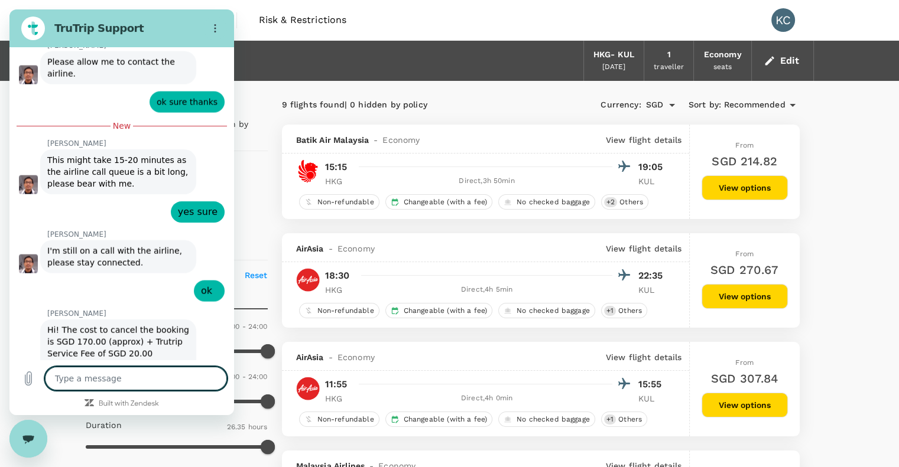
scroll to position [2596, 0]
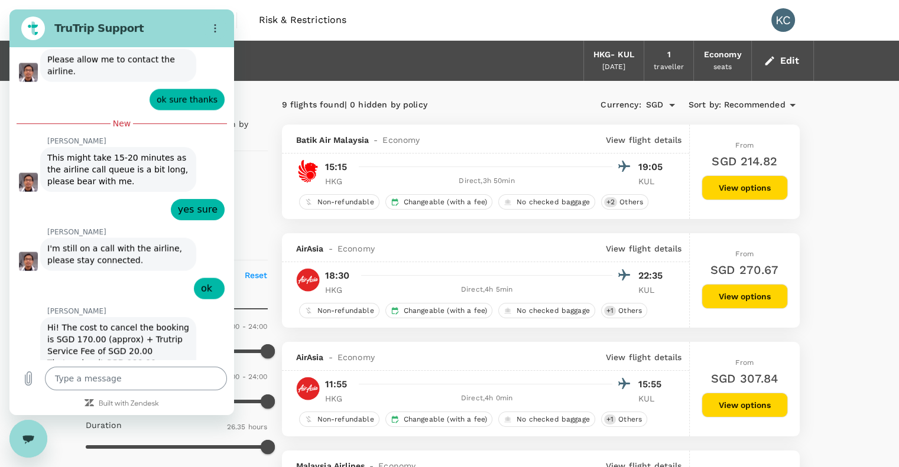
drag, startPoint x: 891, startPoint y: 288, endPoint x: 143, endPoint y: 375, distance: 753.0
click at [143, 375] on textarea at bounding box center [136, 379] width 182 height 24
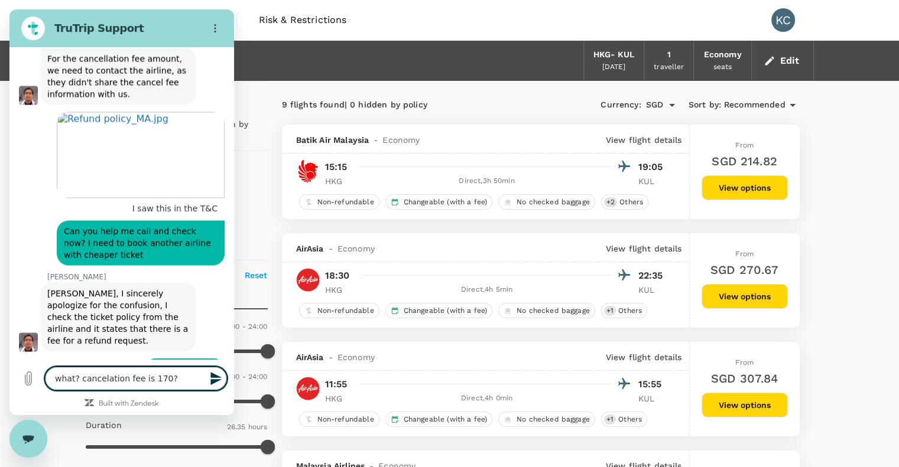
scroll to position [2188, 0]
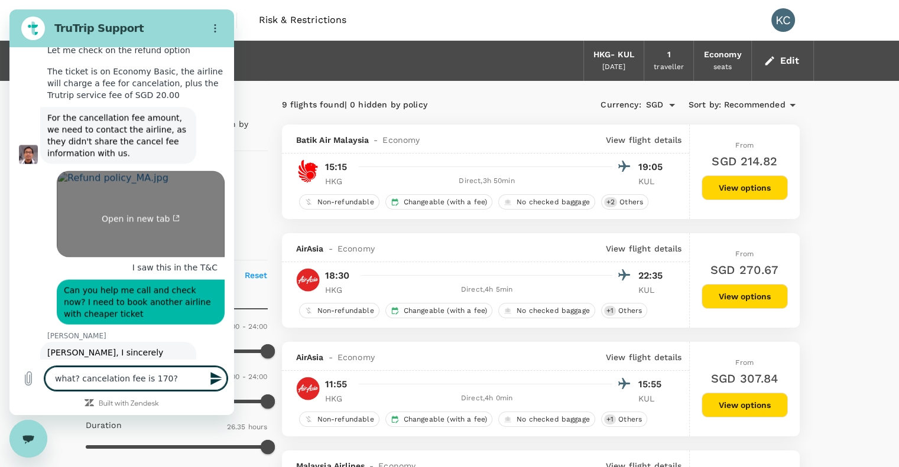
click at [121, 214] on span "Open in new tab" at bounding box center [141, 218] width 78 height 9
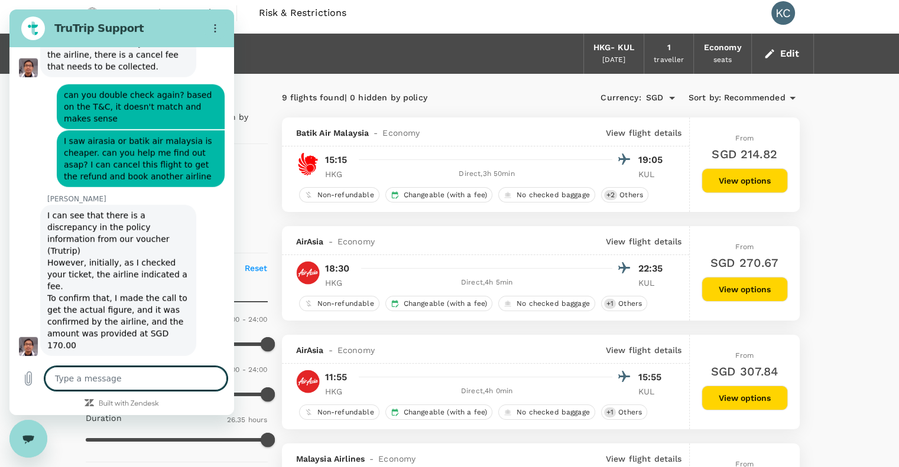
scroll to position [0, 0]
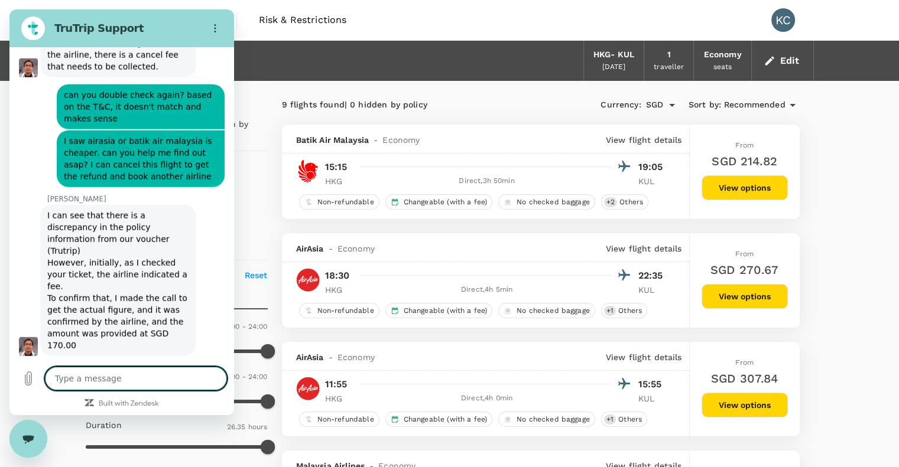
click at [456, 38] on div "Trips Book Risk & Restrictions KC" at bounding box center [450, 20] width 728 height 40
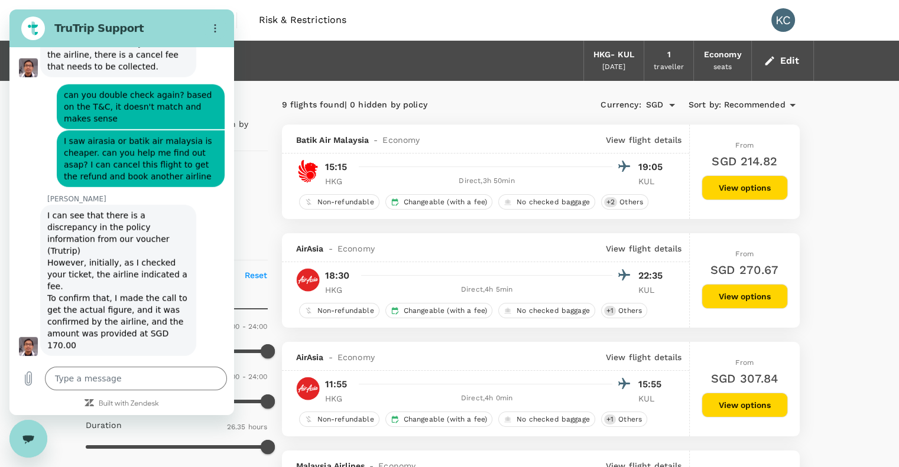
click at [31, 436] on icon "Close messaging window" at bounding box center [28, 439] width 12 height 8
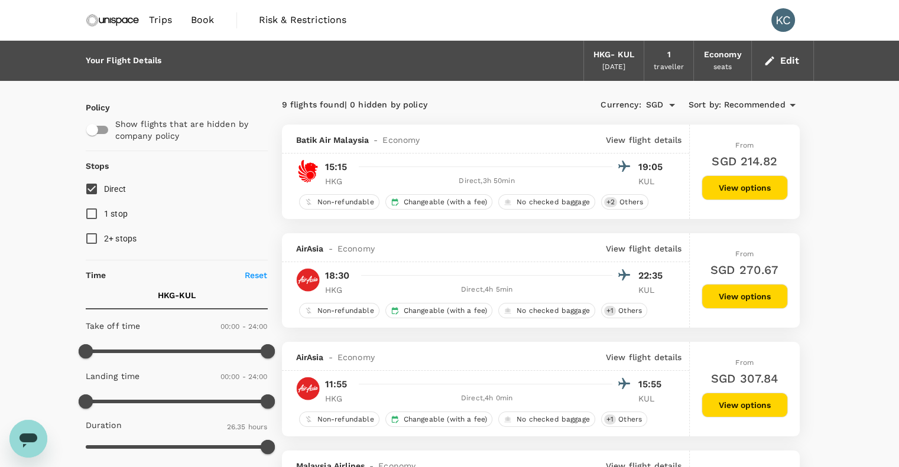
click at [160, 25] on span "Trips" at bounding box center [160, 20] width 23 height 14
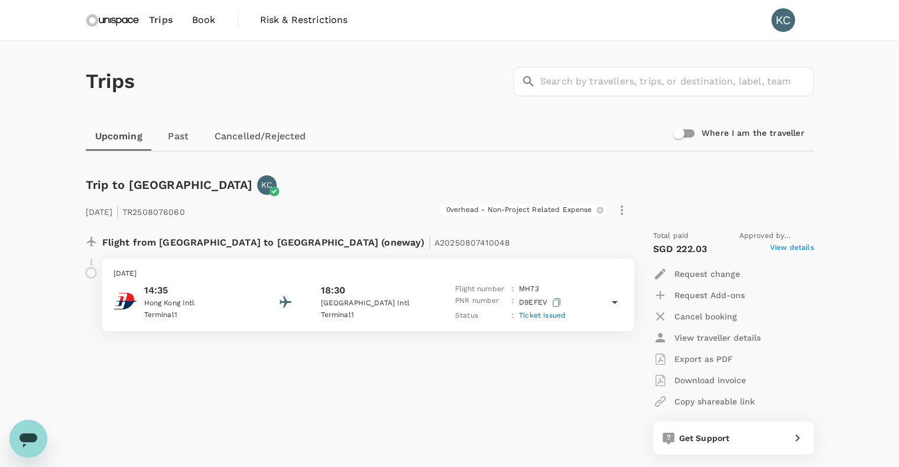
click at [610, 302] on icon at bounding box center [614, 302] width 14 height 14
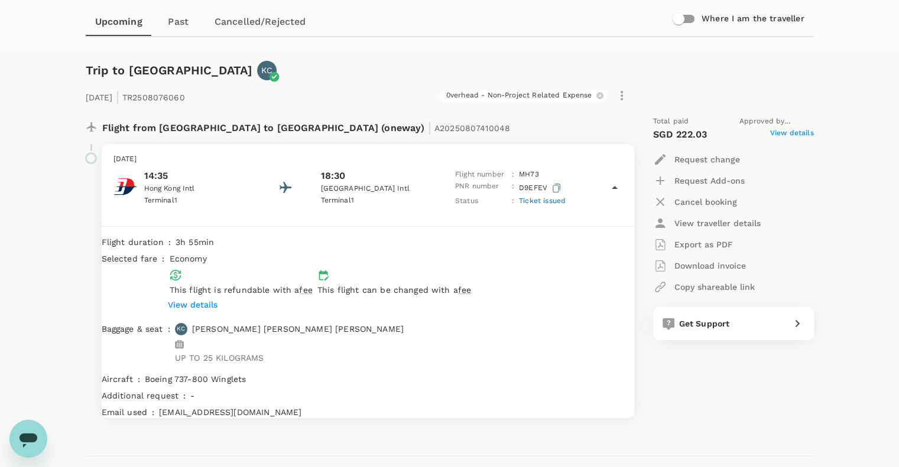
scroll to position [118, 0]
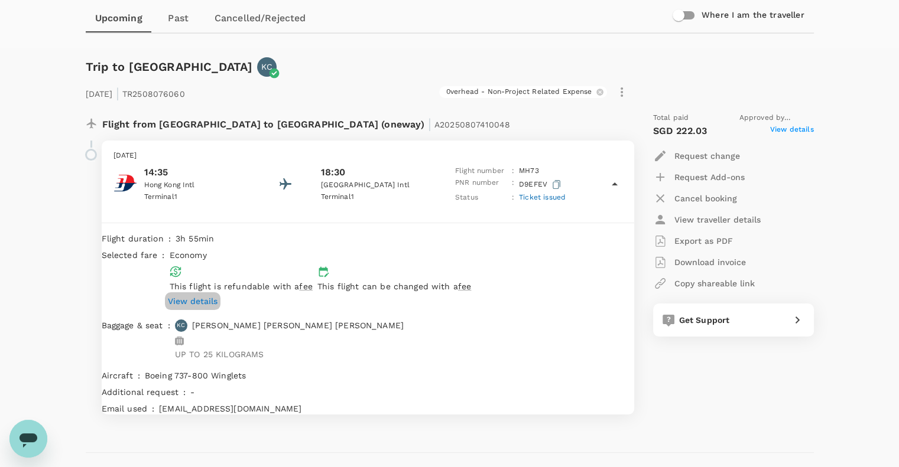
click at [217, 295] on p "View details" at bounding box center [193, 301] width 50 height 12
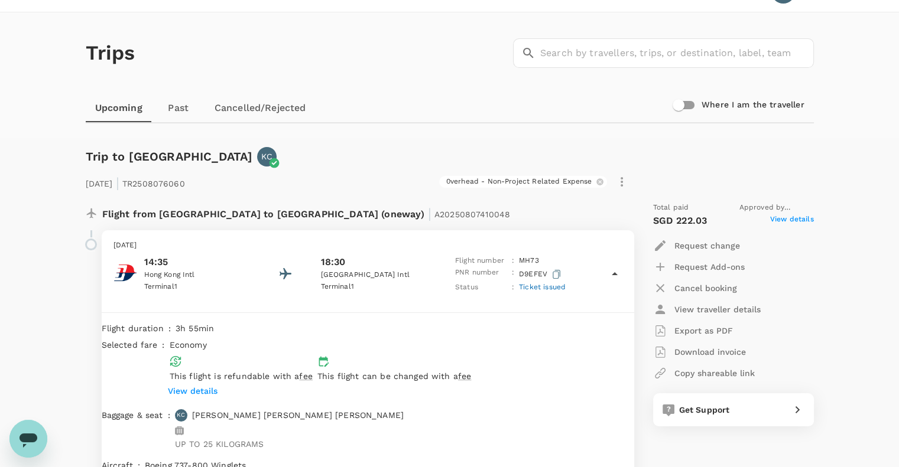
scroll to position [0, 0]
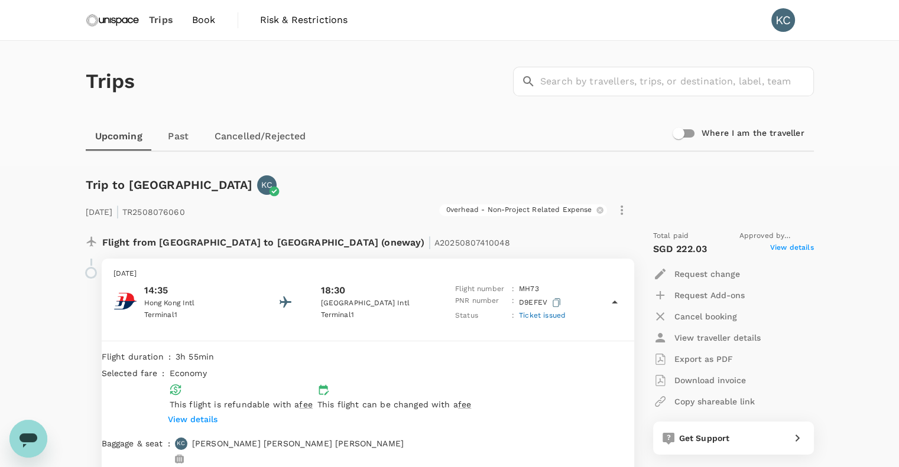
click at [215, 20] on link "Book" at bounding box center [204, 20] width 43 height 40
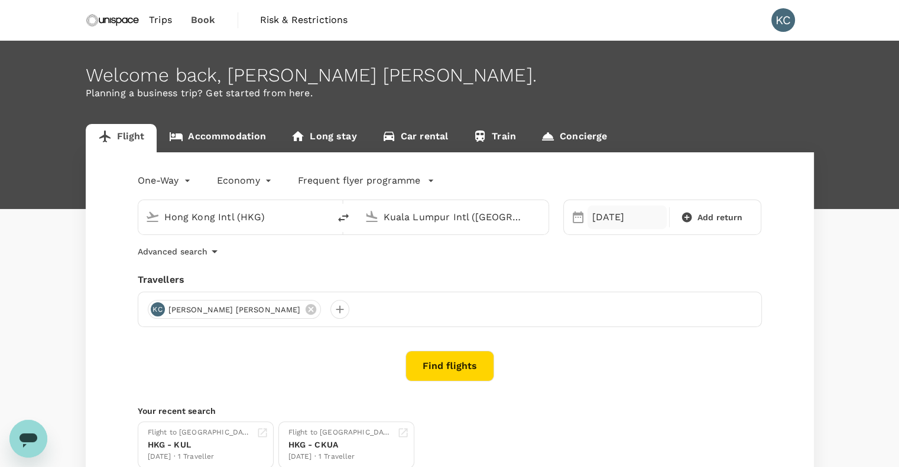
click at [597, 218] on div "[DATE]" at bounding box center [626, 218] width 79 height 24
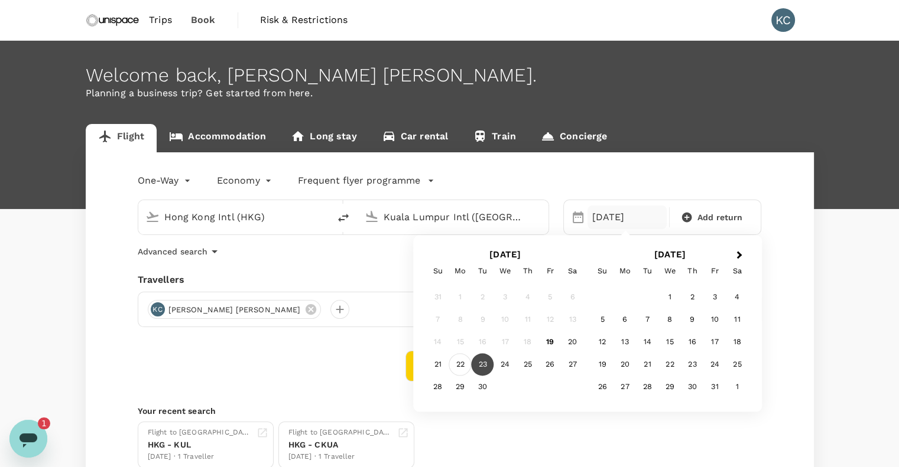
click at [461, 361] on div "22" at bounding box center [460, 365] width 22 height 22
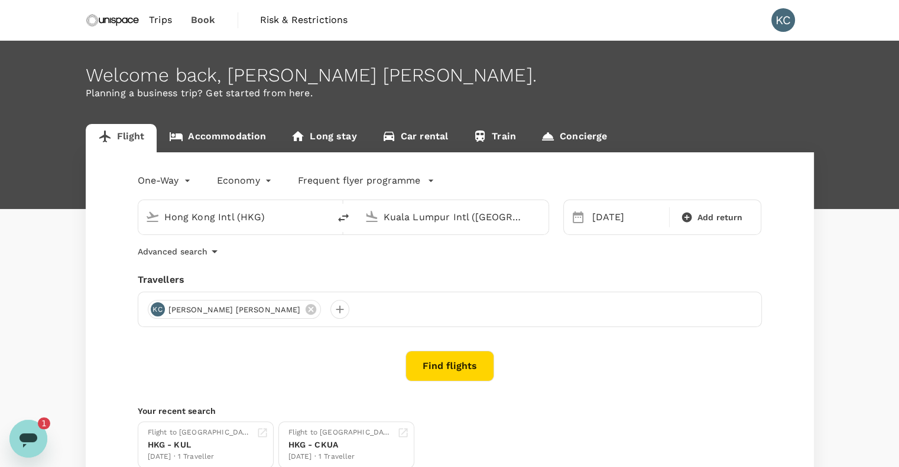
click at [458, 371] on button "Find flights" at bounding box center [449, 366] width 89 height 31
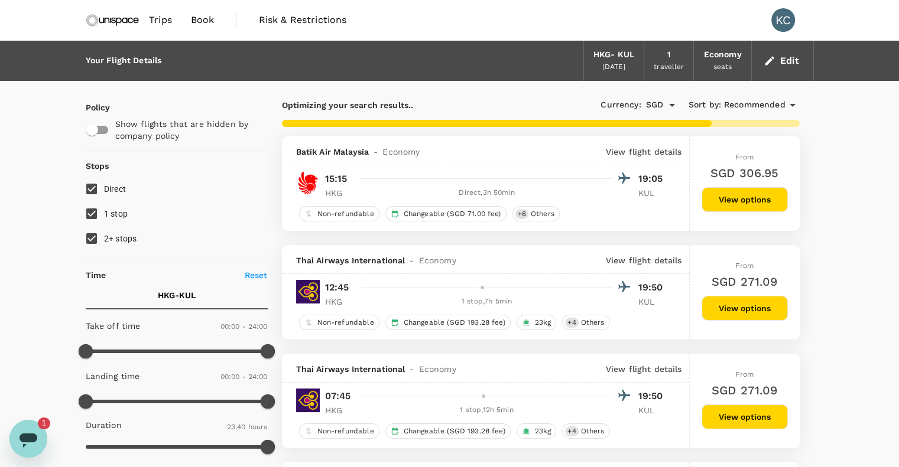
click at [90, 209] on input "1 stop" at bounding box center [91, 213] width 25 height 25
click at [95, 232] on input "2+ stops" at bounding box center [91, 238] width 25 height 25
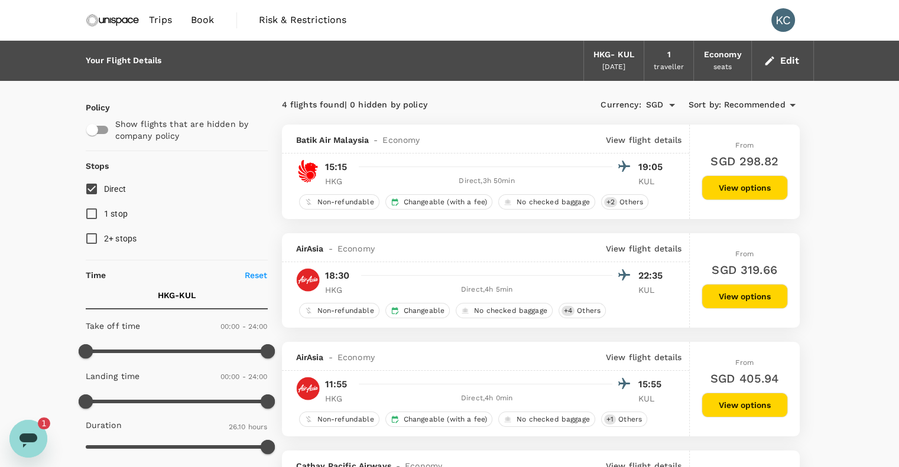
click at [30, 441] on icon "Open messaging window, 1 unread message" at bounding box center [28, 441] width 18 height 14
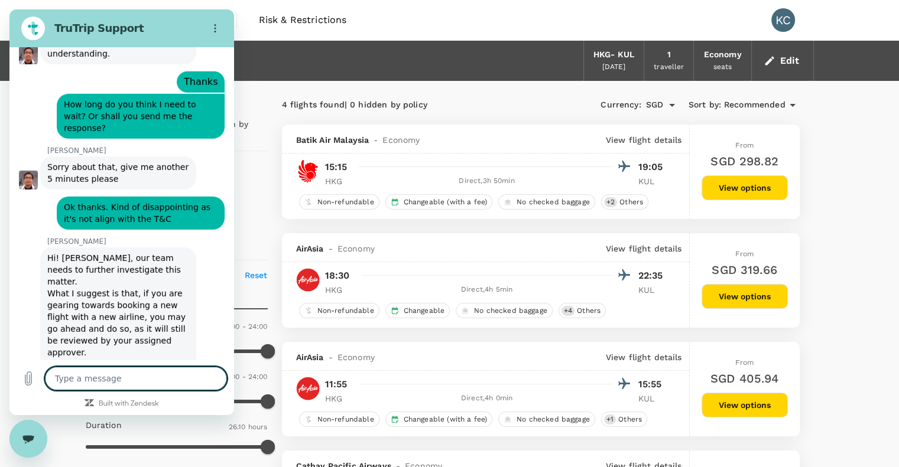
scroll to position [3609, 0]
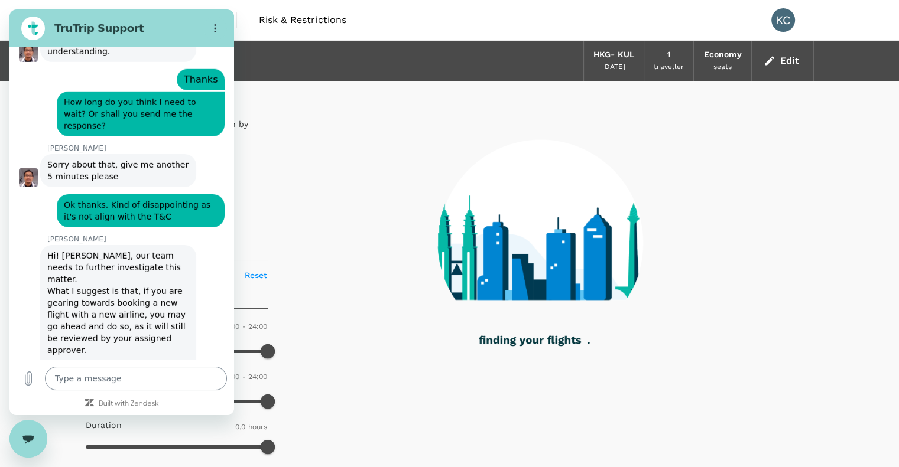
click at [170, 370] on textarea at bounding box center [136, 379] width 182 height 24
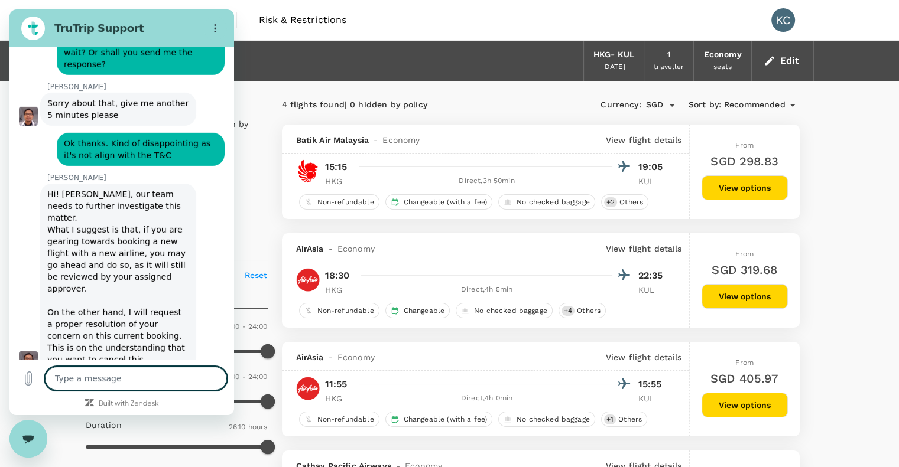
scroll to position [3673, 0]
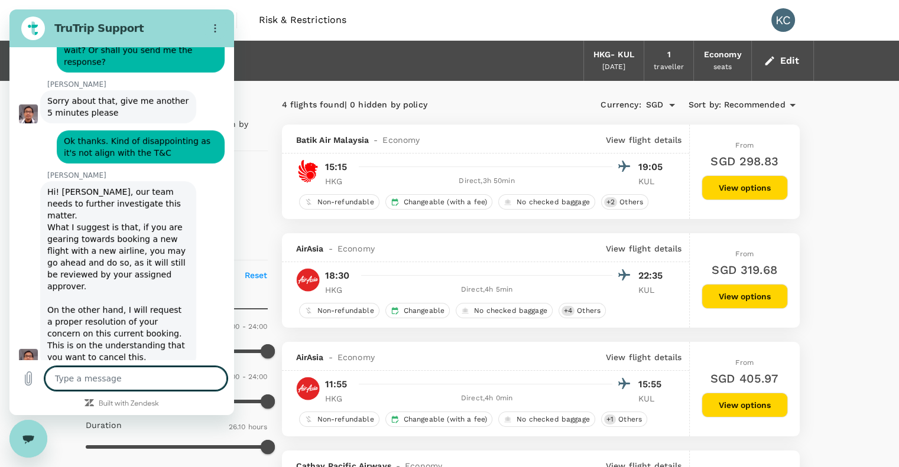
click at [22, 434] on div "Close messaging window" at bounding box center [28, 438] width 35 height 35
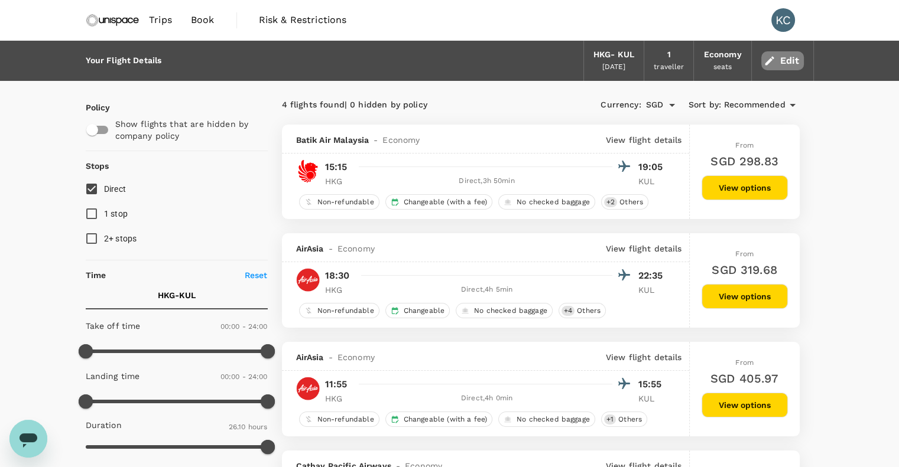
click at [796, 64] on button "Edit" at bounding box center [782, 60] width 43 height 19
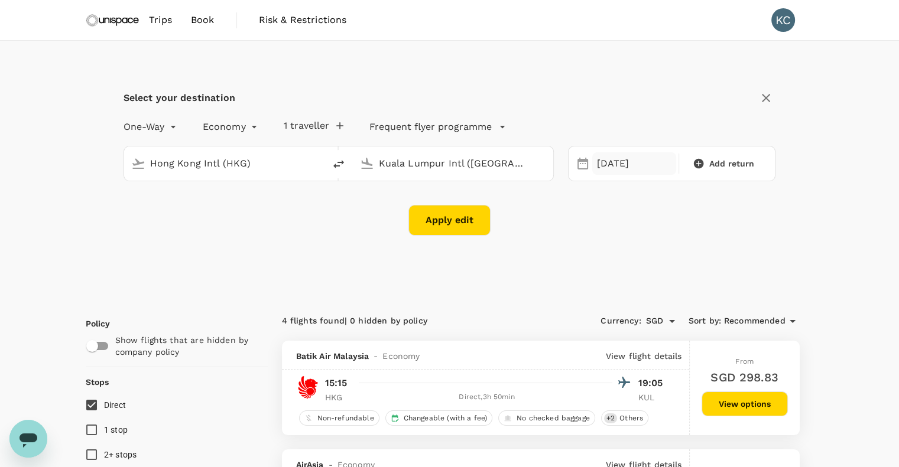
click at [601, 161] on div "[DATE]" at bounding box center [634, 163] width 84 height 23
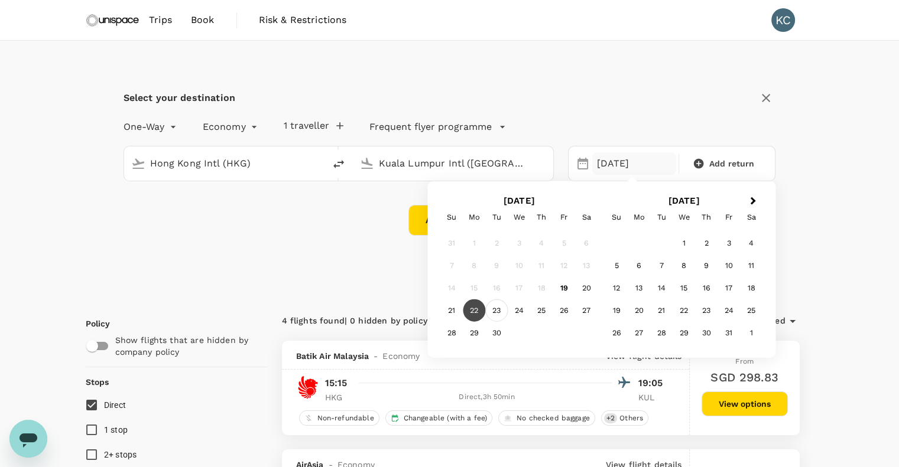
click at [495, 307] on div "23" at bounding box center [496, 311] width 22 height 22
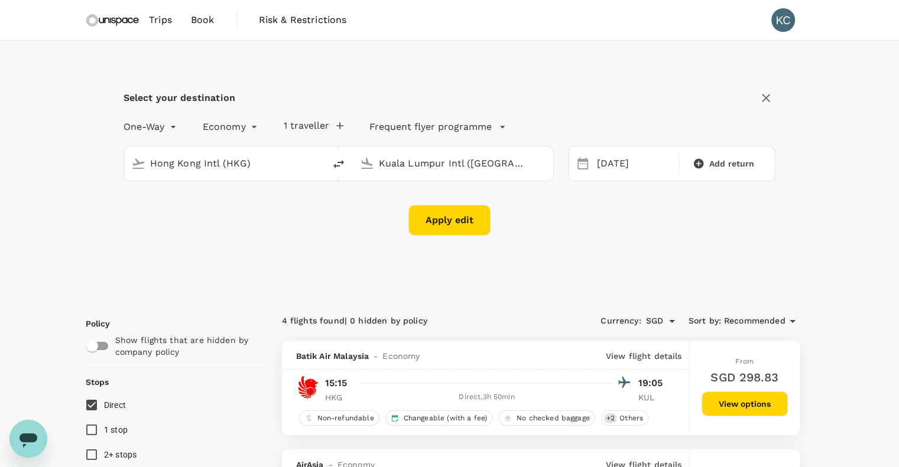
click at [471, 227] on button "Apply edit" at bounding box center [449, 220] width 82 height 31
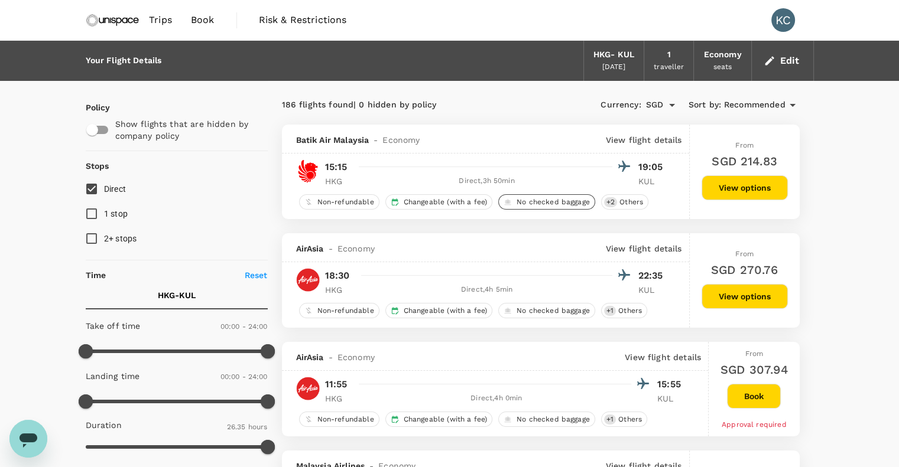
click at [544, 205] on span "No checked baggage" at bounding box center [553, 202] width 83 height 10
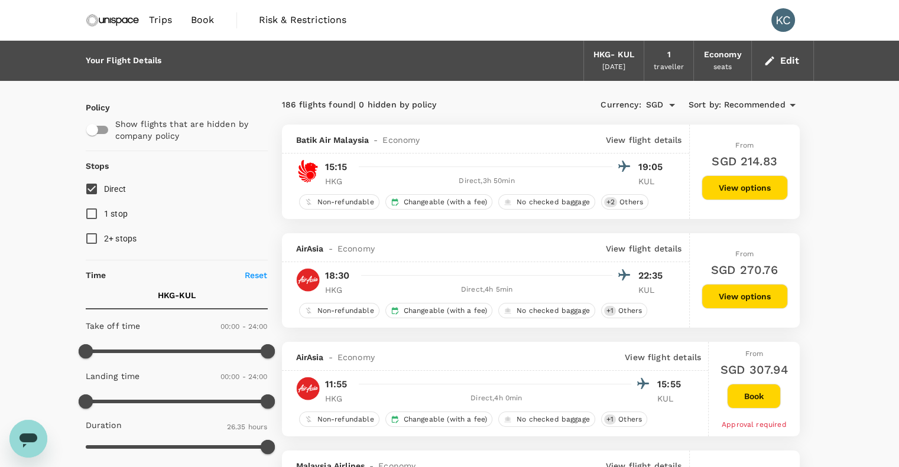
click at [720, 193] on button "View options" at bounding box center [744, 187] width 86 height 25
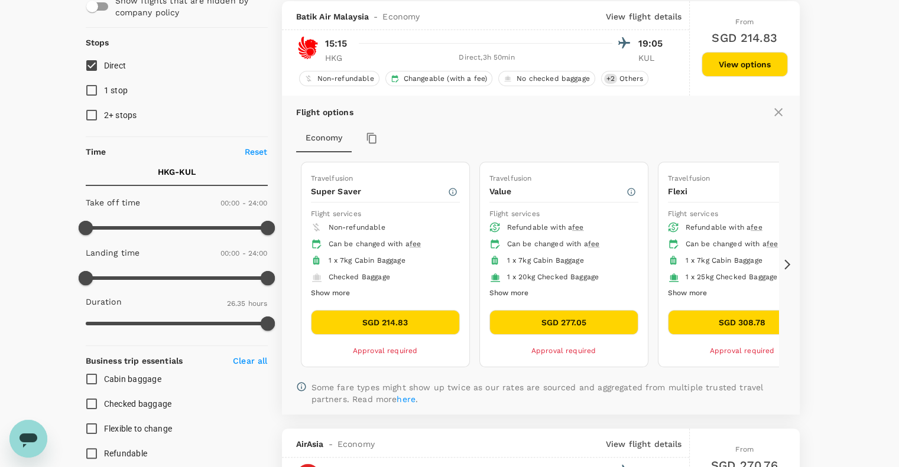
scroll to position [125, 0]
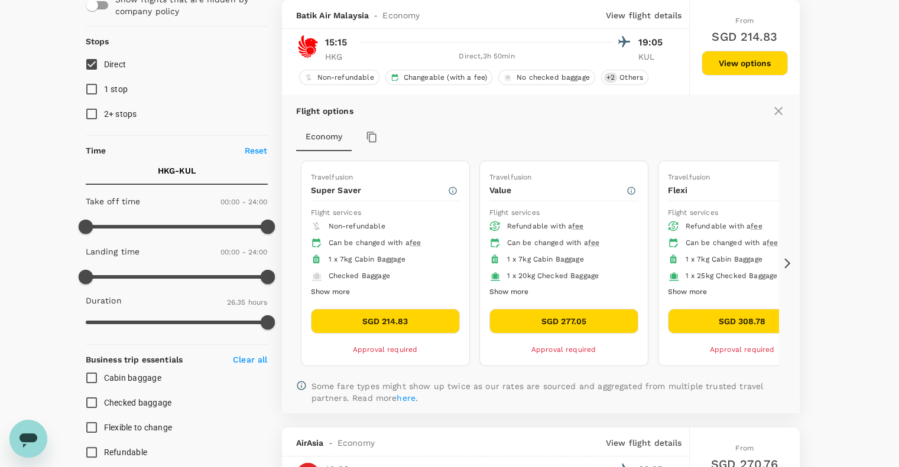
click at [22, 431] on icon "Open messaging window" at bounding box center [28, 438] width 21 height 21
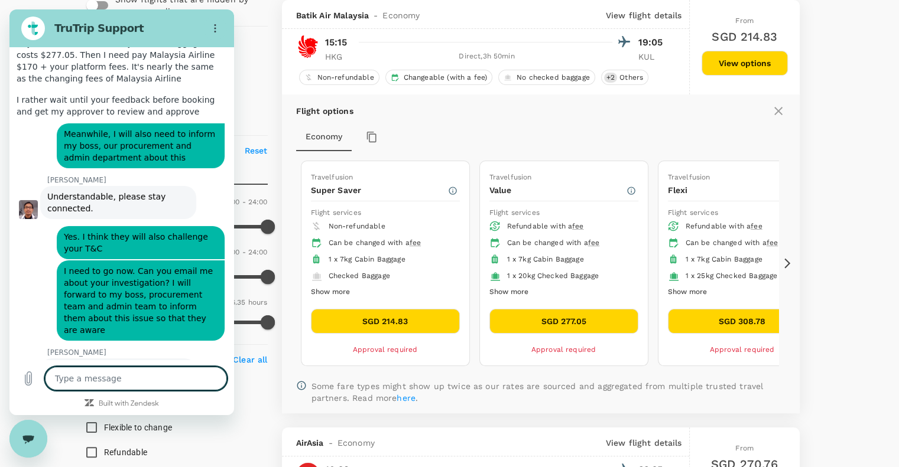
scroll to position [4056, 0]
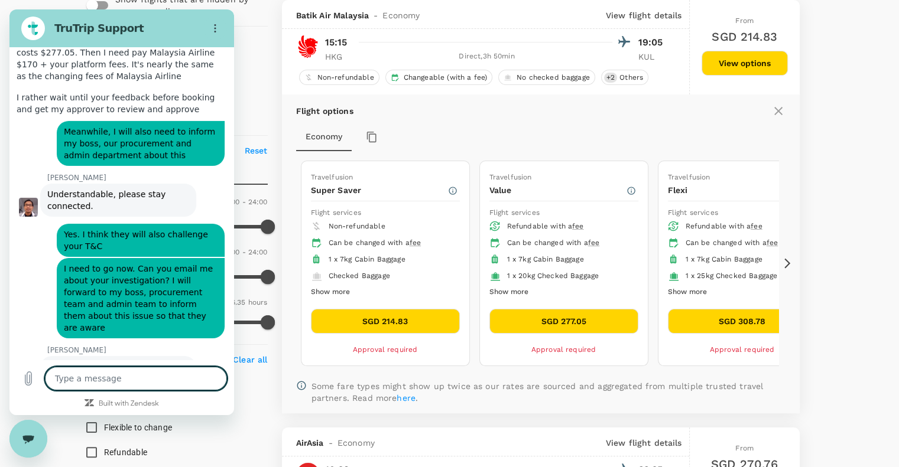
click at [25, 445] on div "Close messaging window" at bounding box center [28, 438] width 35 height 35
